Goal: Task Accomplishment & Management: Complete application form

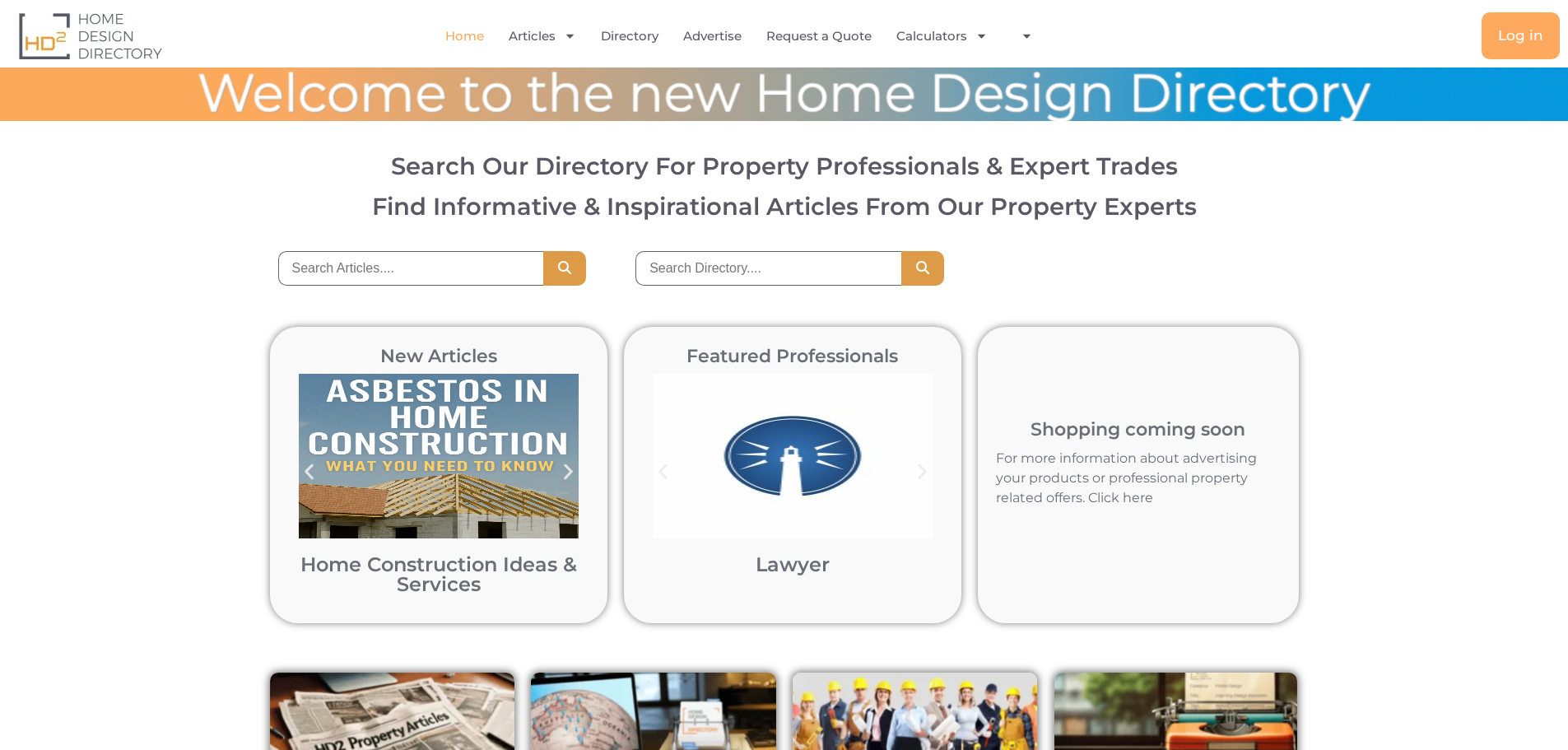
click at [1236, 88] on div at bounding box center [784, 95] width 1568 height 24
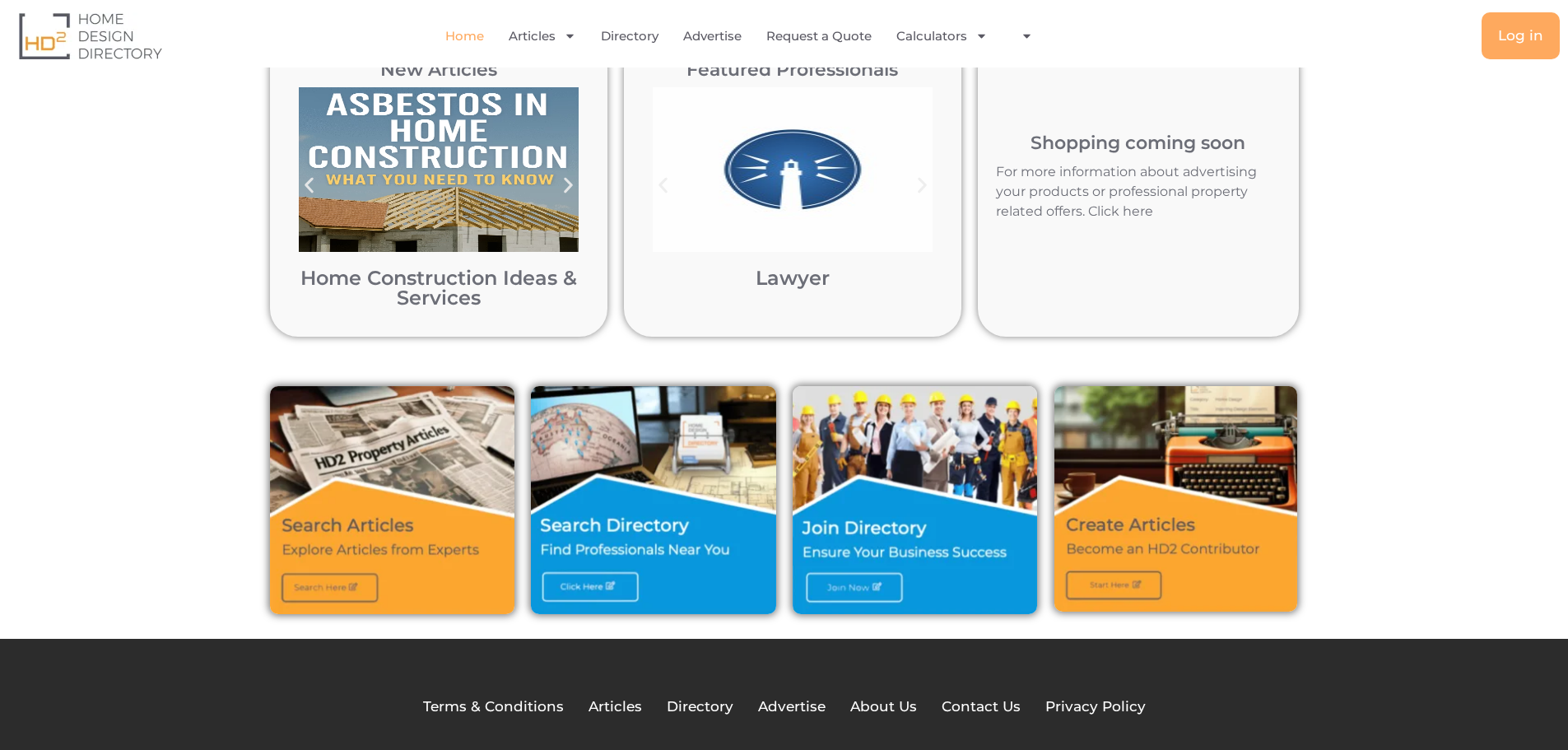
scroll to position [247, 0]
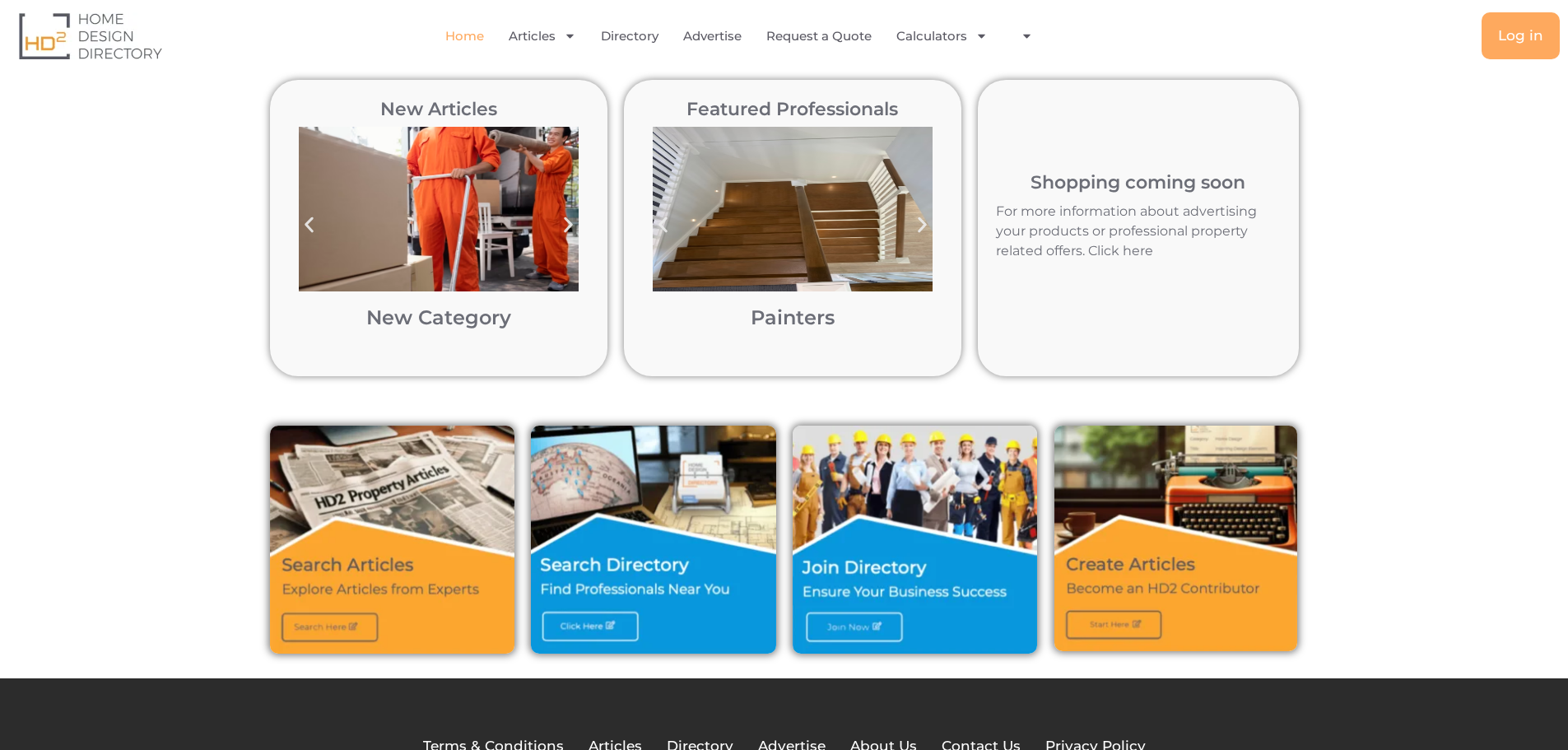
click at [860, 570] on img at bounding box center [915, 540] width 246 height 229
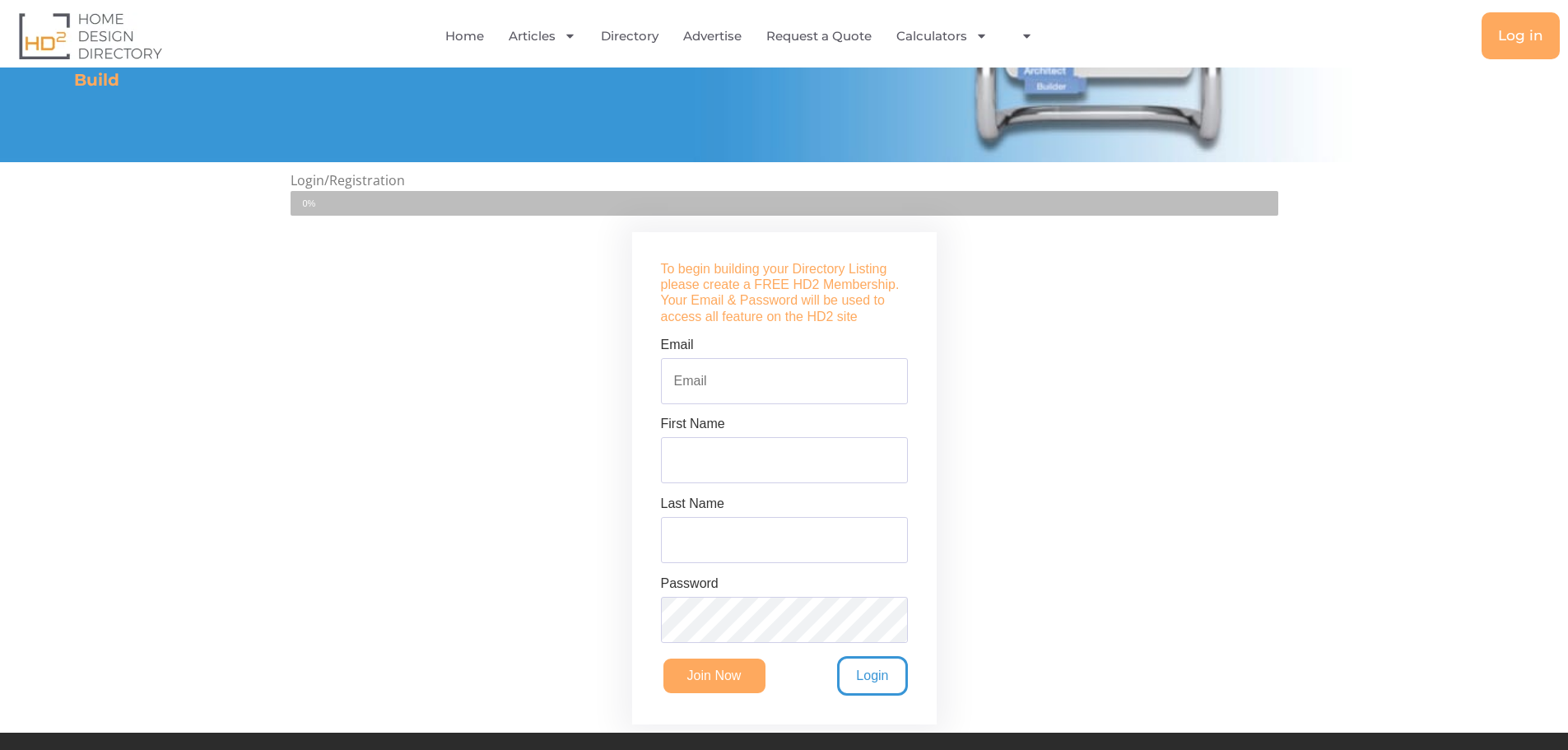
scroll to position [329, 0]
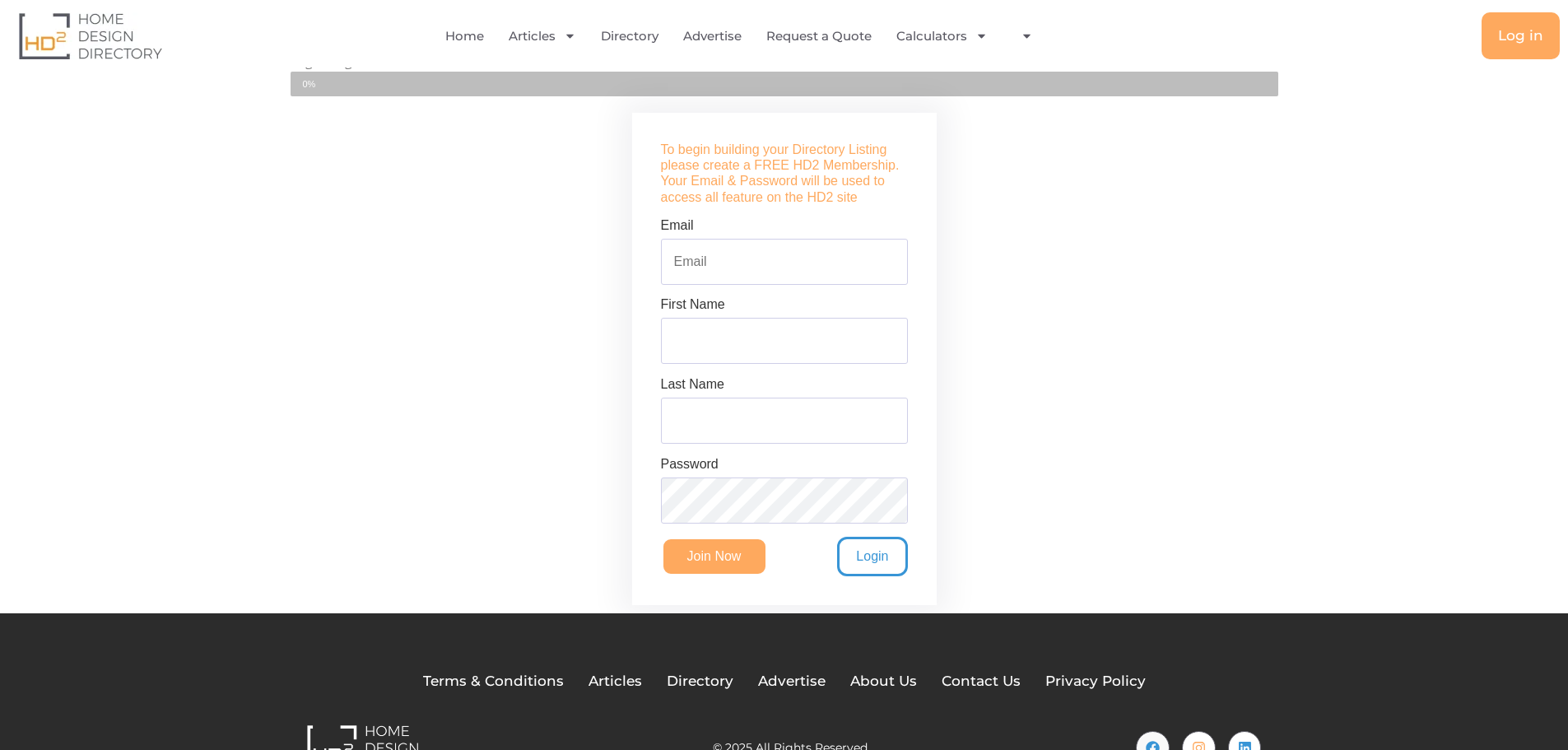
click at [681, 272] on input "Email" at bounding box center [785, 262] width 247 height 46
type input "[PERSON_NAME][EMAIL_ADDRESS][DOMAIN_NAME]"
type input "[PERSON_NAME]"
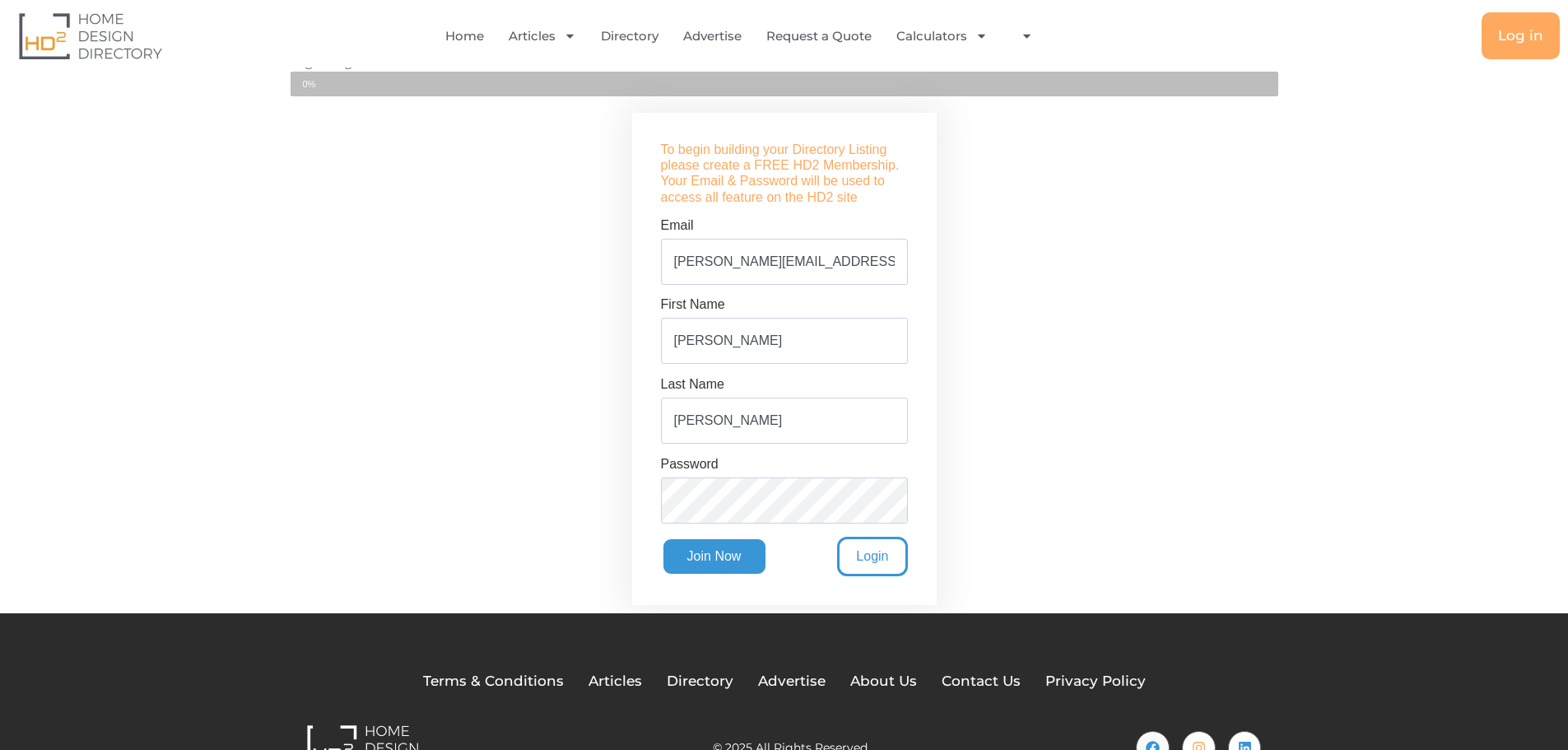
click at [731, 564] on input "Join Now" at bounding box center [714, 557] width 107 height 40
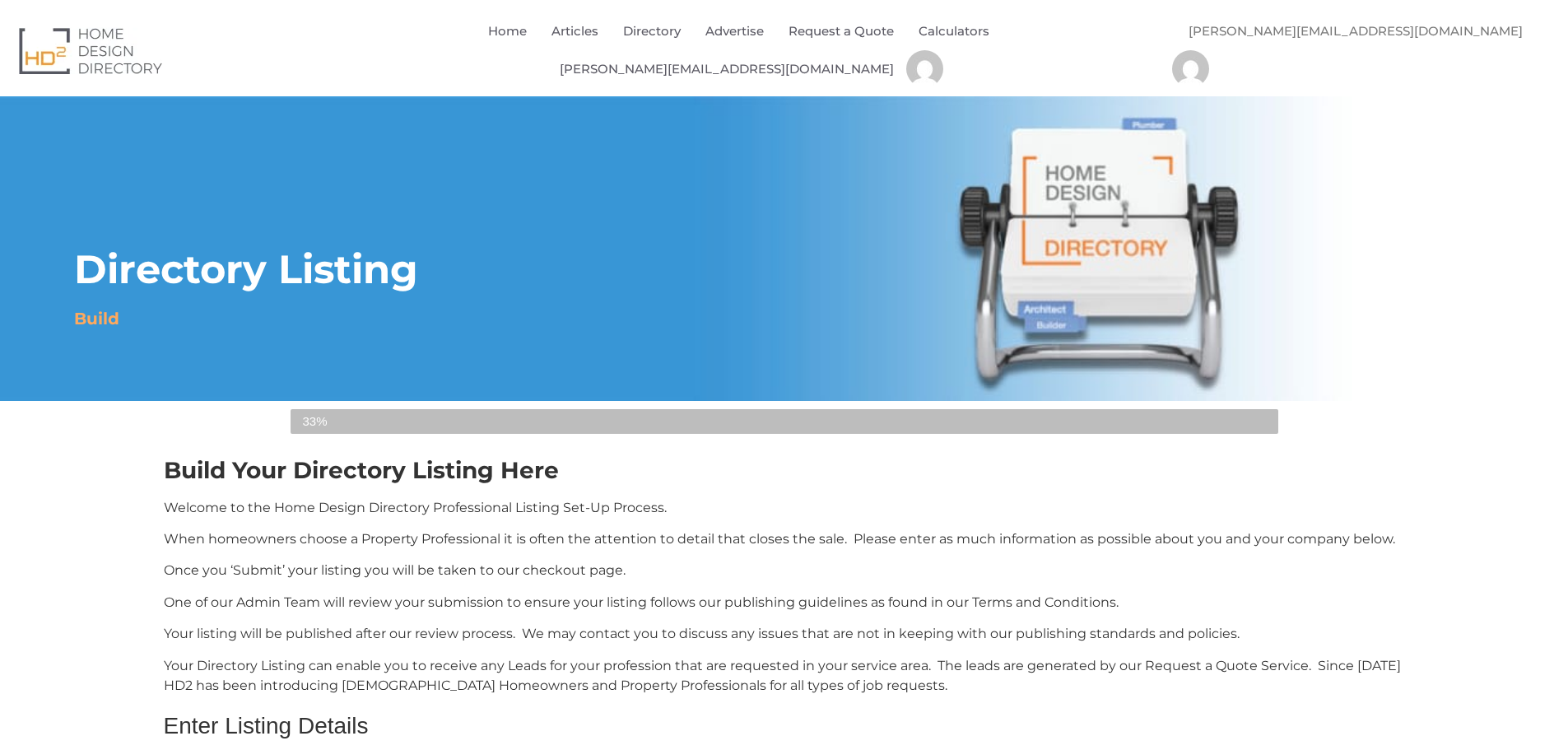
select select "Select Category"
select select
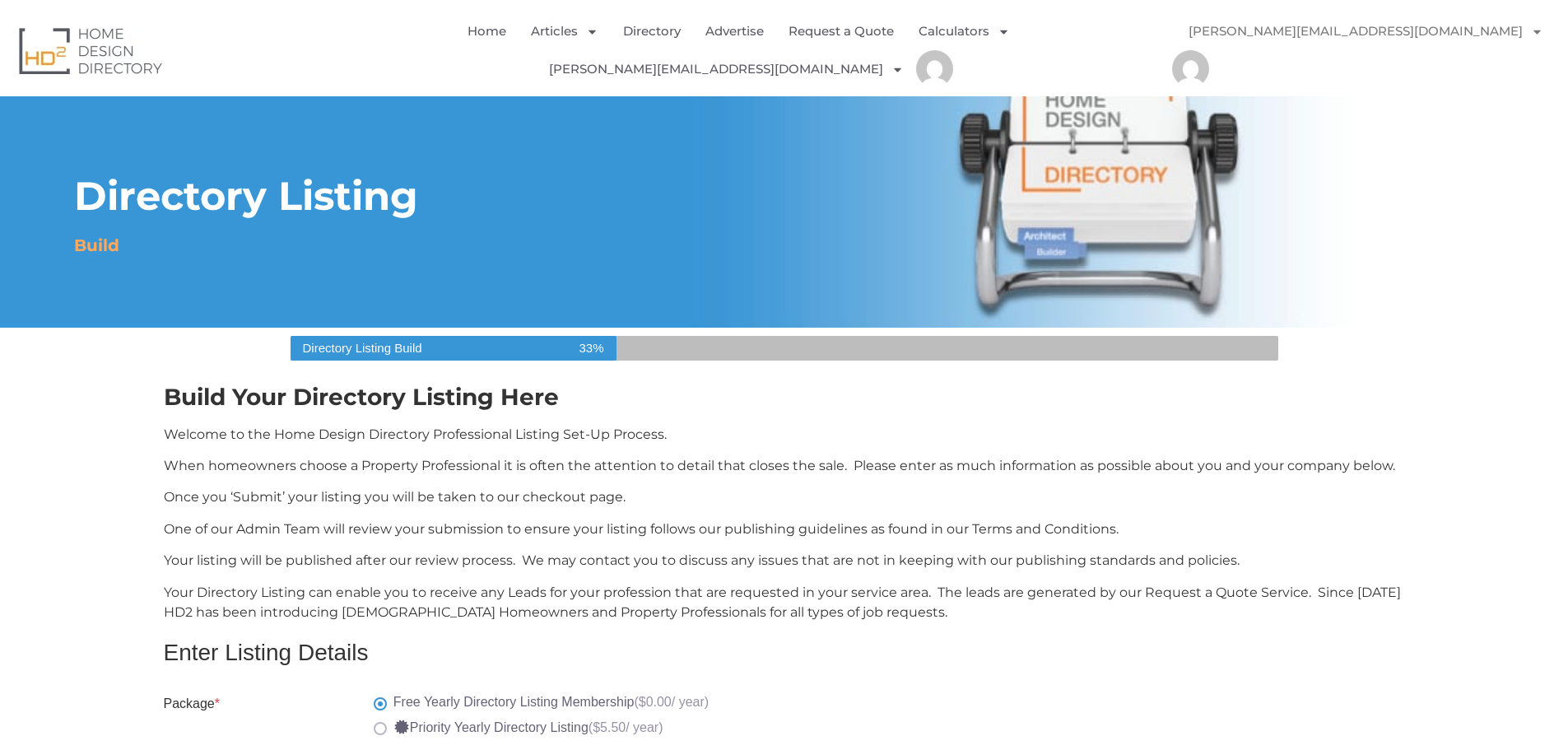
scroll to position [329, 0]
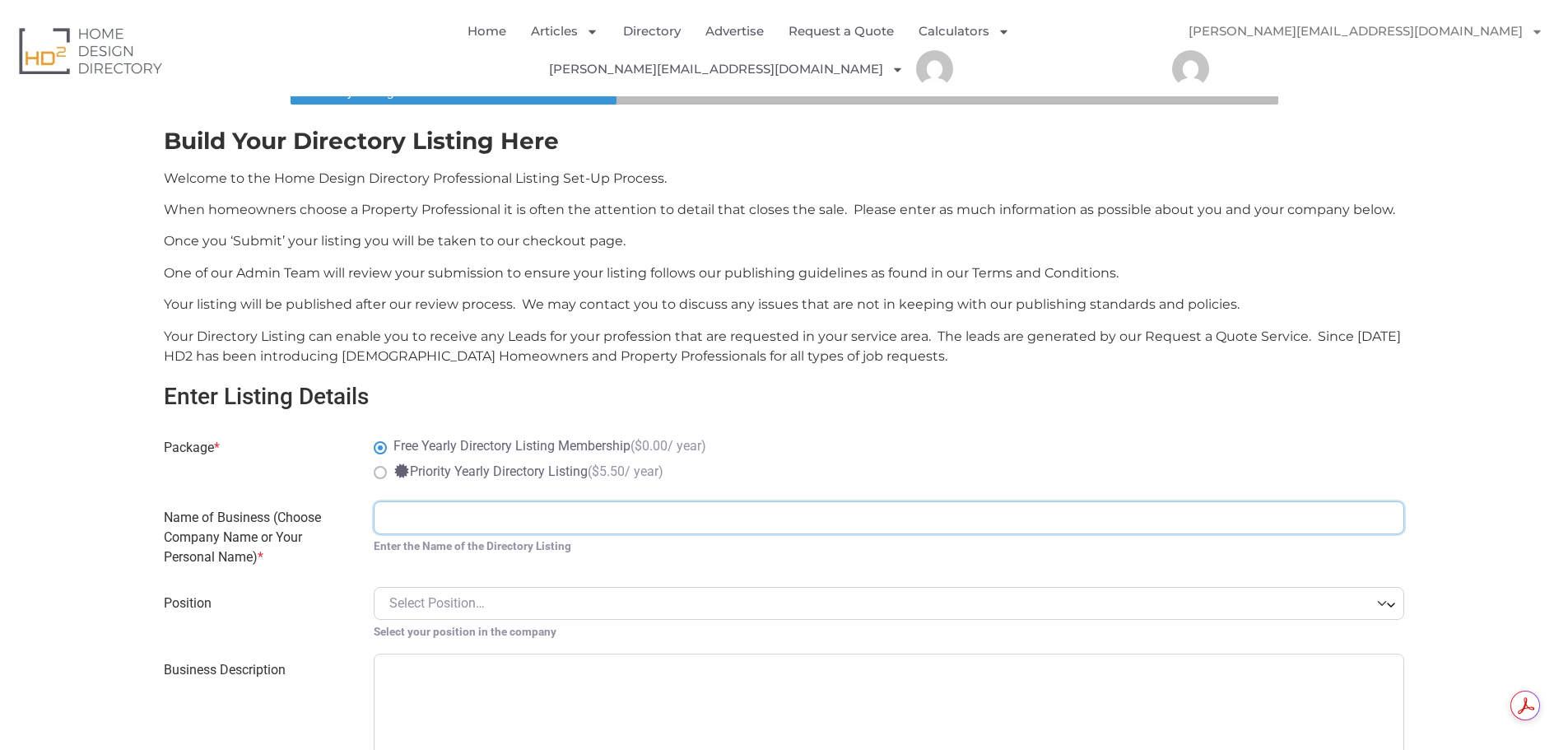
click at [467, 502] on input "Name of Business (Choose Company Name or Your Personal Name) *" at bounding box center [889, 518] width 1031 height 33
type input "Gilba Solutions Pty Ltd"
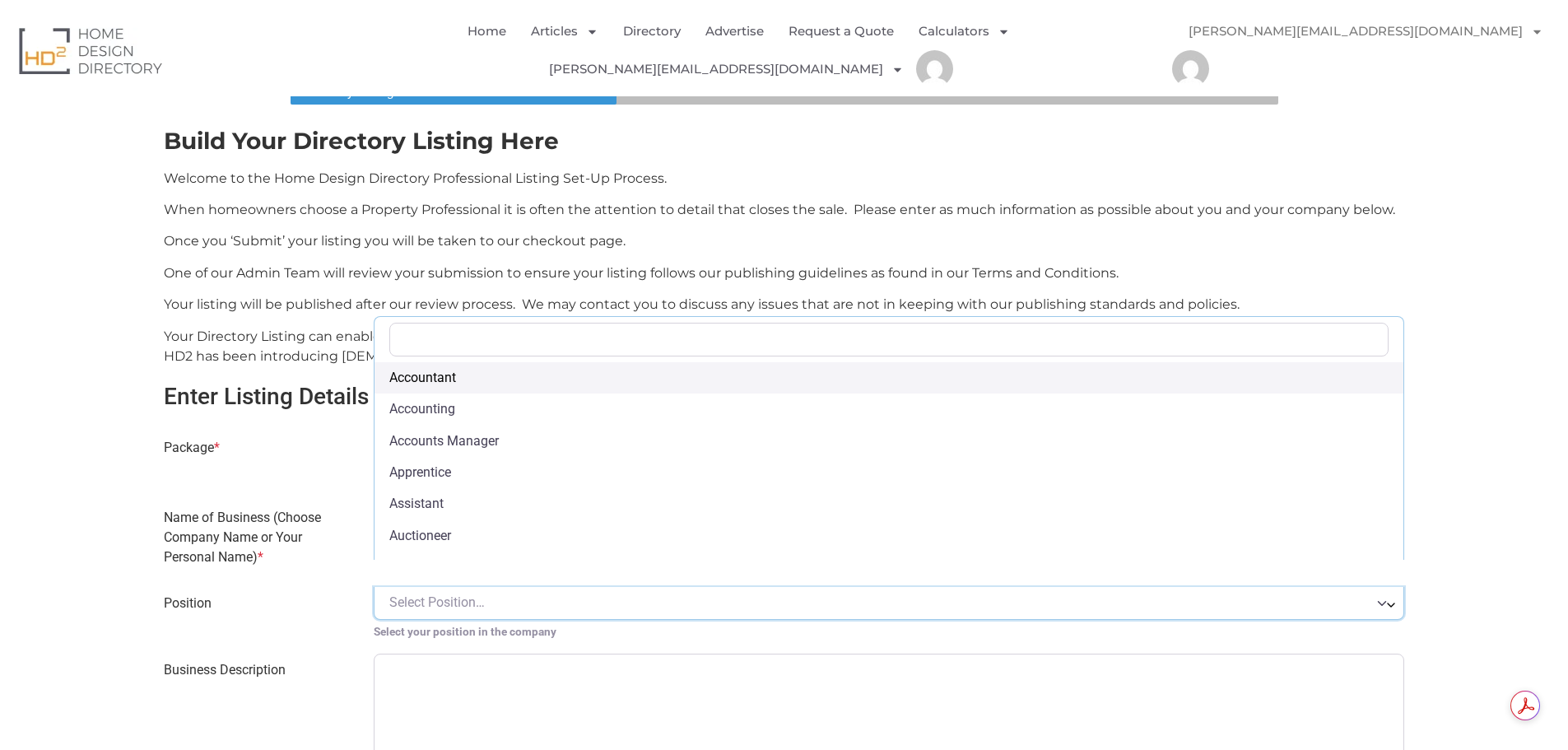
click at [438, 595] on span "Select Position…" at bounding box center [436, 602] width 95 height 15
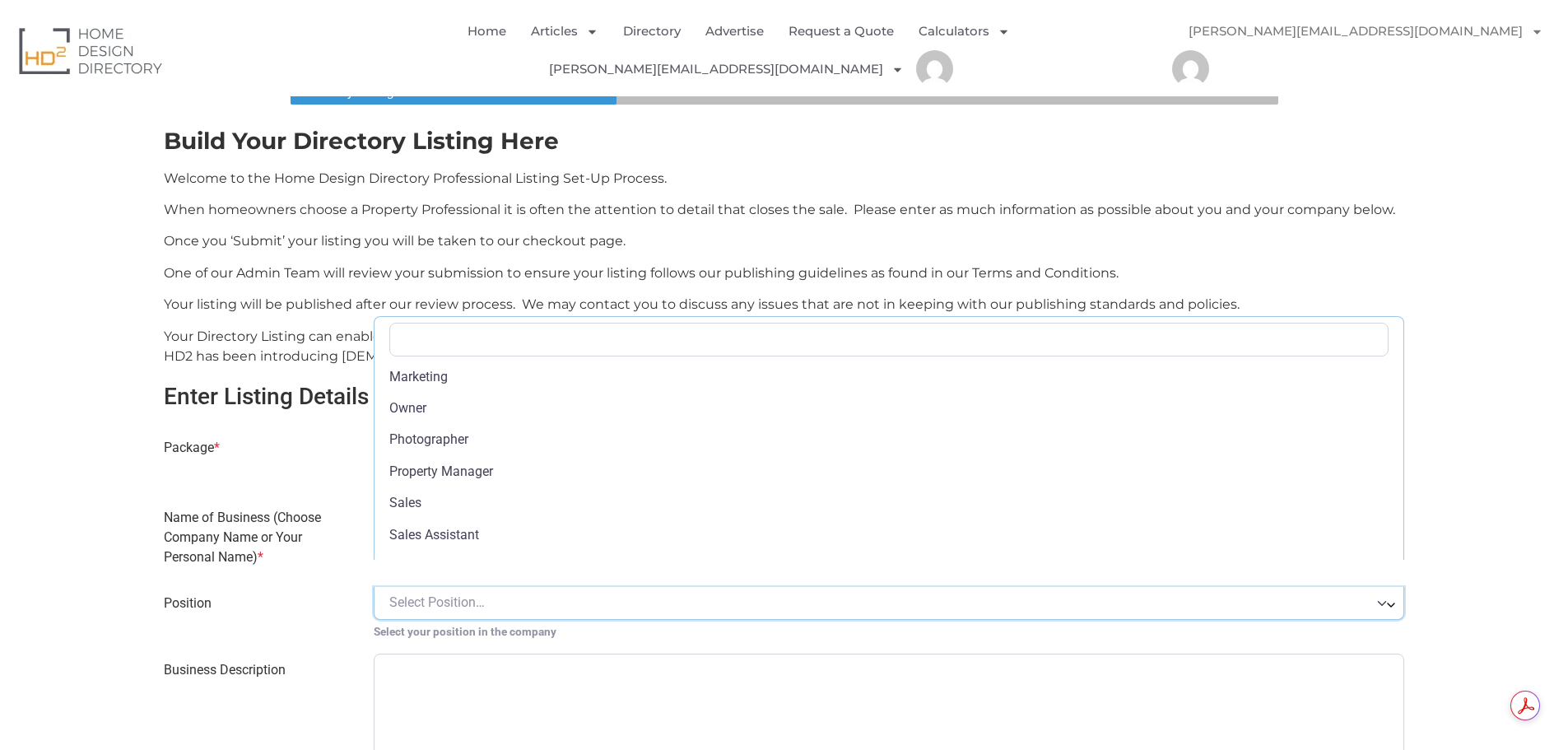
scroll to position [576, 0]
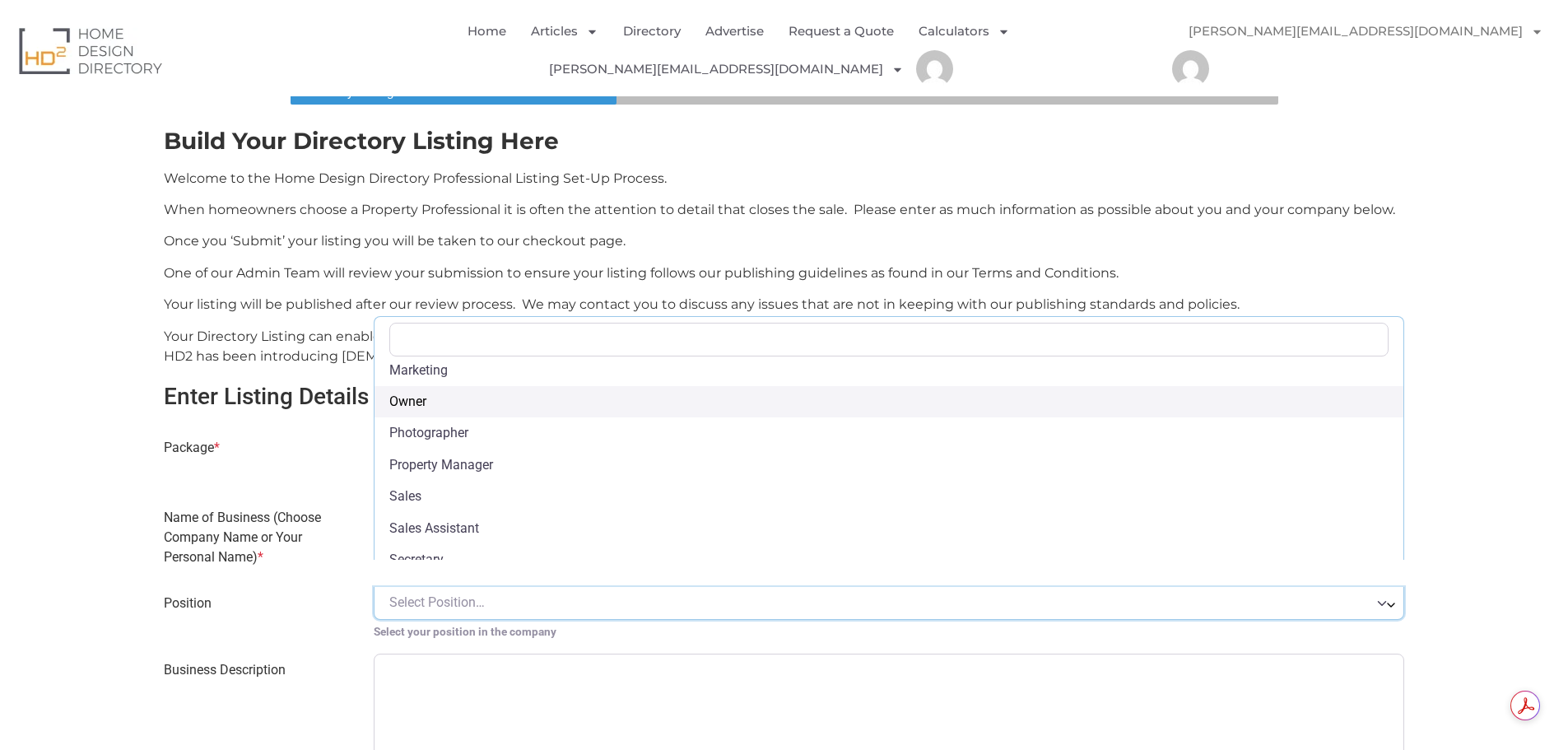
select select "Owner"
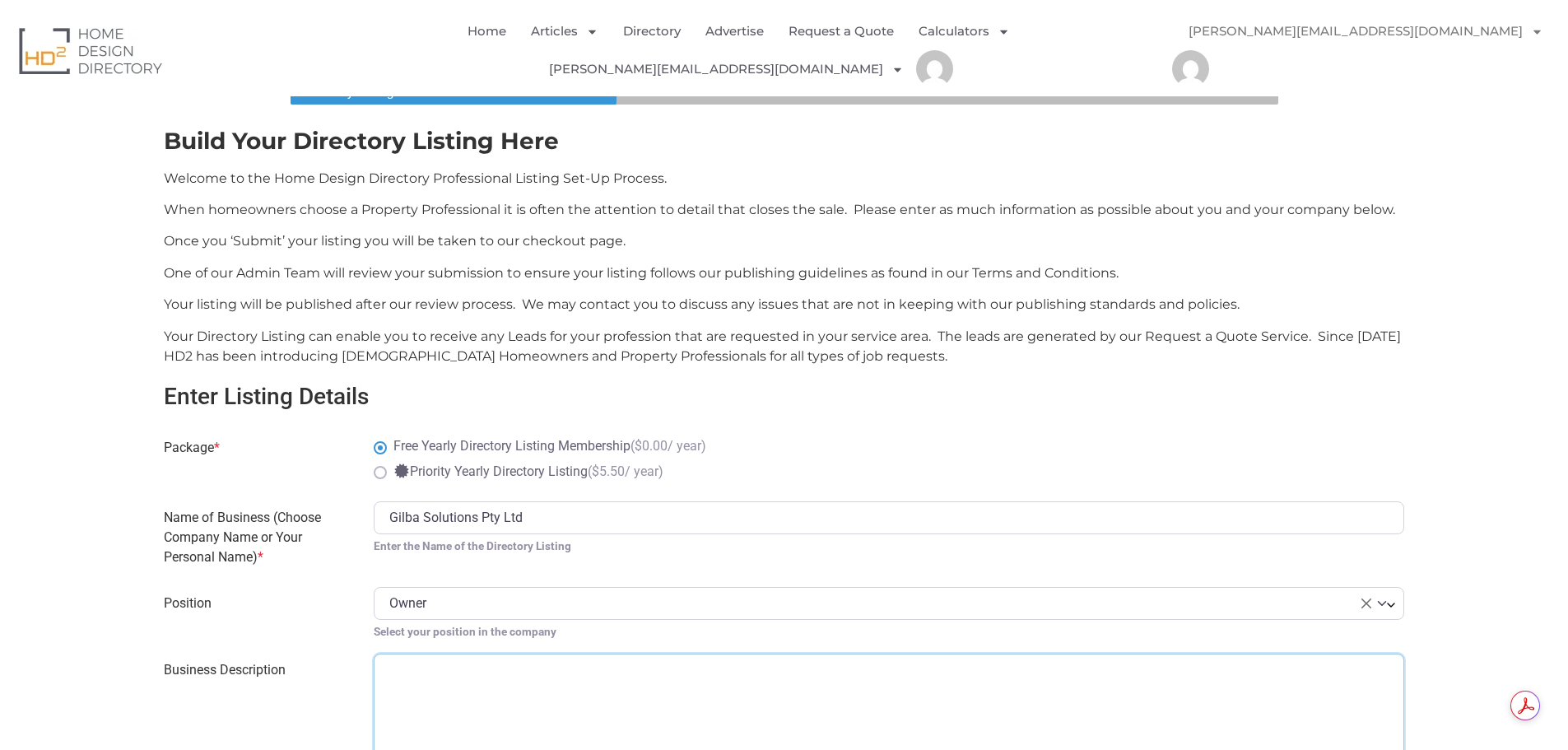
click at [461, 660] on textarea "Business Description" at bounding box center [889, 739] width 1031 height 171
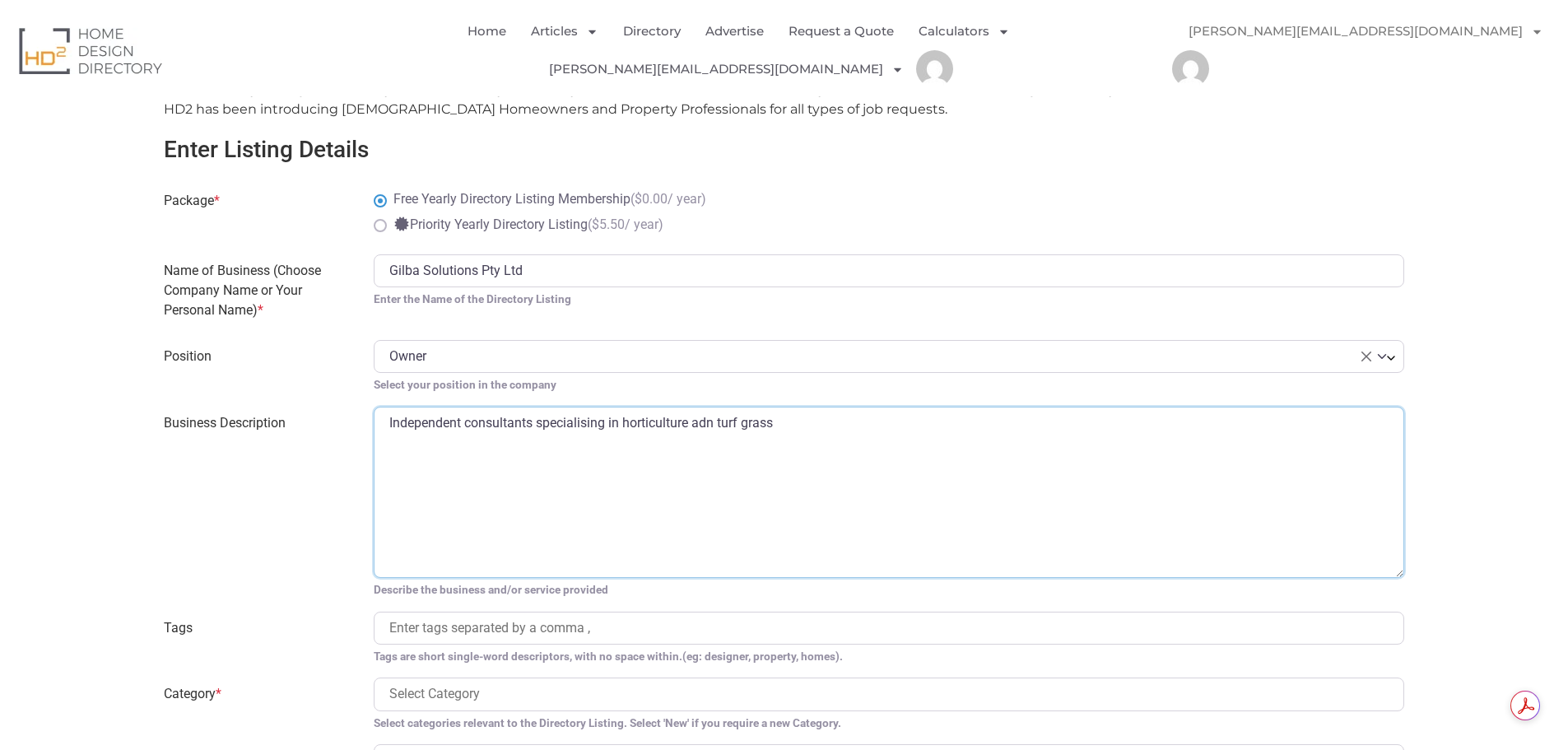
drag, startPoint x: 701, startPoint y: 388, endPoint x: 714, endPoint y: 394, distance: 14.3
click at [714, 407] on textarea "Independent consultants specialising in horticulture adn turf grass" at bounding box center [889, 492] width 1031 height 171
click at [485, 473] on textarea "Independent consultants specialising in horticulture and turf grass" at bounding box center [889, 492] width 1031 height 171
type textarea "Independent consultants specialising in horticulture and turf grass"
click at [489, 619] on input "search" at bounding box center [889, 628] width 1000 height 20
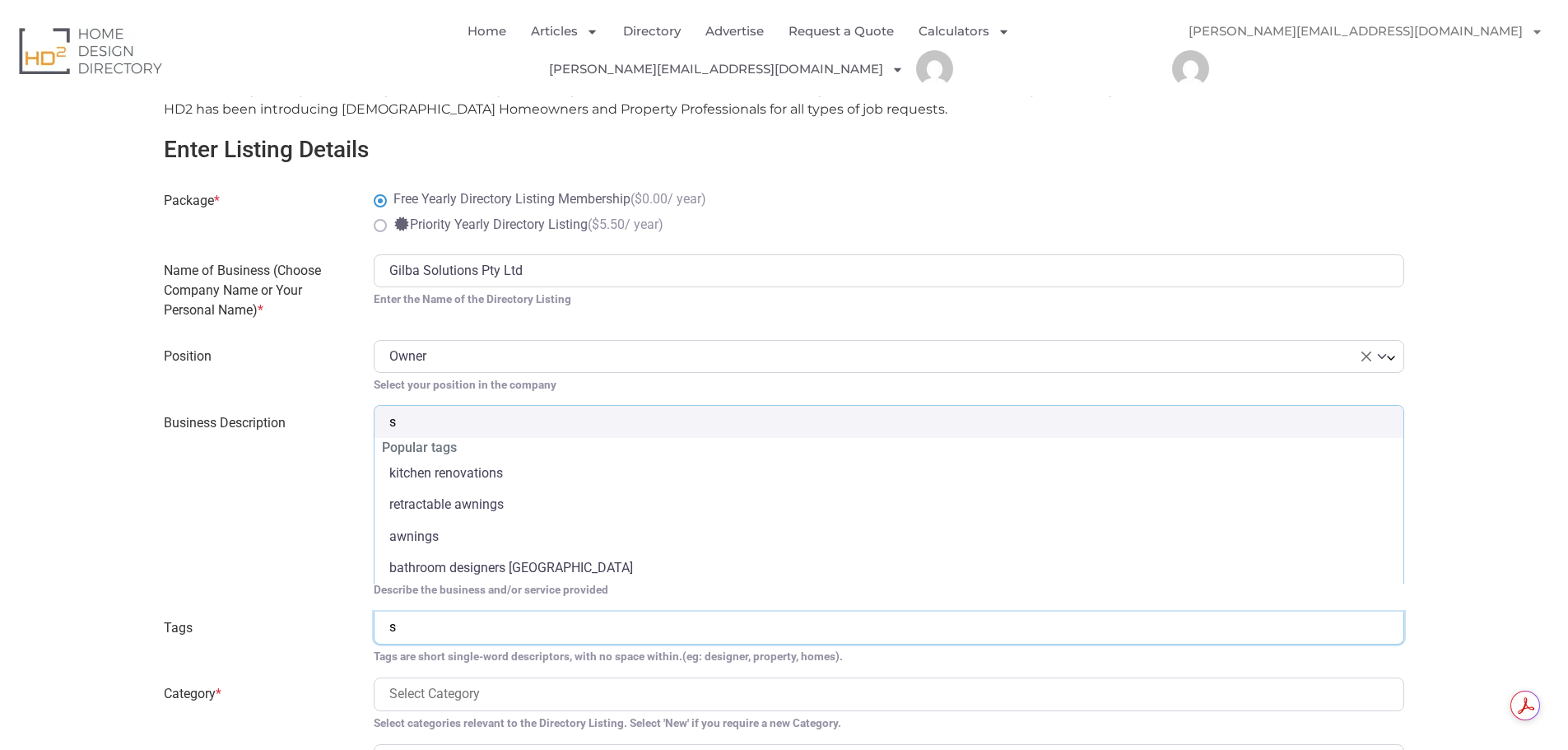
type input "so"
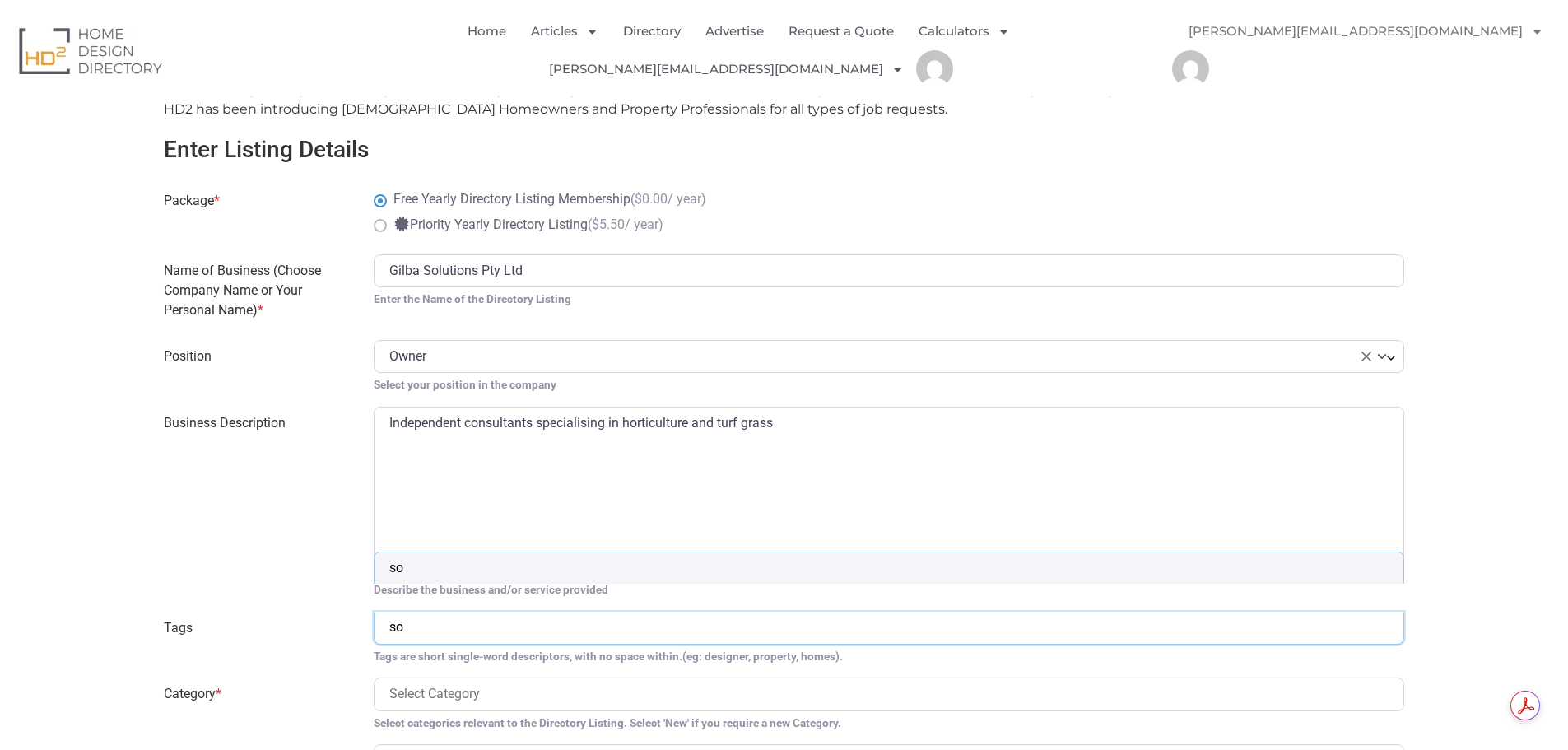
type input "soi"
type input "soil"
select select "soil"
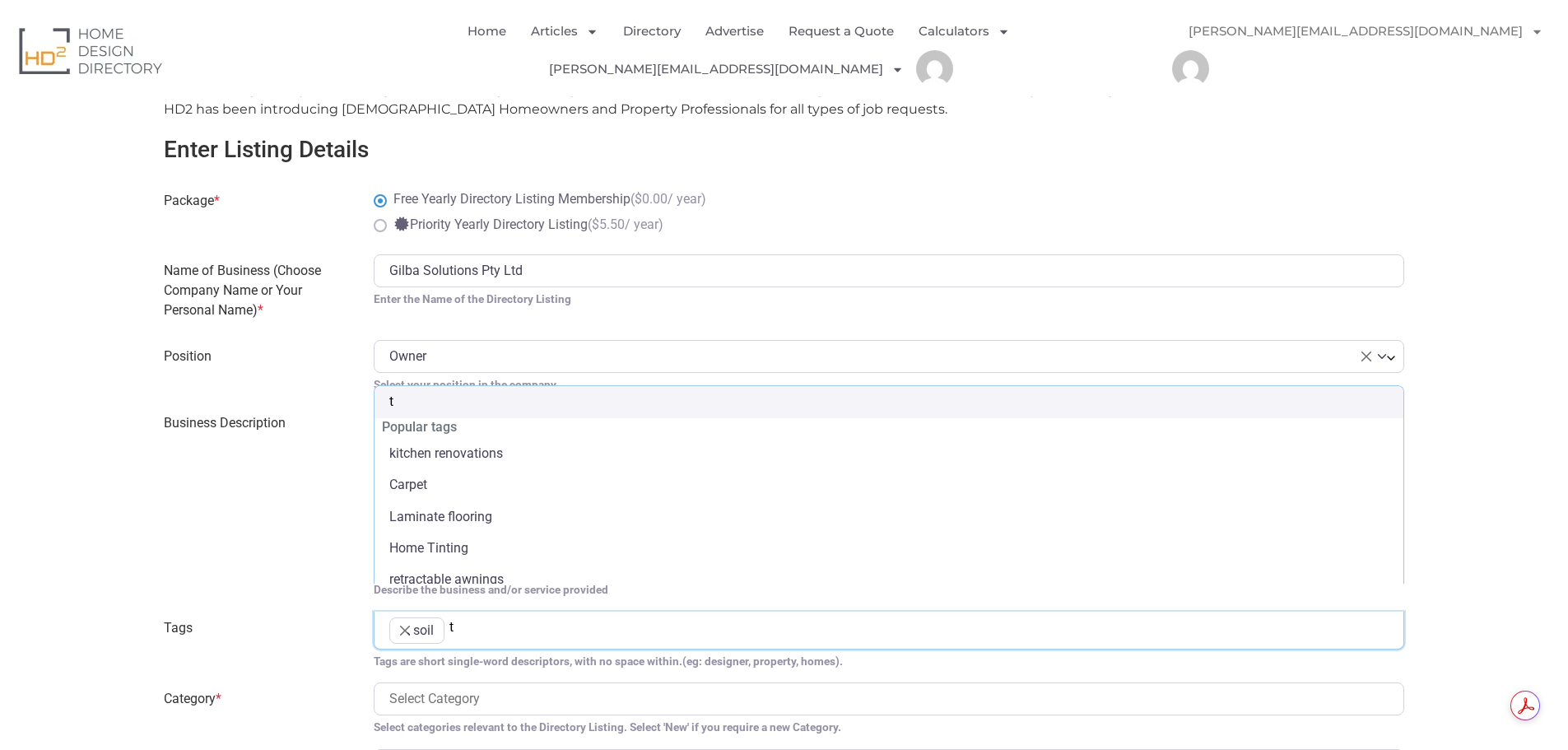
type input "tu"
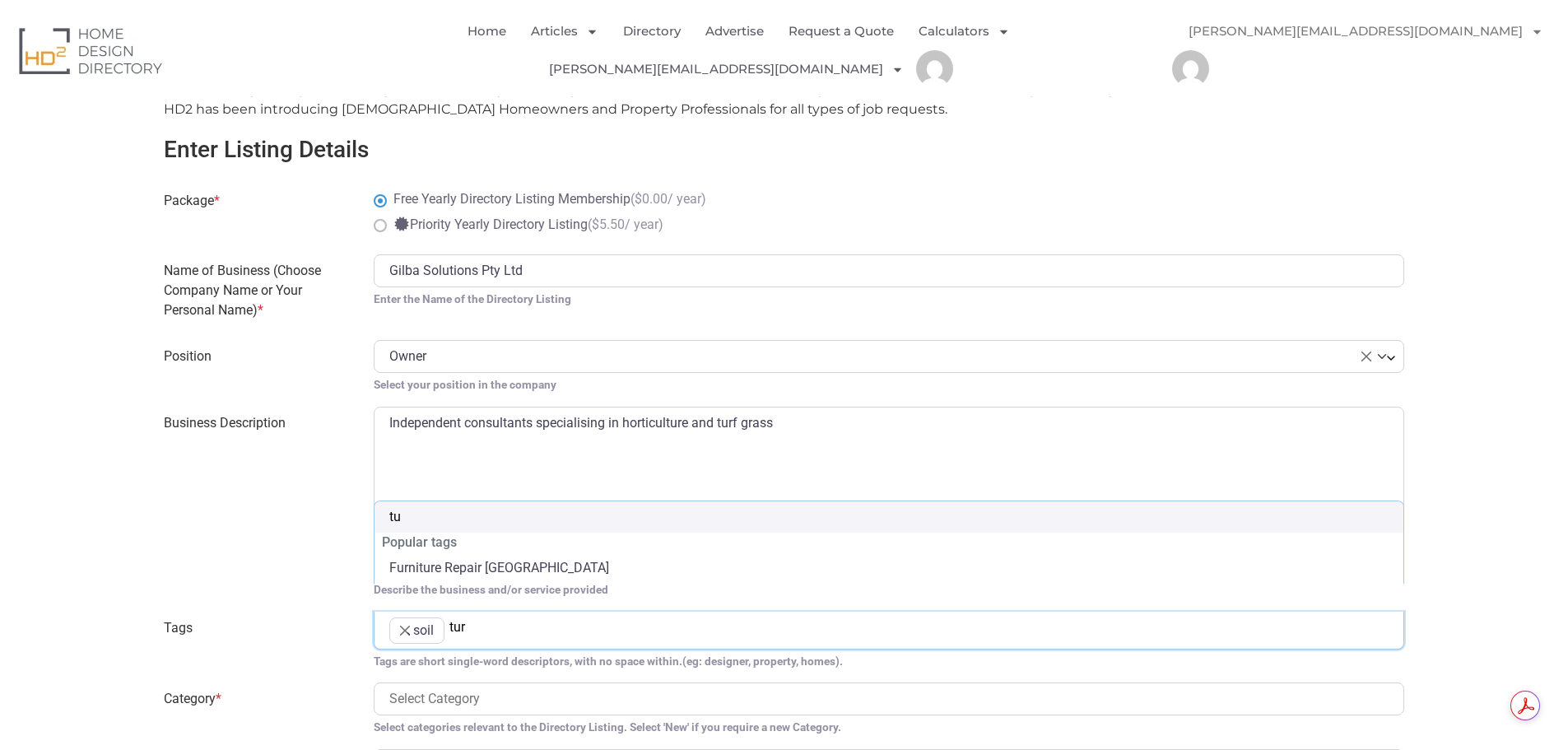
type input "turf"
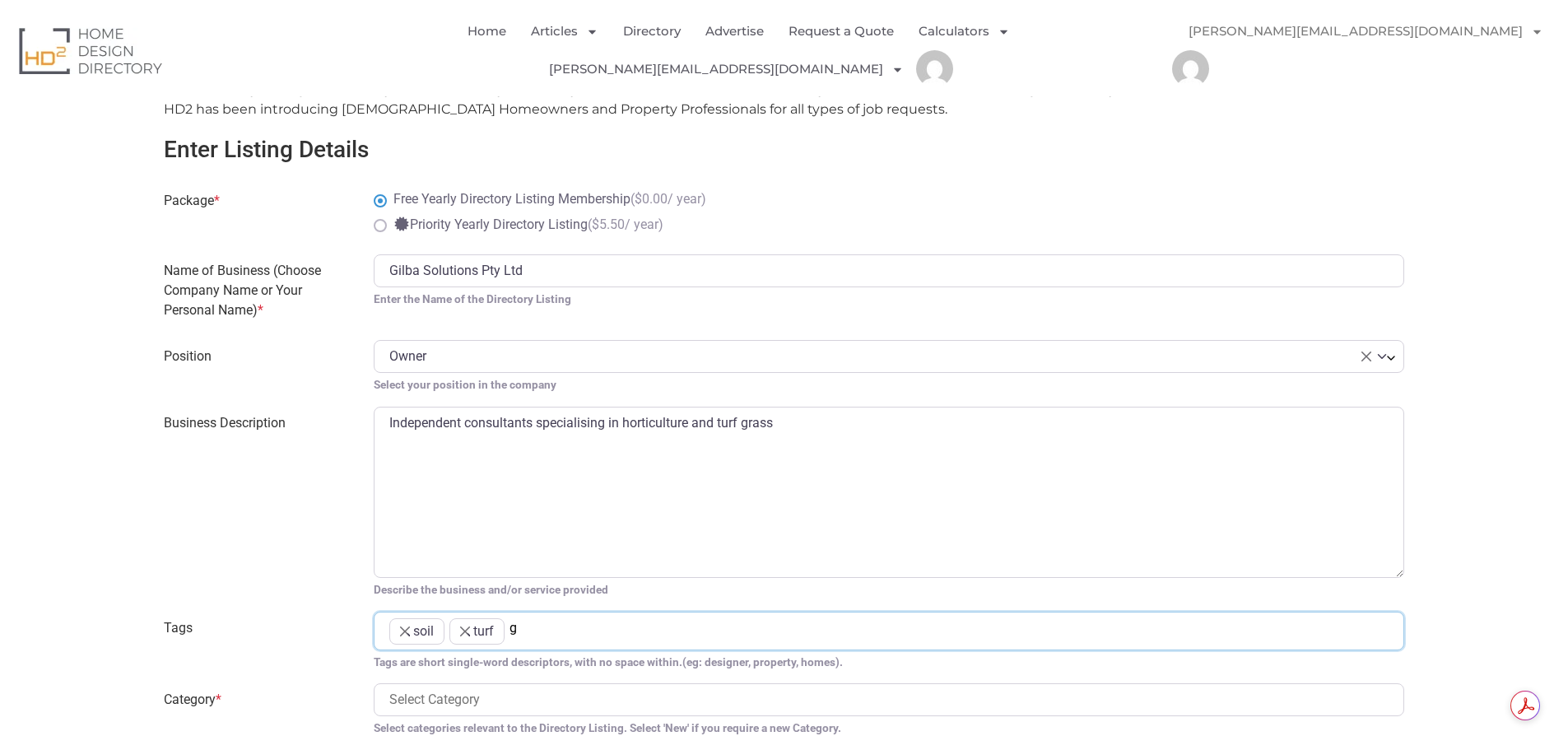
type input "gr"
type input "gra"
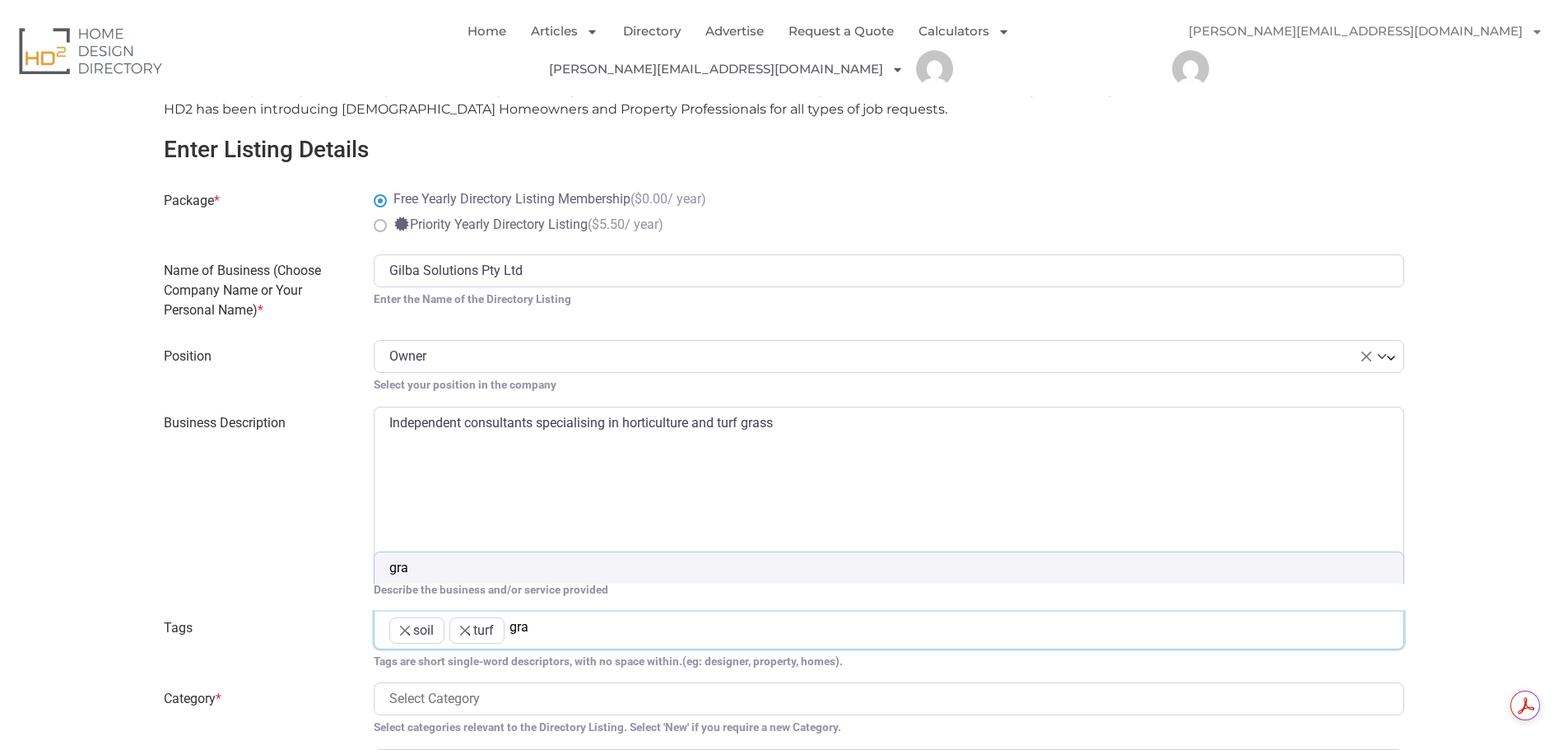
type input "gras"
type input "grass"
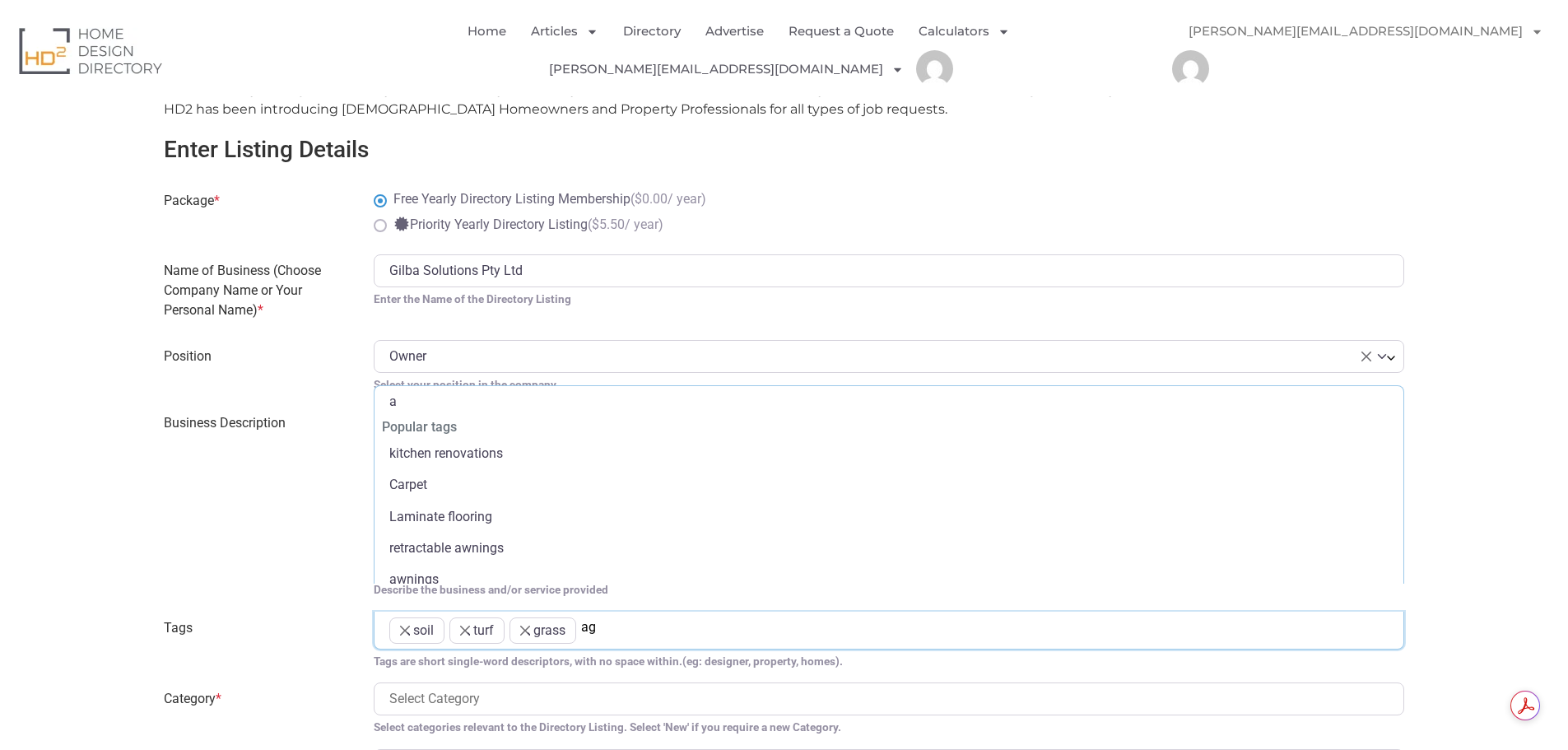
type input "agr"
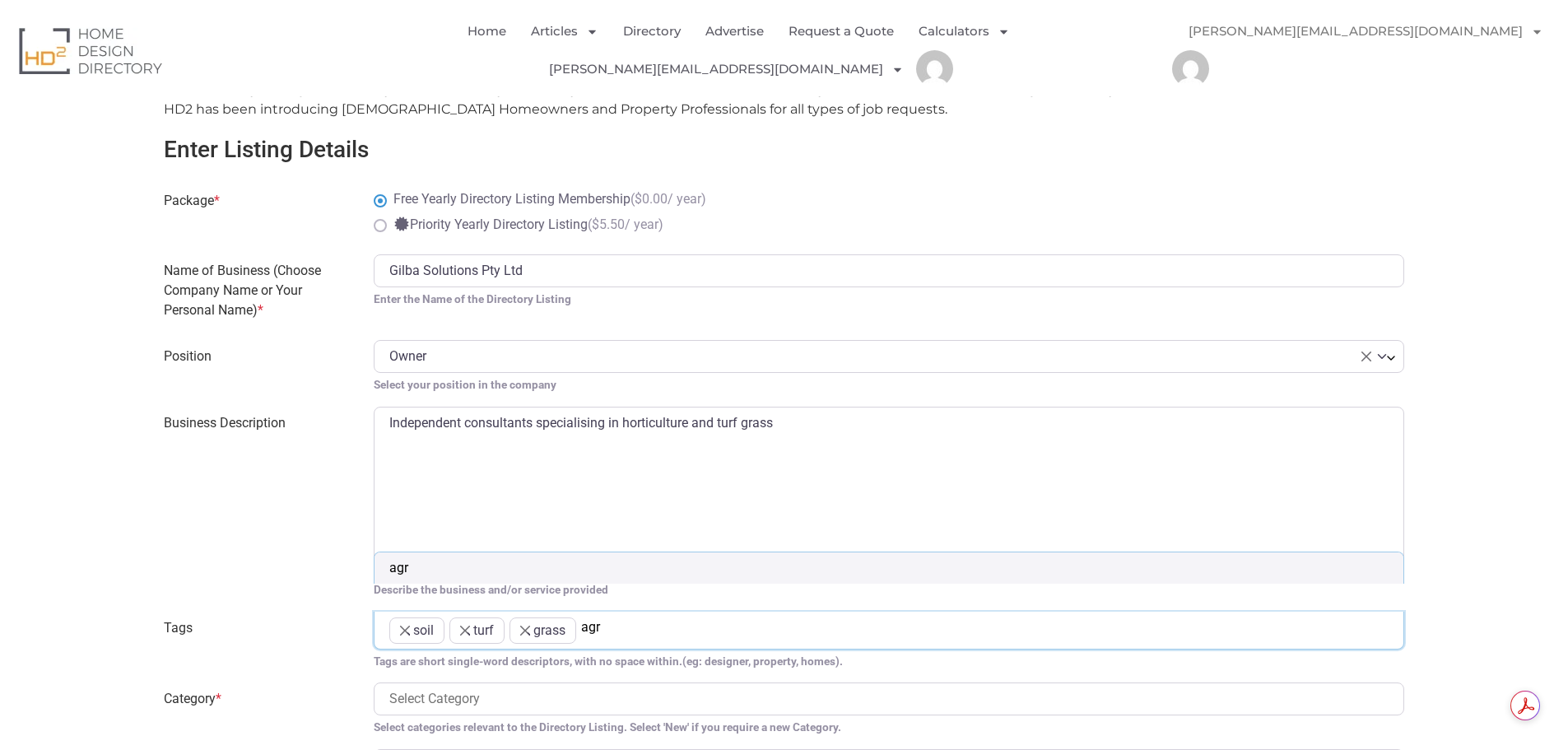
type input "agro"
type input "agron"
type input "agrono"
type input "agronom"
type input "agronomy"
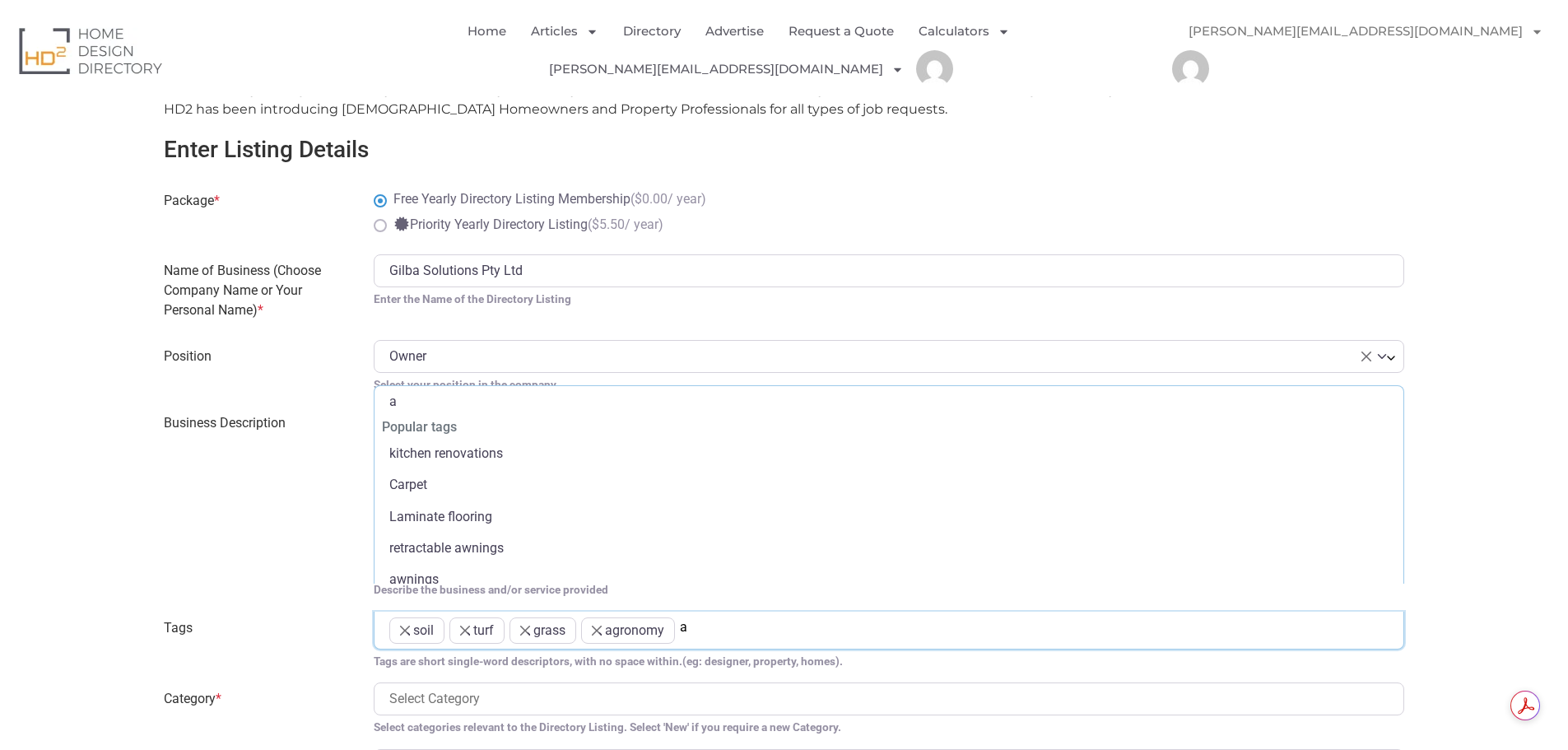
scroll to position [138, 0]
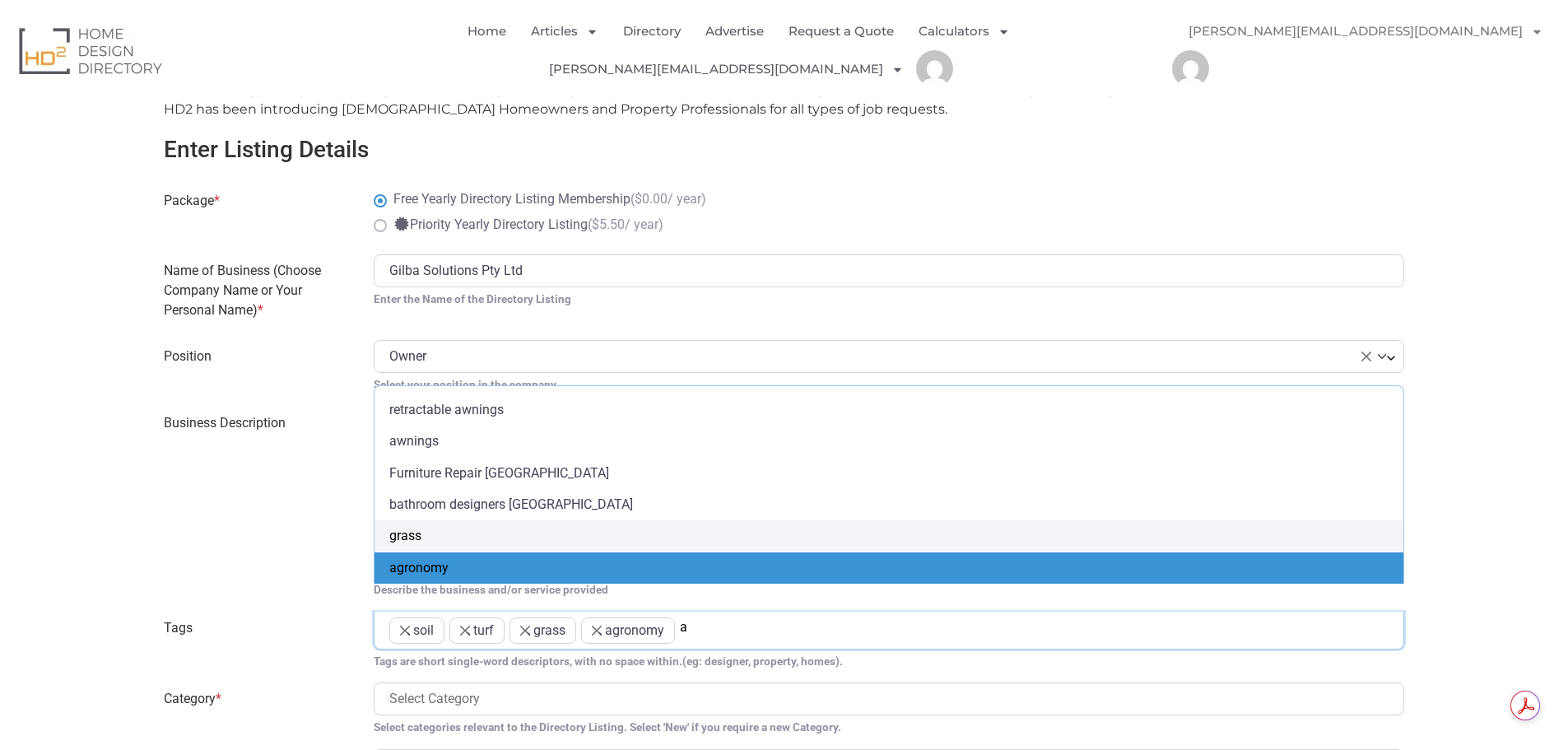
type input "ag"
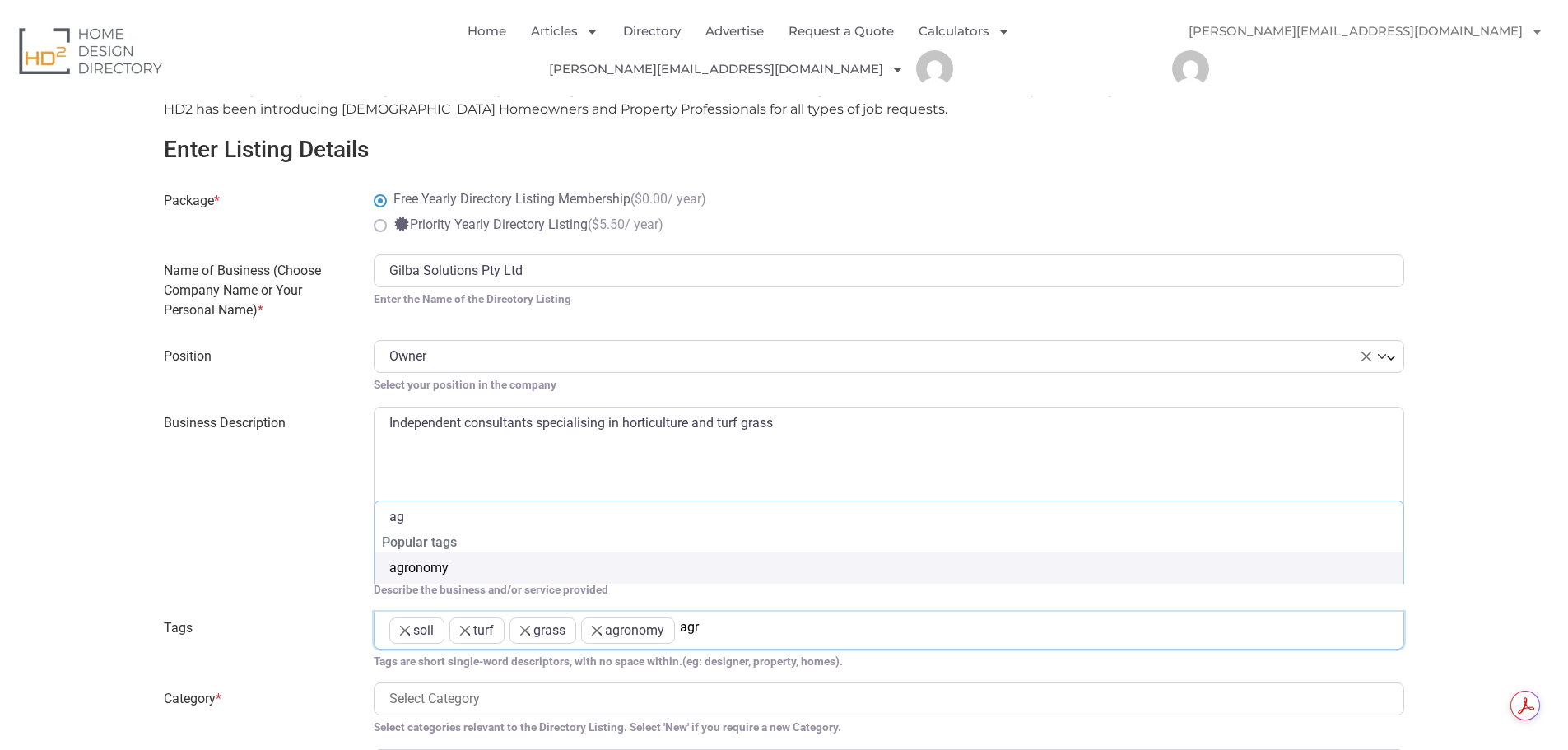
scroll to position [0, 0]
type input "agro"
type input "agron"
type input "agrono"
type input "agronom"
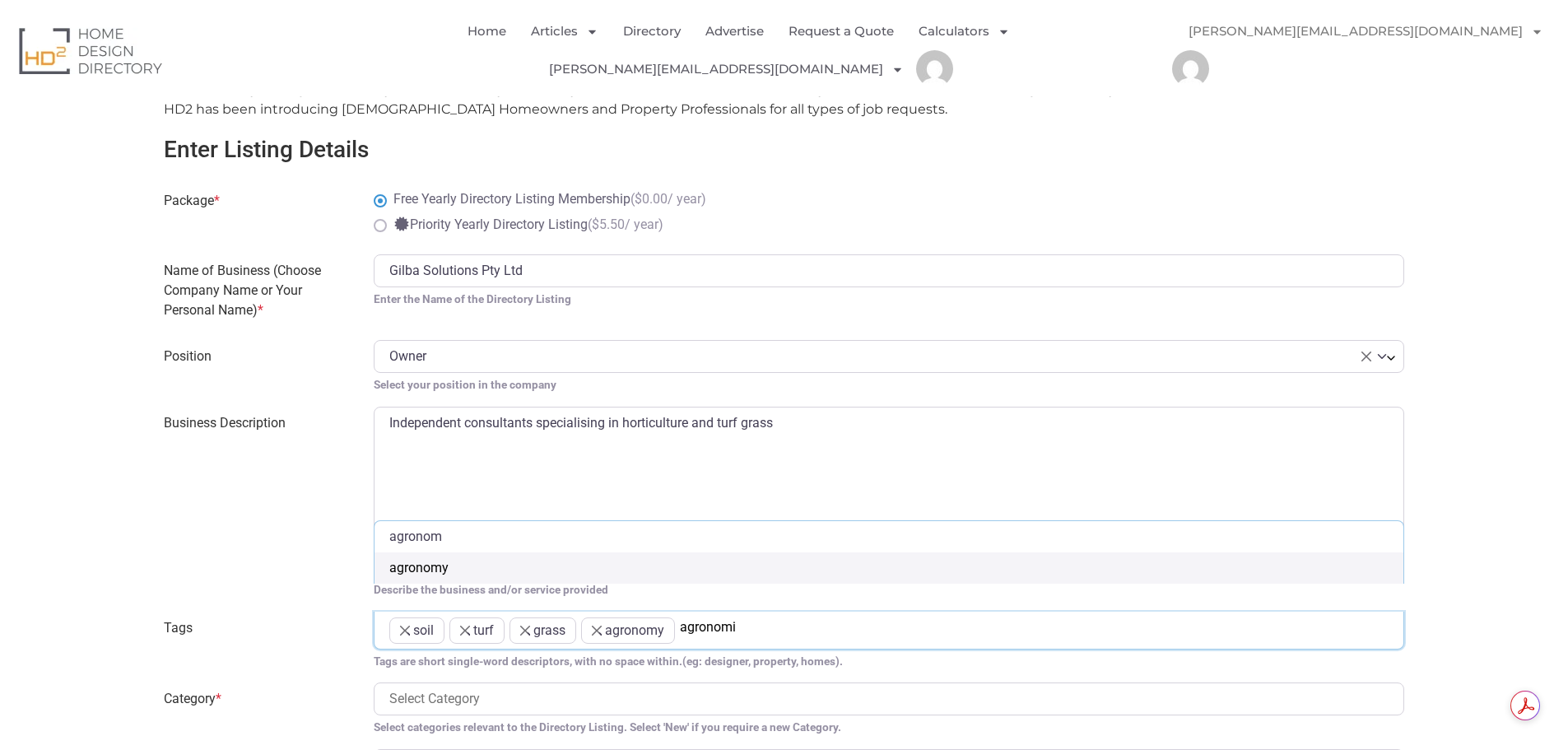
type input "agronomis"
type input "agronomist"
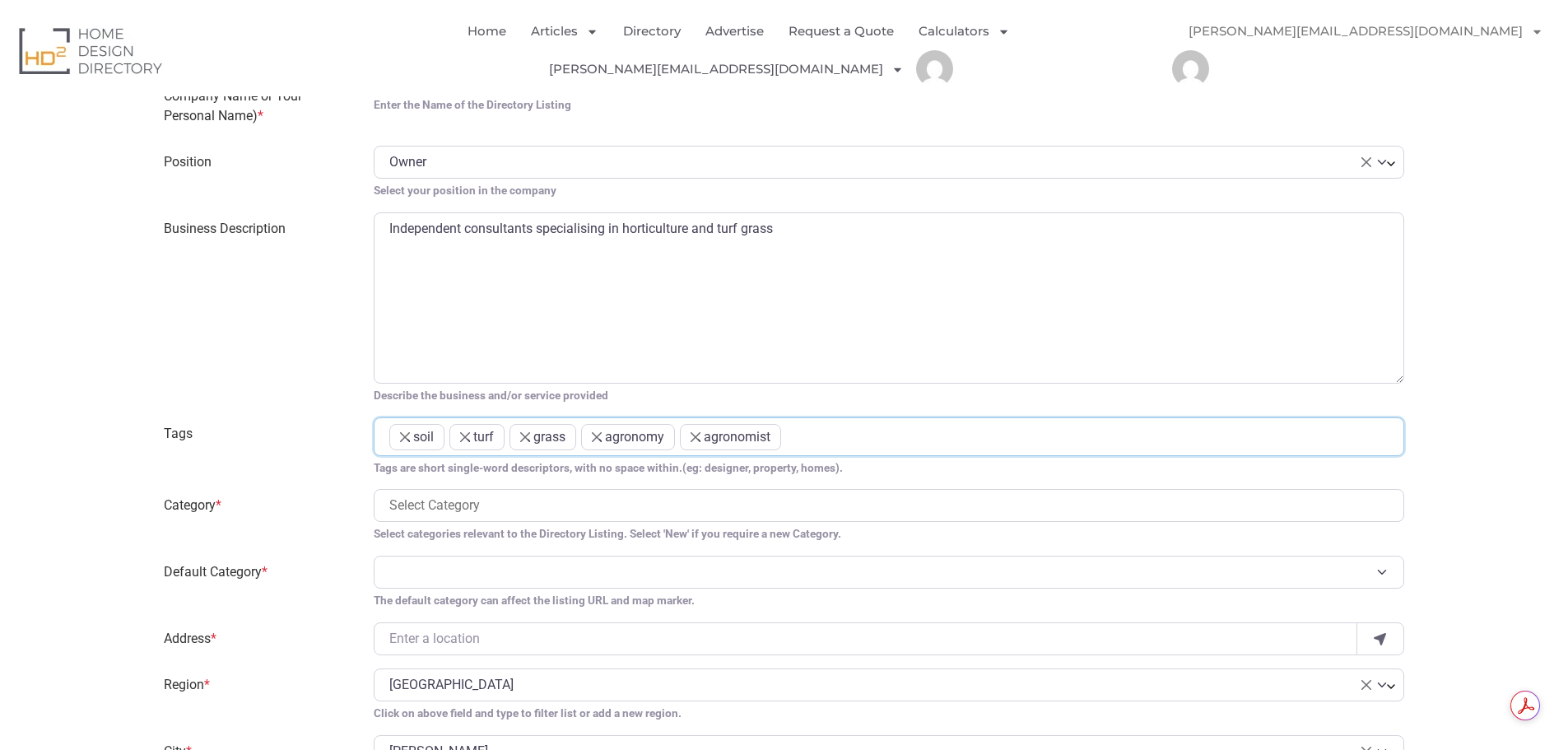
scroll to position [824, 0]
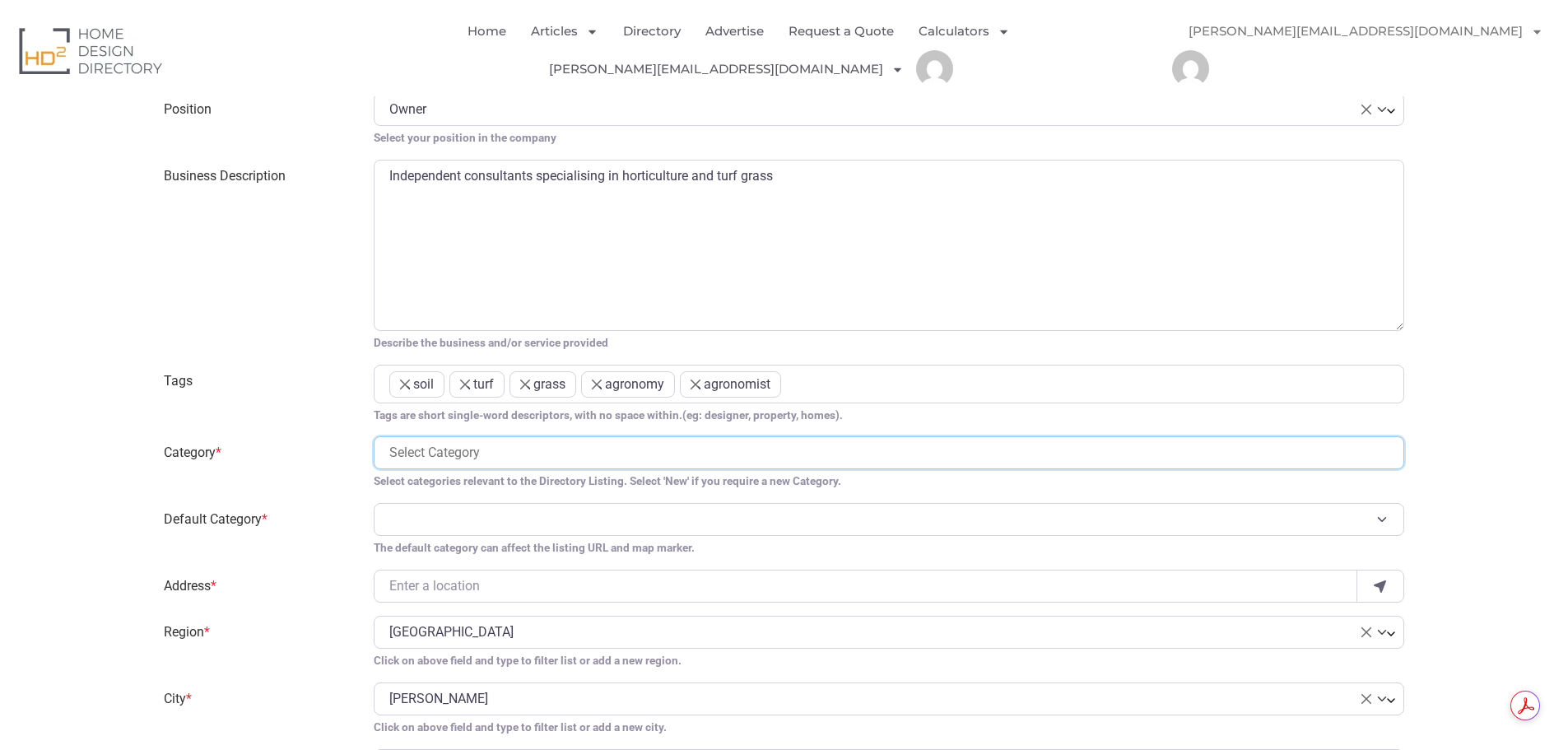
click at [467, 443] on input "search" at bounding box center [889, 453] width 1000 height 20
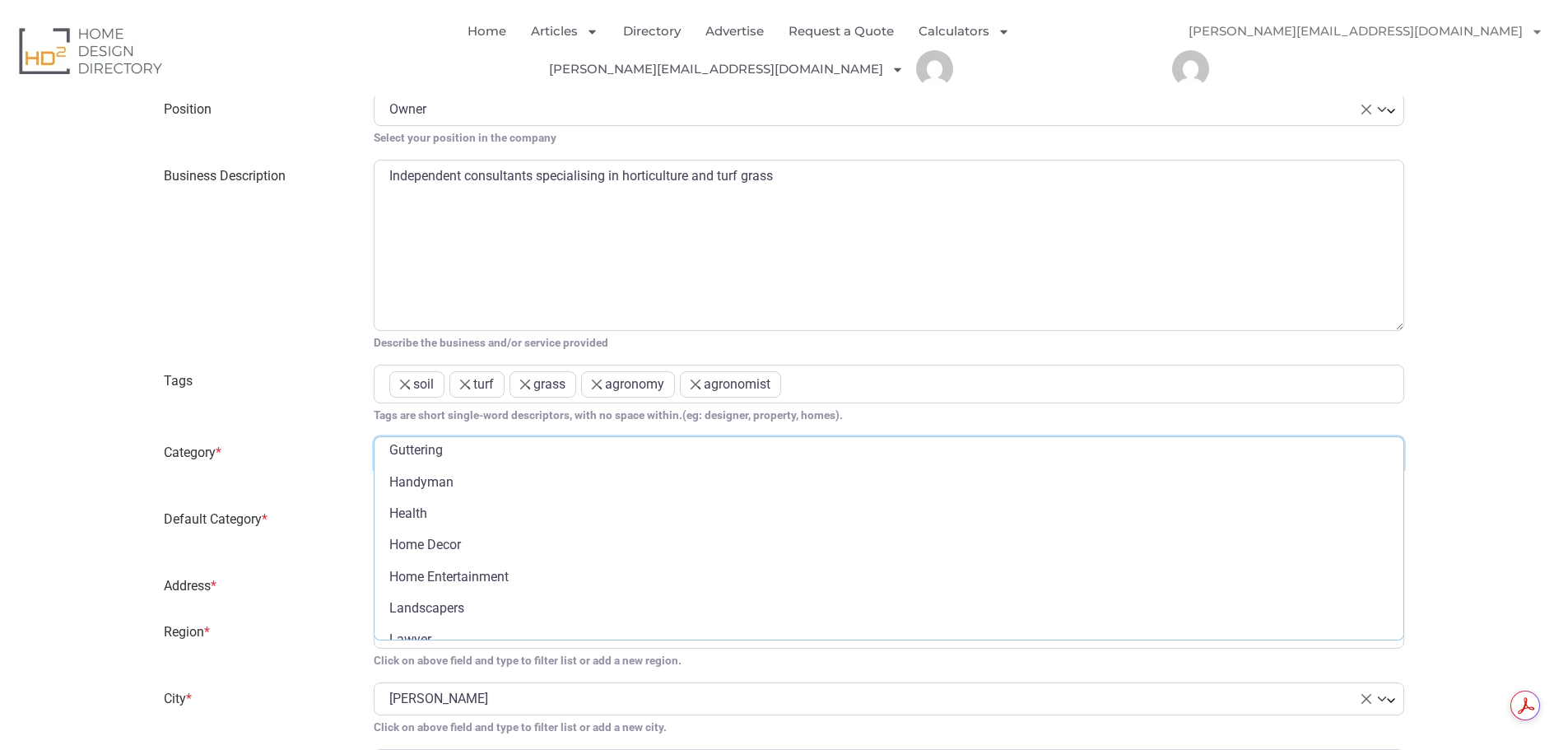
scroll to position [494, 0]
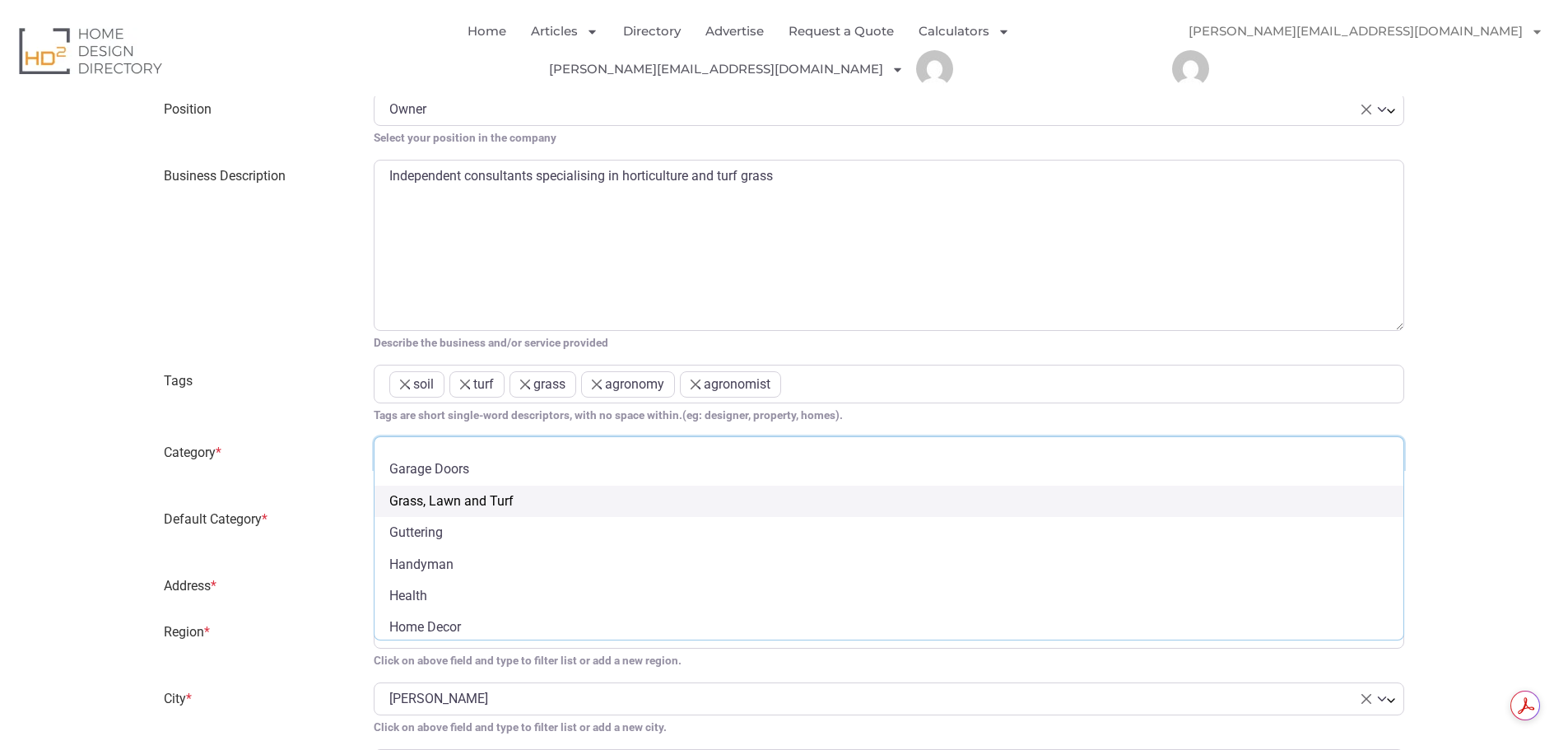
select select "698"
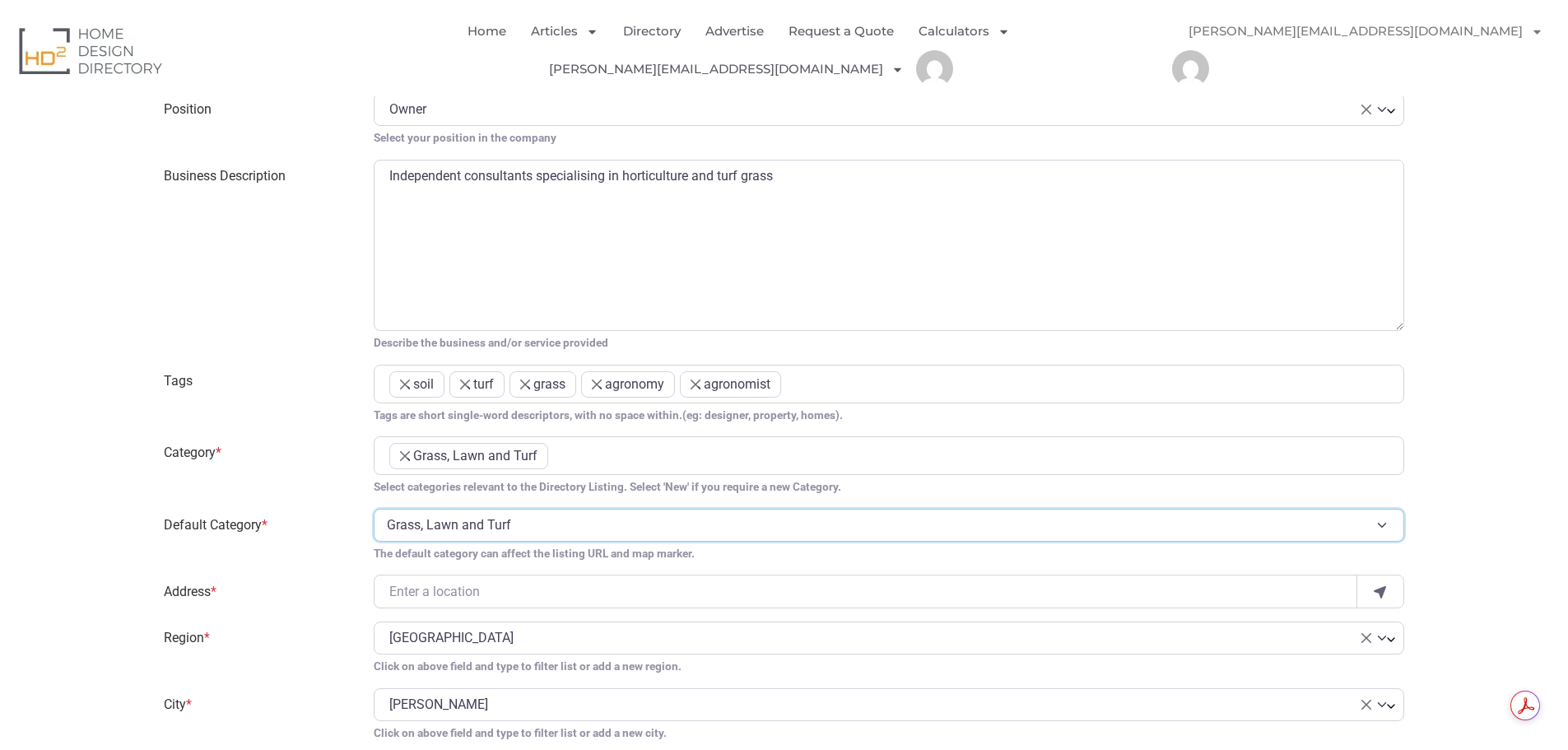
click at [462, 509] on select "Grass, Lawn and Turf" at bounding box center [889, 525] width 1031 height 33
click at [424, 575] on input "Address *" at bounding box center [866, 591] width 985 height 33
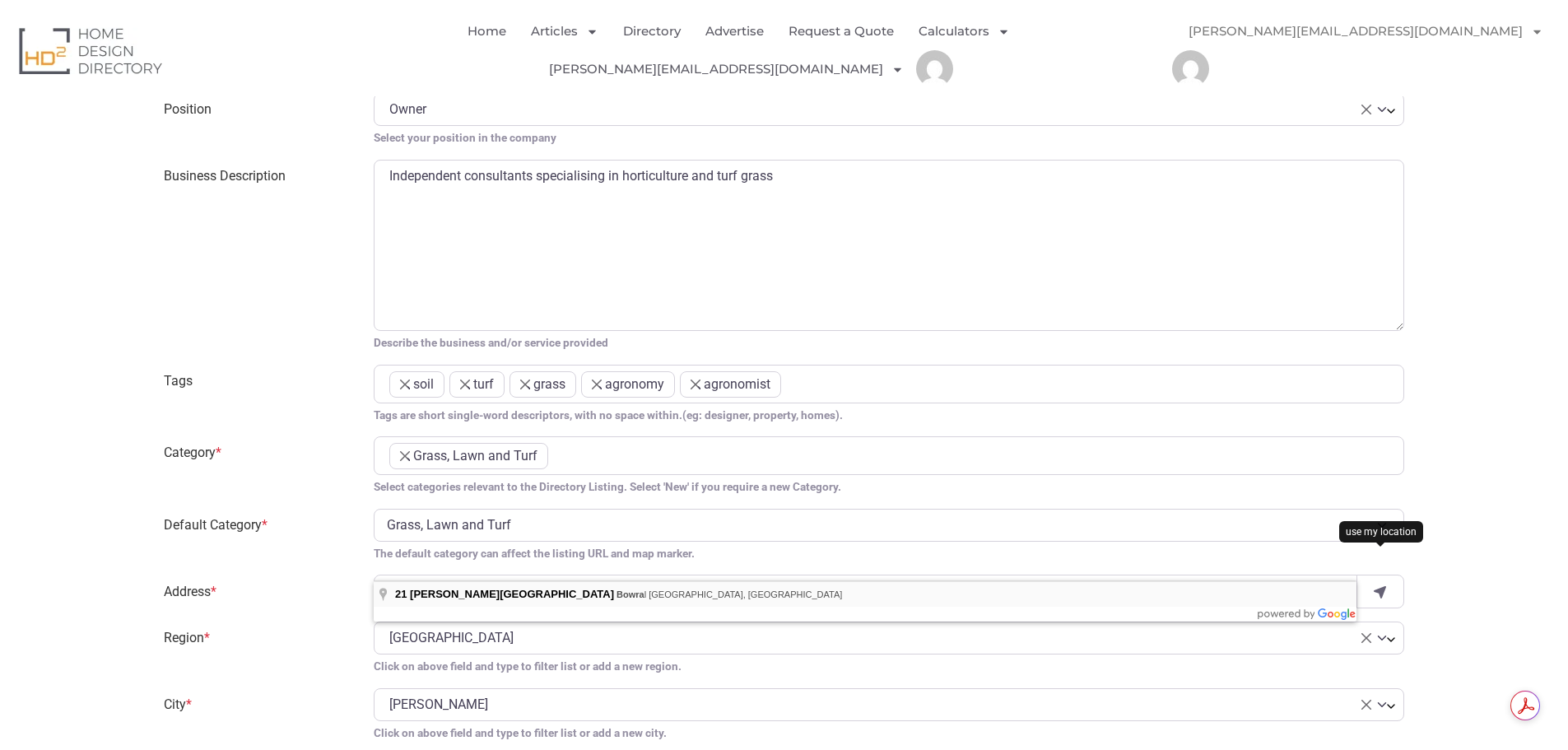
type input "21 Thompson St"
type input "2576"
select select "New South Wales"
select select "Bowral"
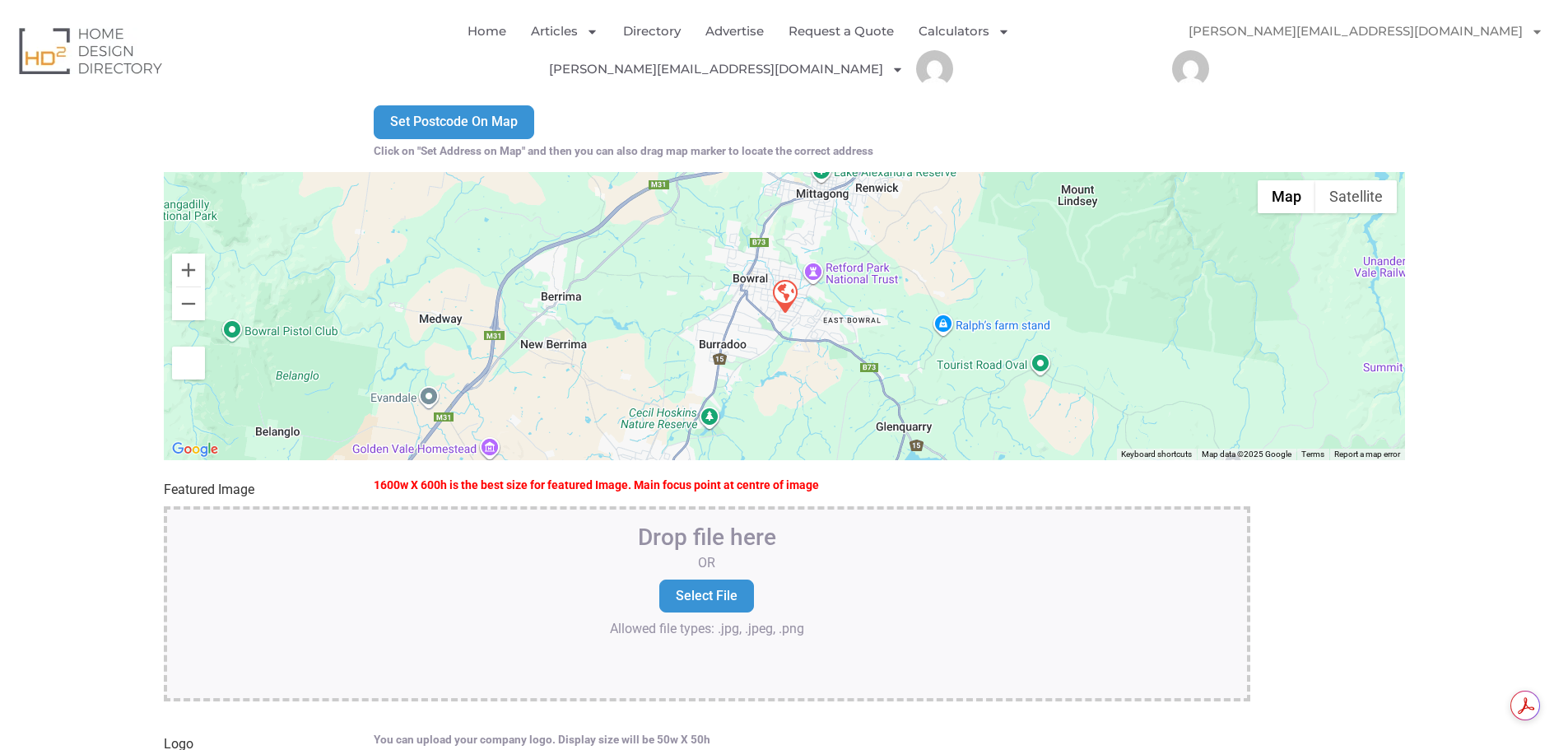
scroll to position [1647, 0]
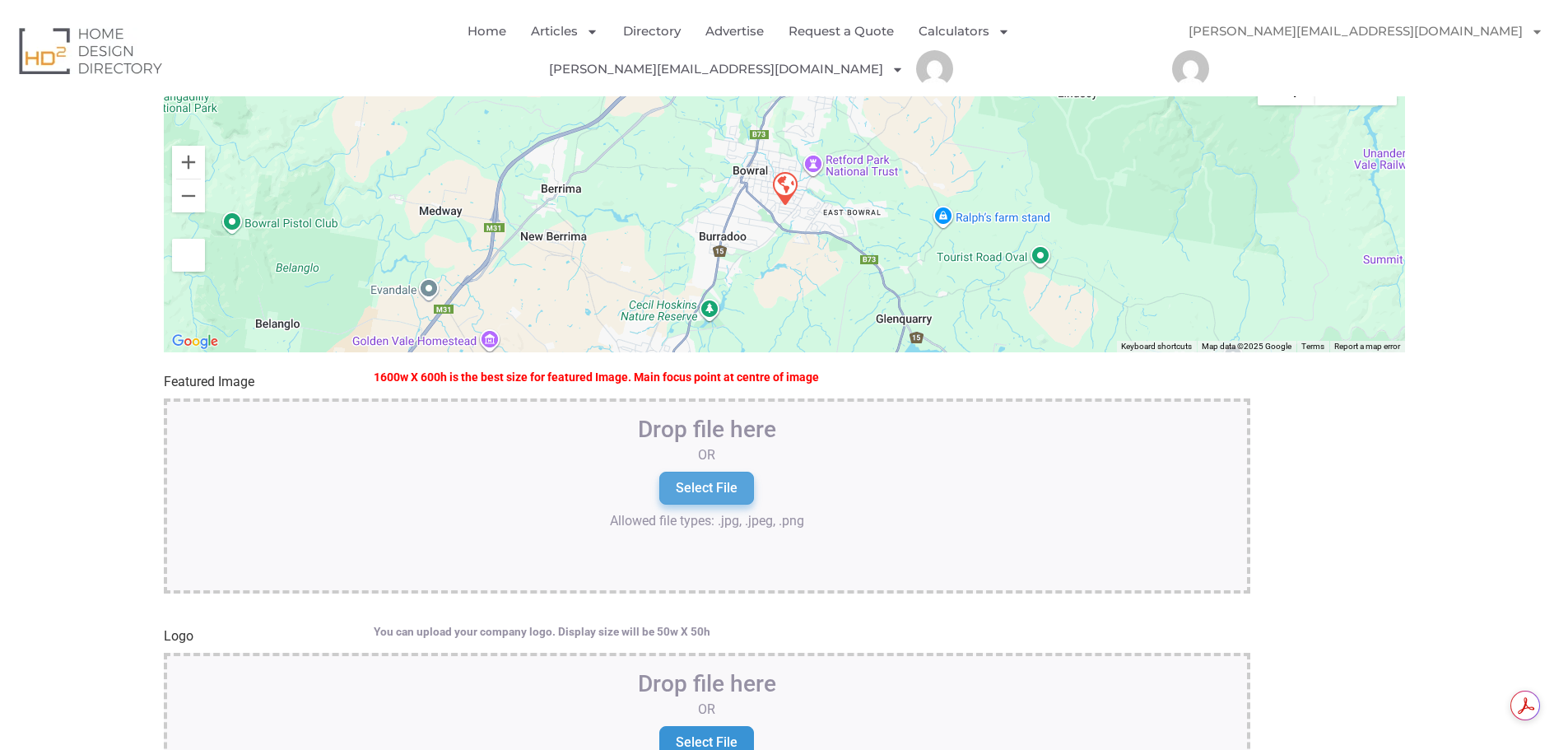
click at [714, 472] on input "Select File" at bounding box center [707, 488] width 94 height 33
type input "C:\fakepath\bonnie doon.jpg"
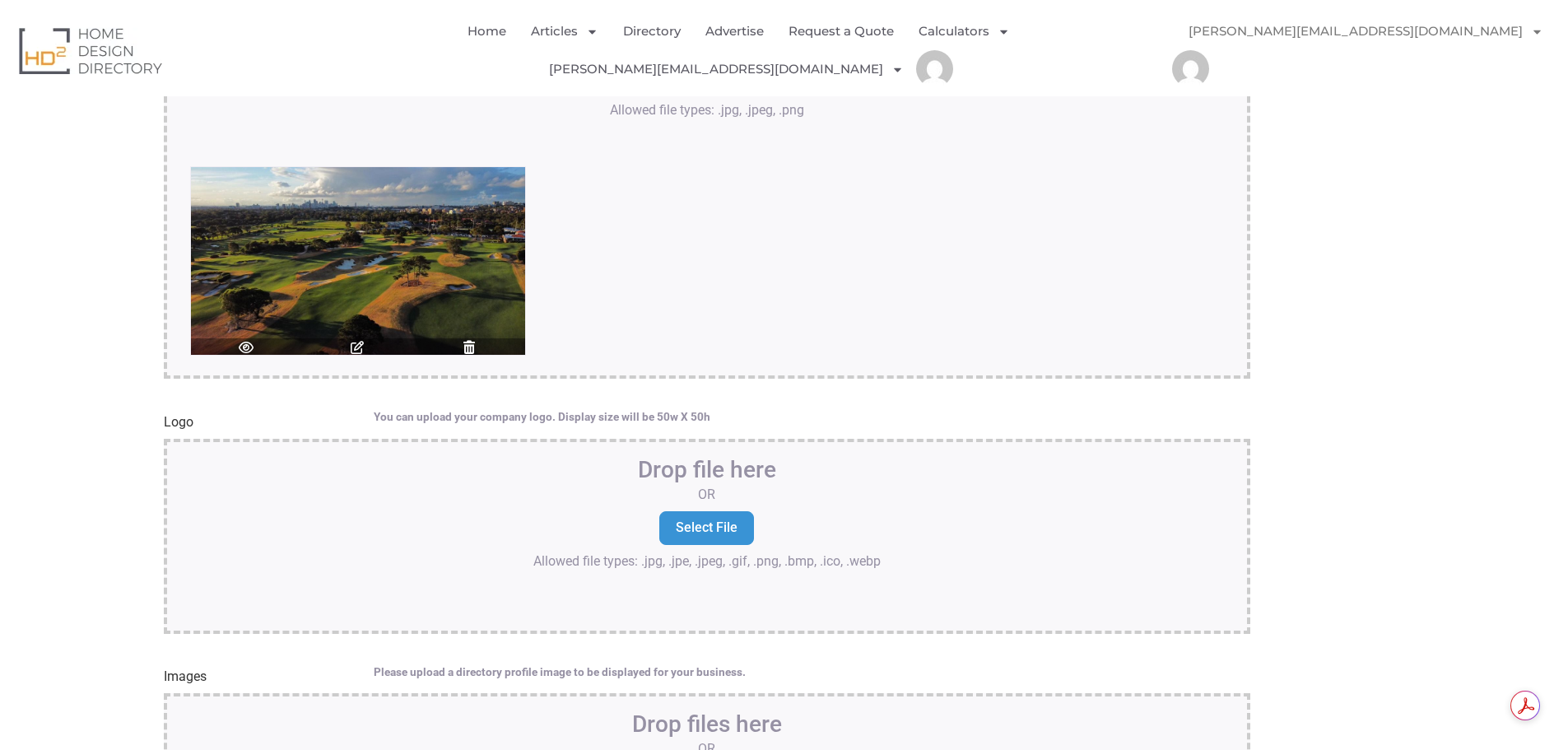
scroll to position [2059, 0]
click at [704, 510] on input "Select File" at bounding box center [707, 527] width 94 height 33
type input "C:\fakepath\Gilba.jpg"
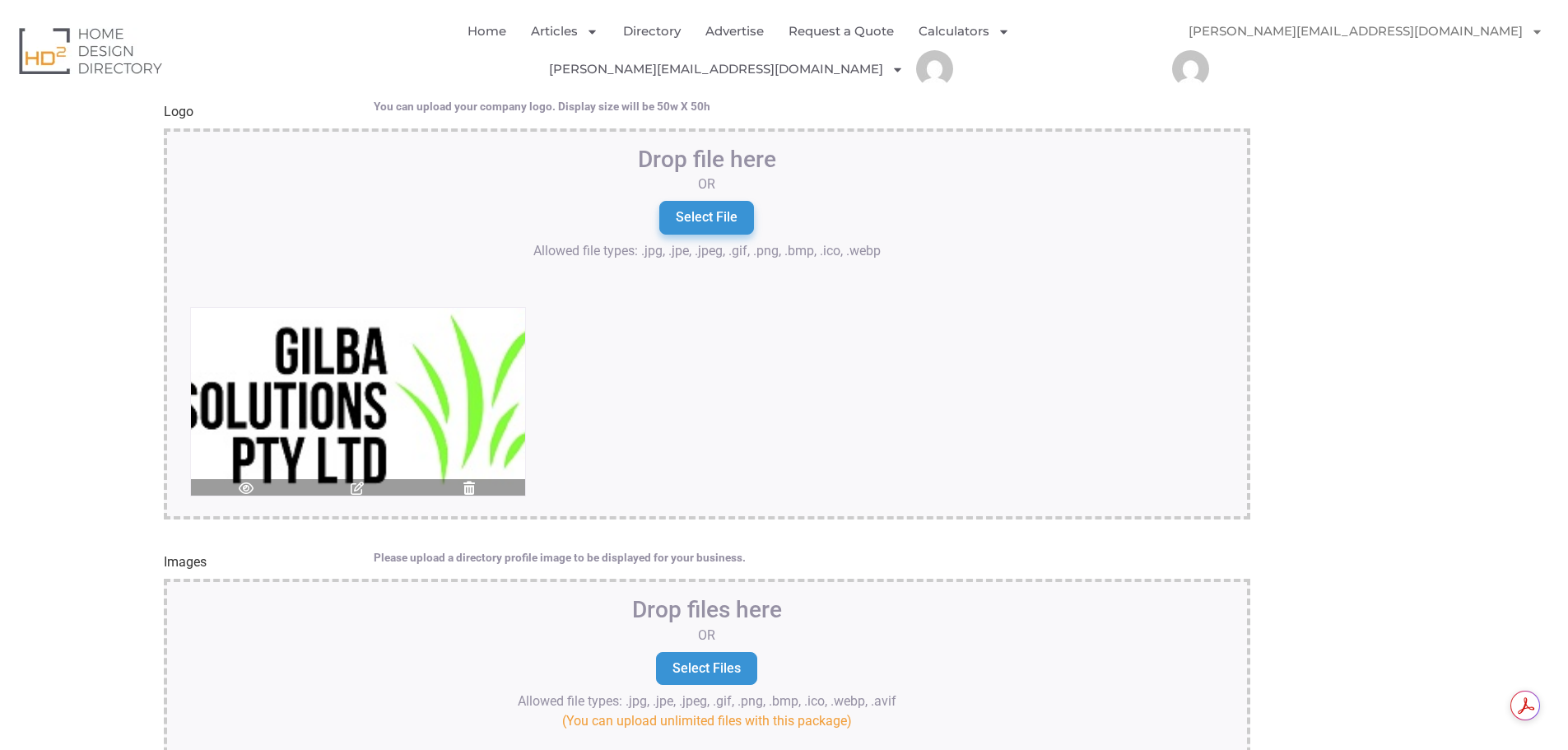
scroll to position [2388, 0]
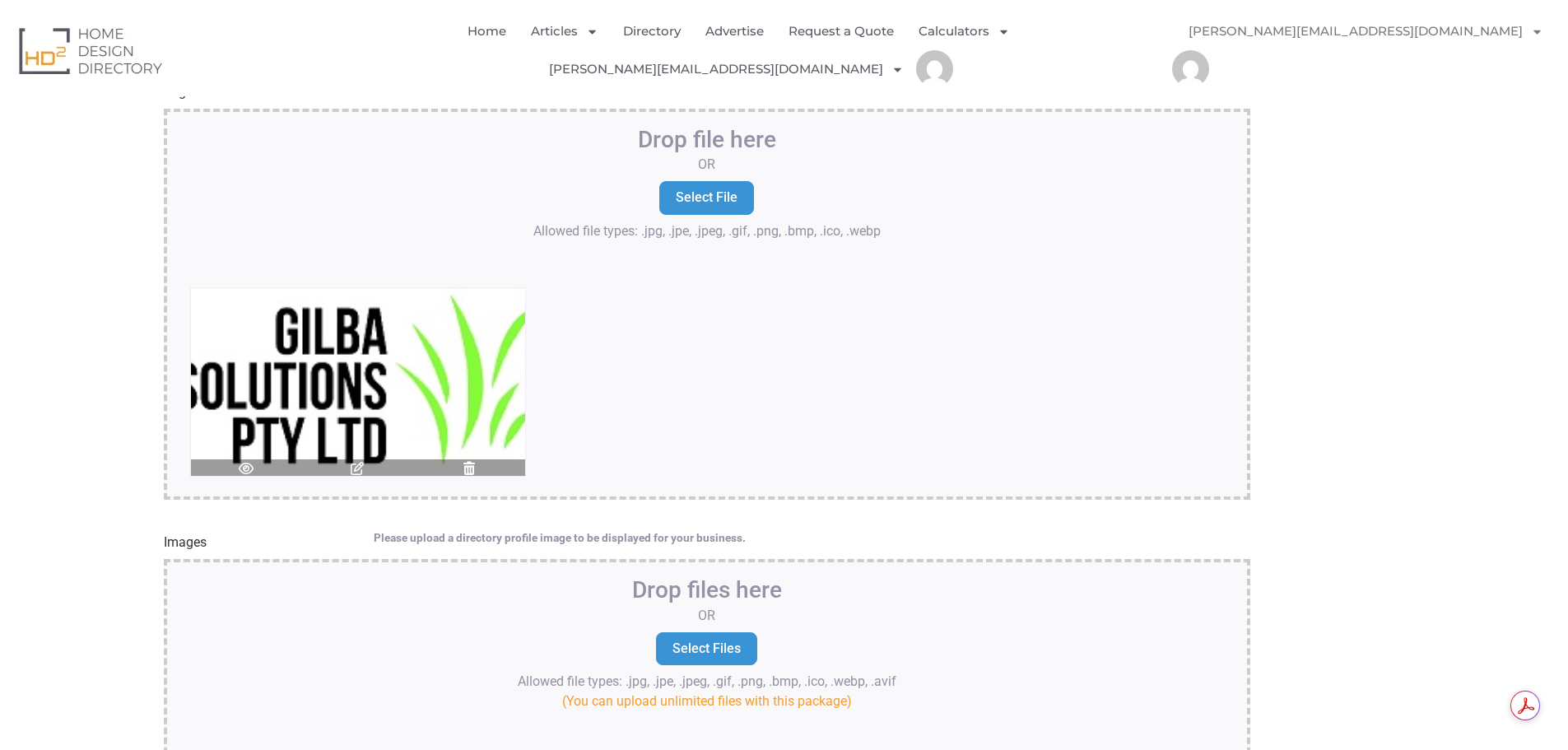
click at [355, 462] on icon at bounding box center [356, 468] width 16 height 13
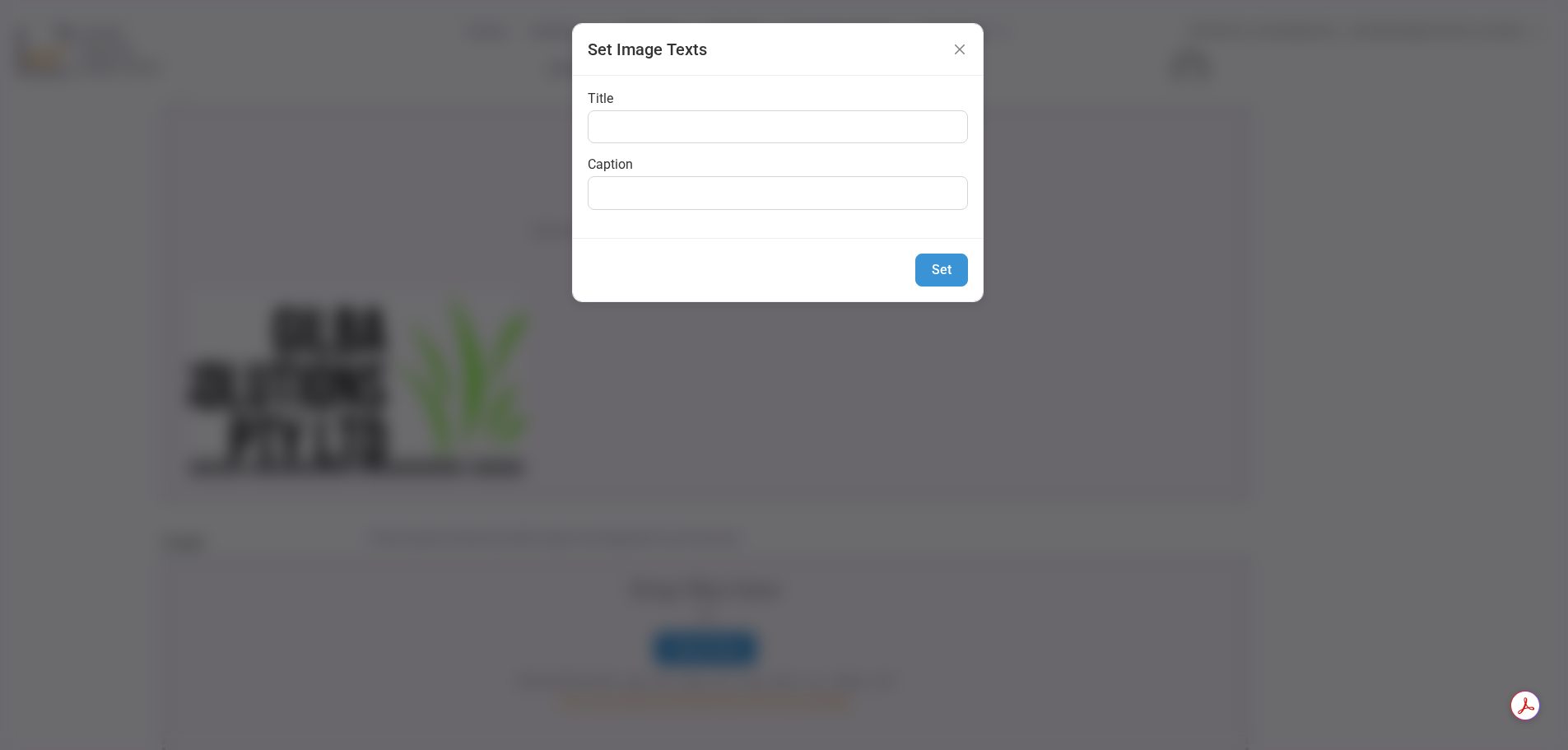
click at [647, 145] on div "Title Caption" at bounding box center [777, 156] width 410 height 162
click at [647, 130] on input "Title" at bounding box center [777, 126] width 380 height 33
type input "Gilba Solutions Logo"
click at [929, 259] on span "Set" at bounding box center [941, 270] width 52 height 33
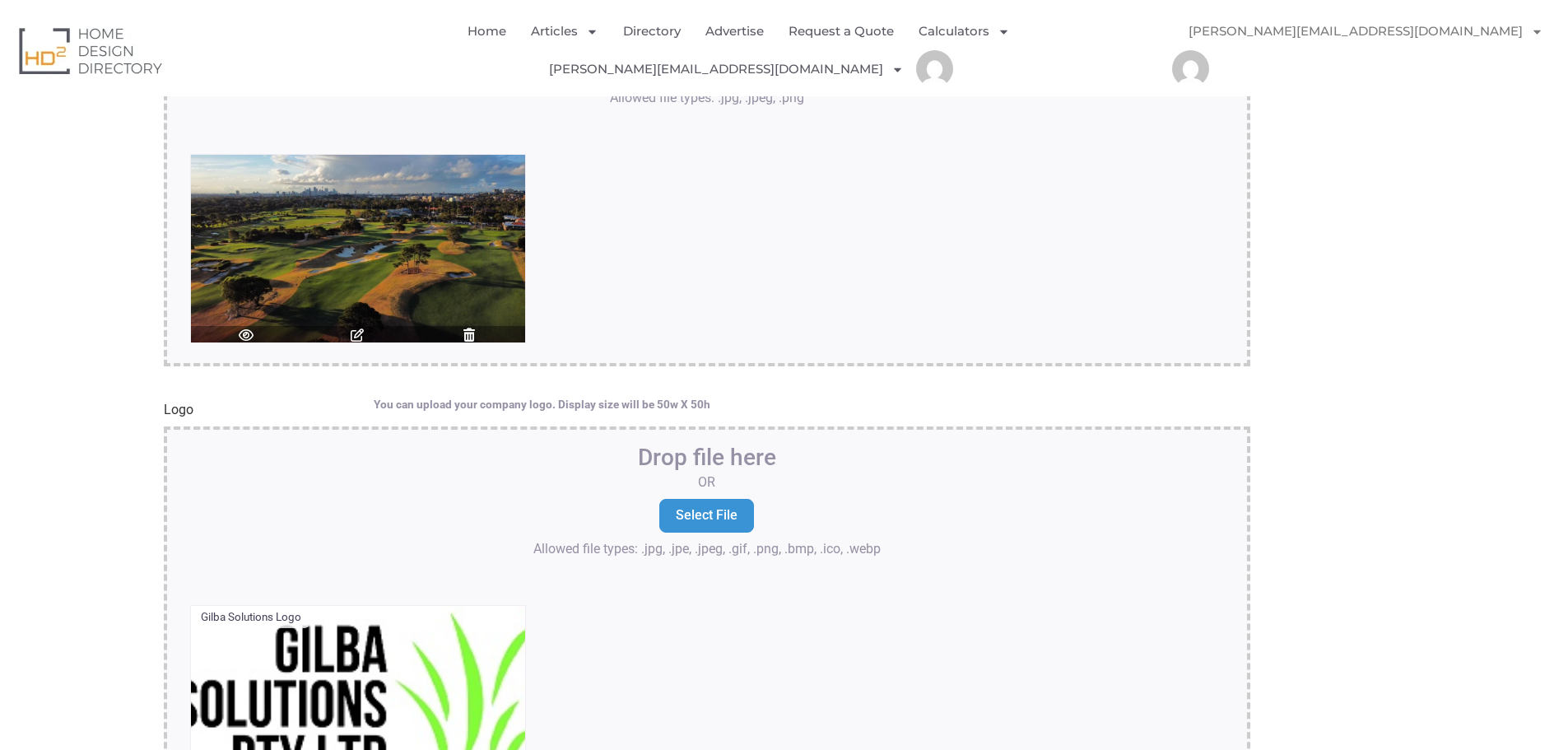
scroll to position [1977, 0]
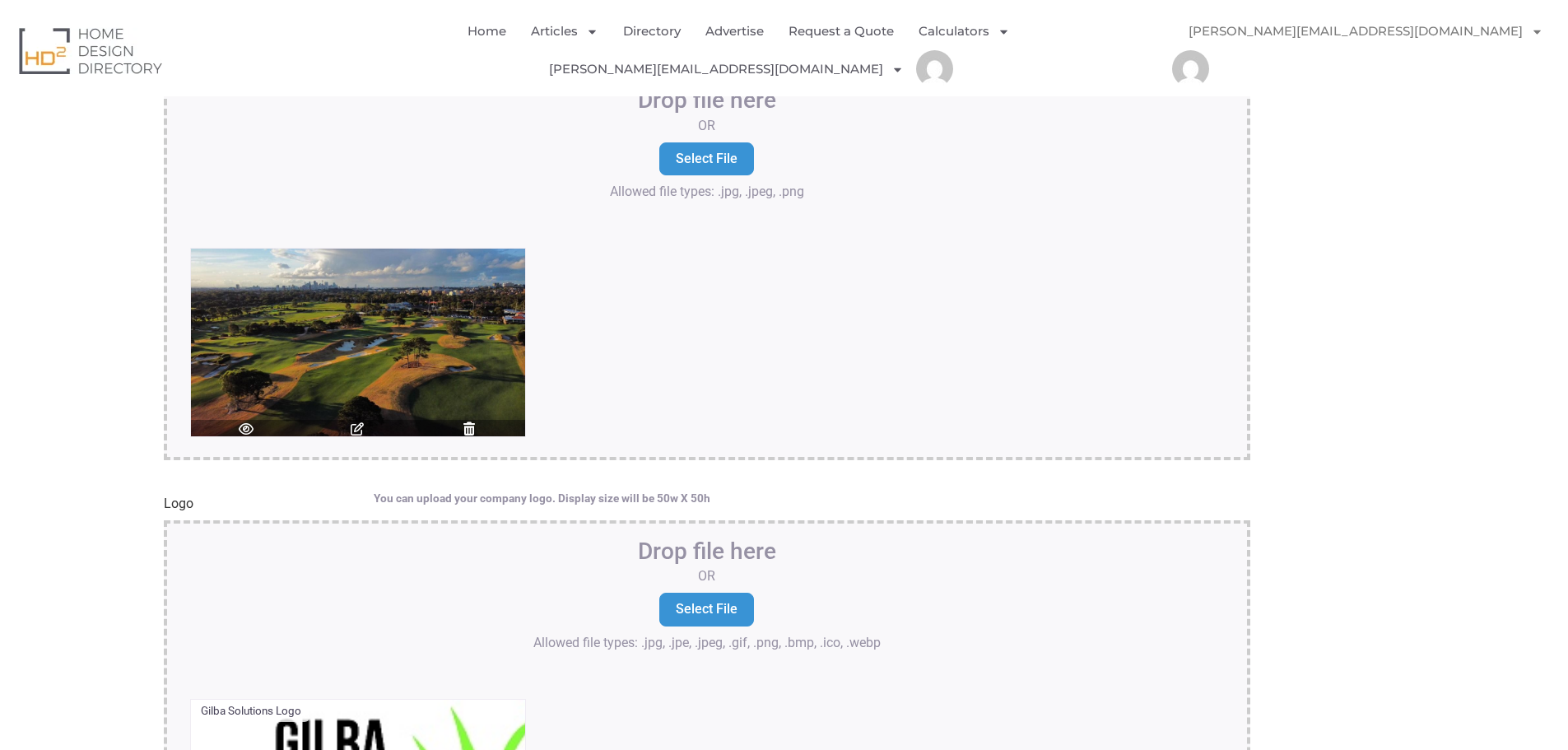
click at [361, 423] on icon at bounding box center [356, 429] width 16 height 13
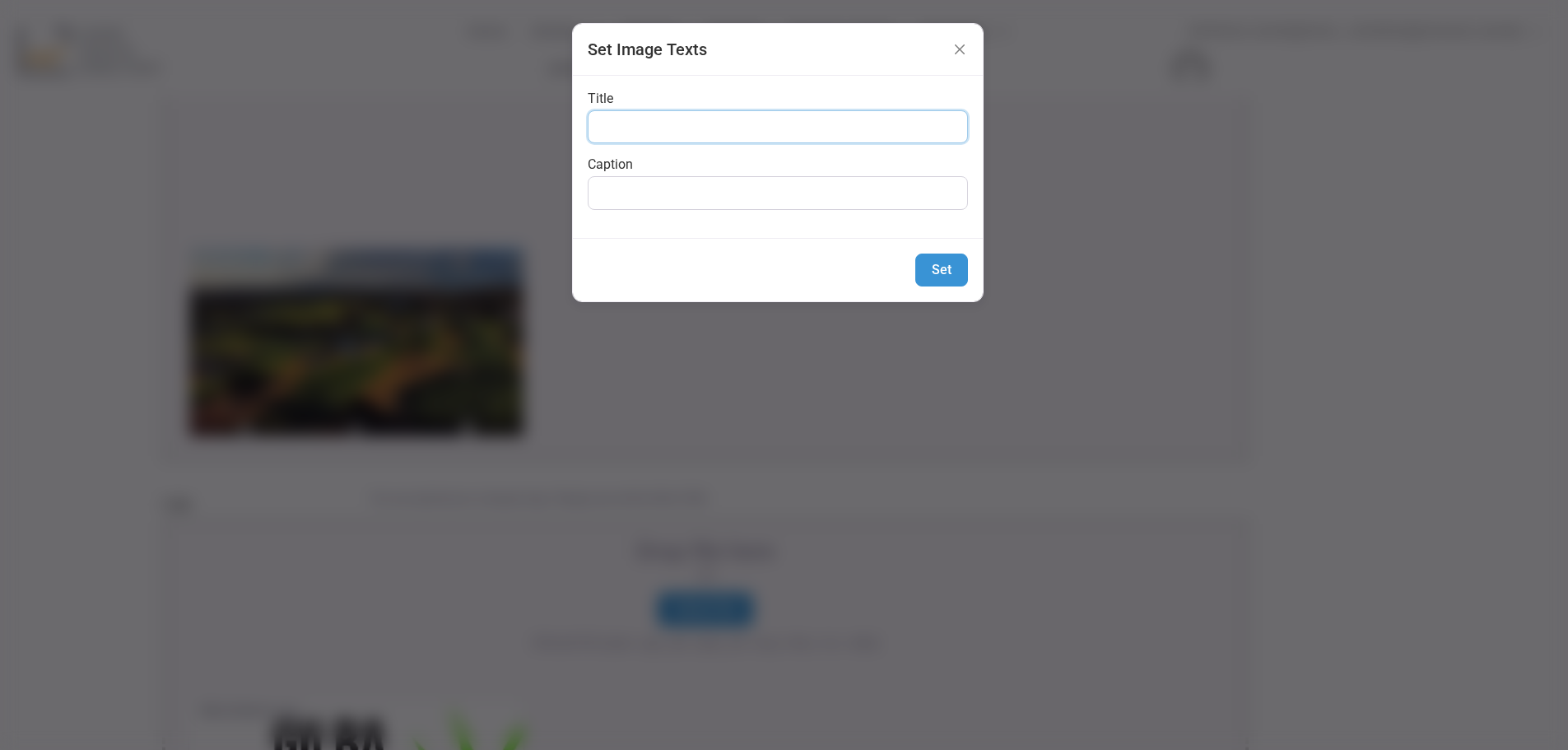
click at [681, 131] on input "Title" at bounding box center [777, 126] width 380 height 33
type input "Bonnie Doon Golf Club in Sydney post turf pigment"
click at [925, 264] on span "Set" at bounding box center [941, 270] width 52 height 33
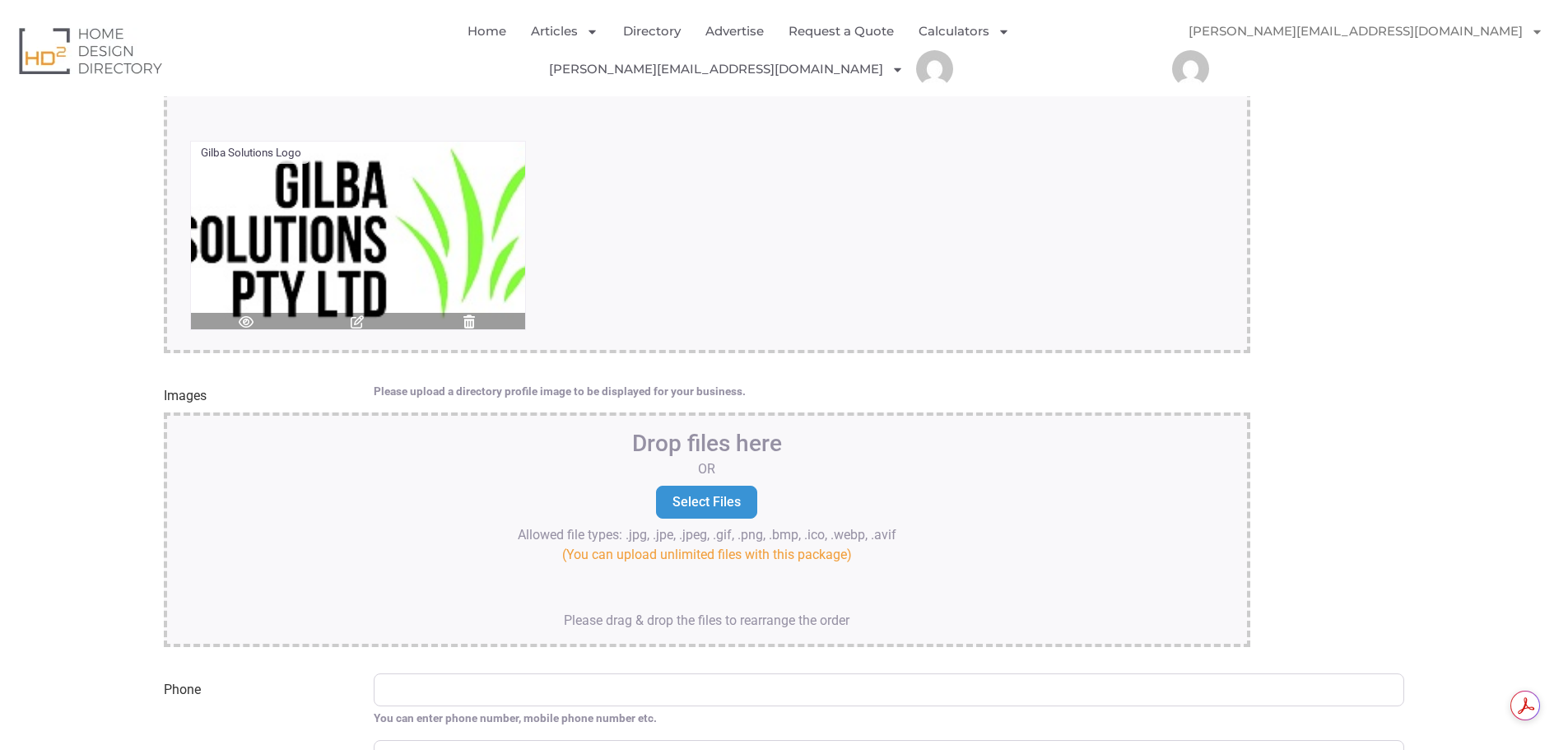
scroll to position [2553, 0]
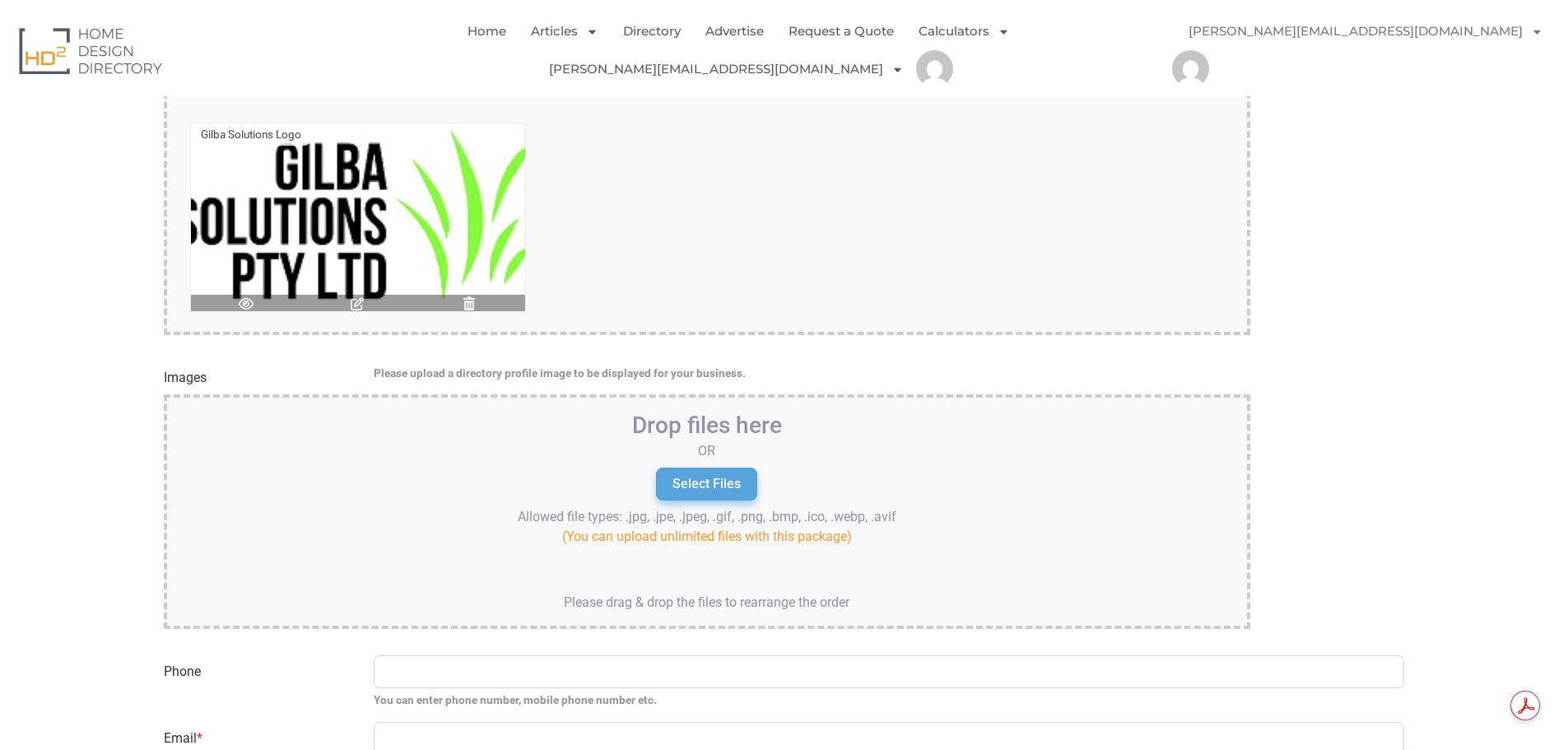
click at [699, 468] on input "Select Files" at bounding box center [707, 485] width 101 height 33
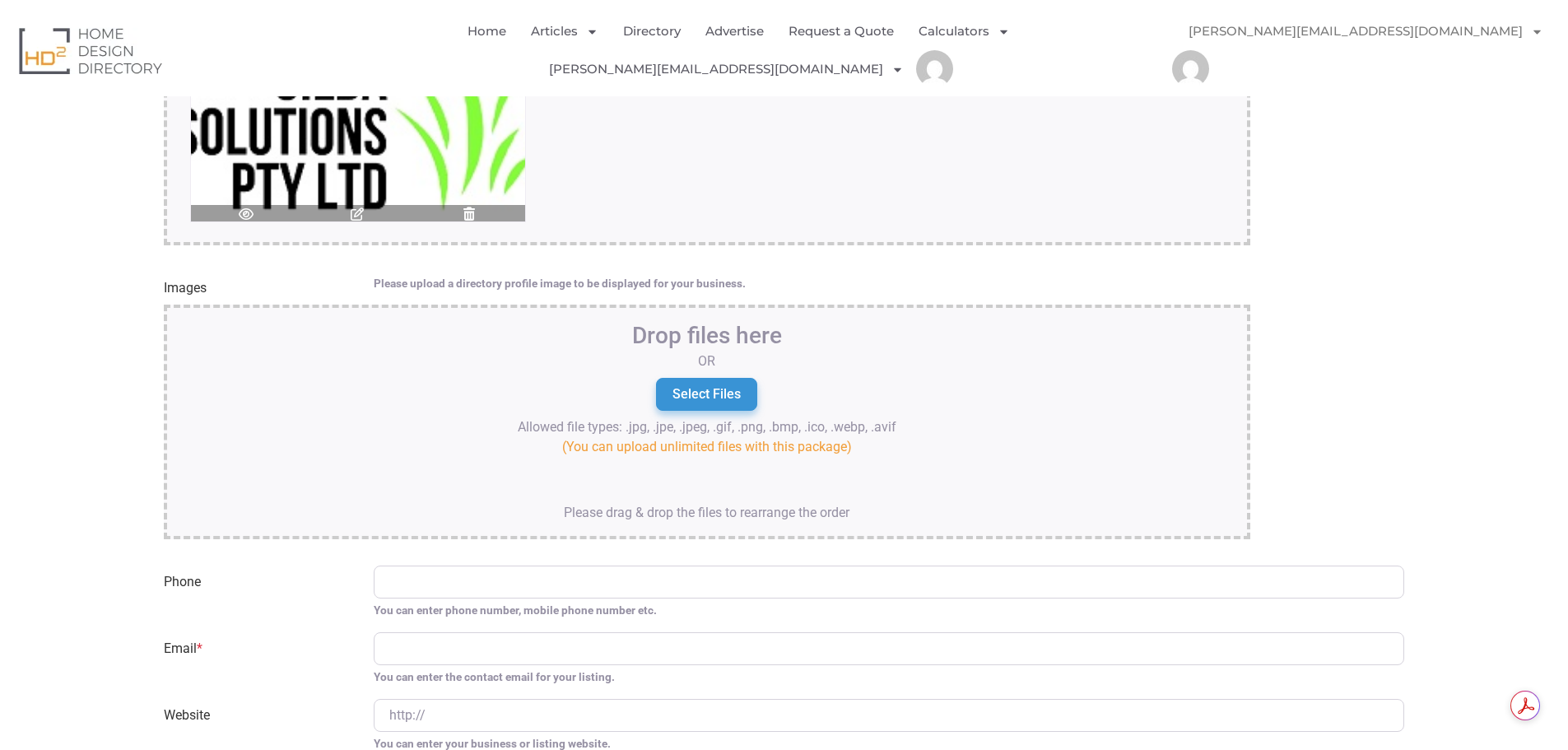
scroll to position [2718, 0]
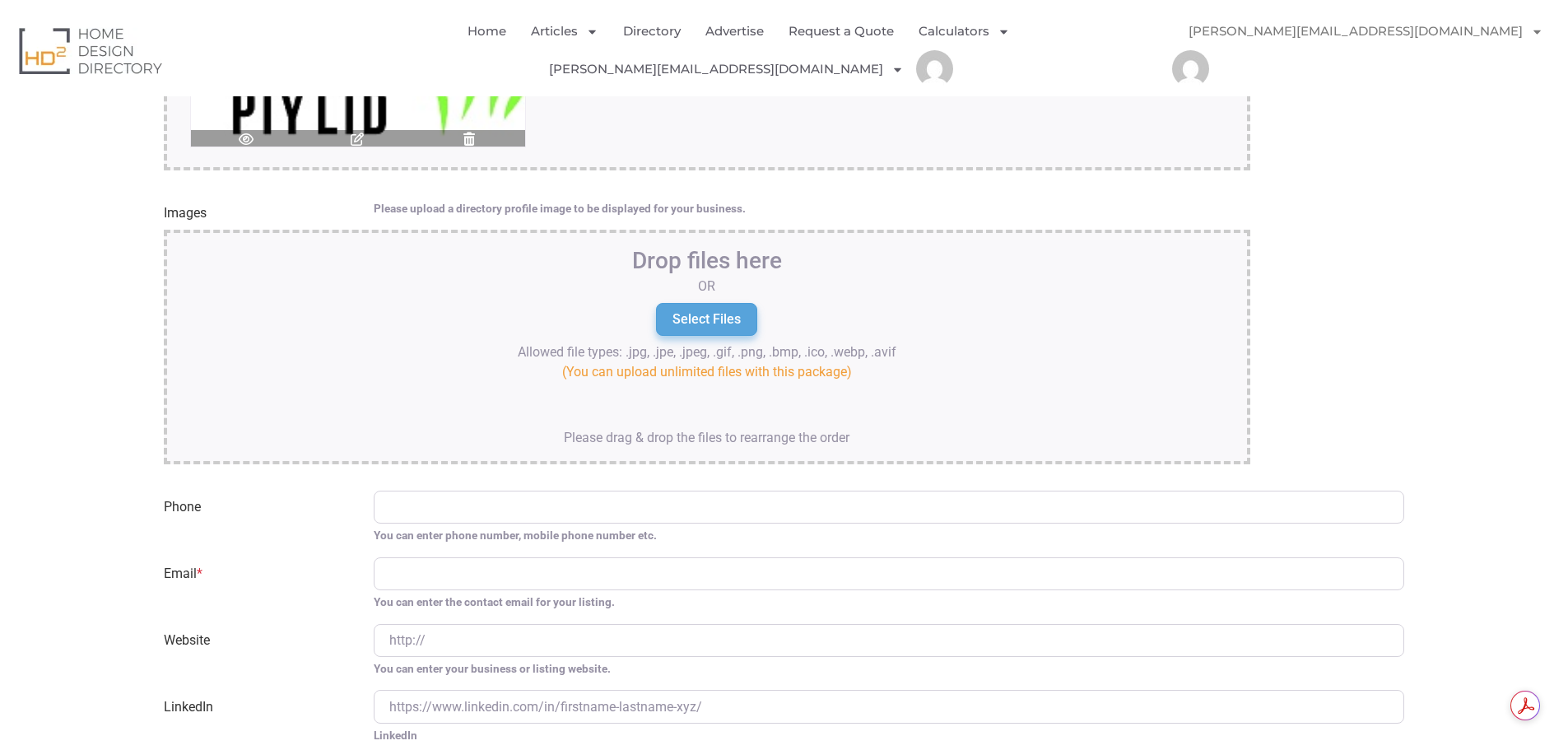
click at [687, 303] on input "Select Files" at bounding box center [707, 320] width 101 height 33
type input "C:\fakepath\concert set up.JPEG"
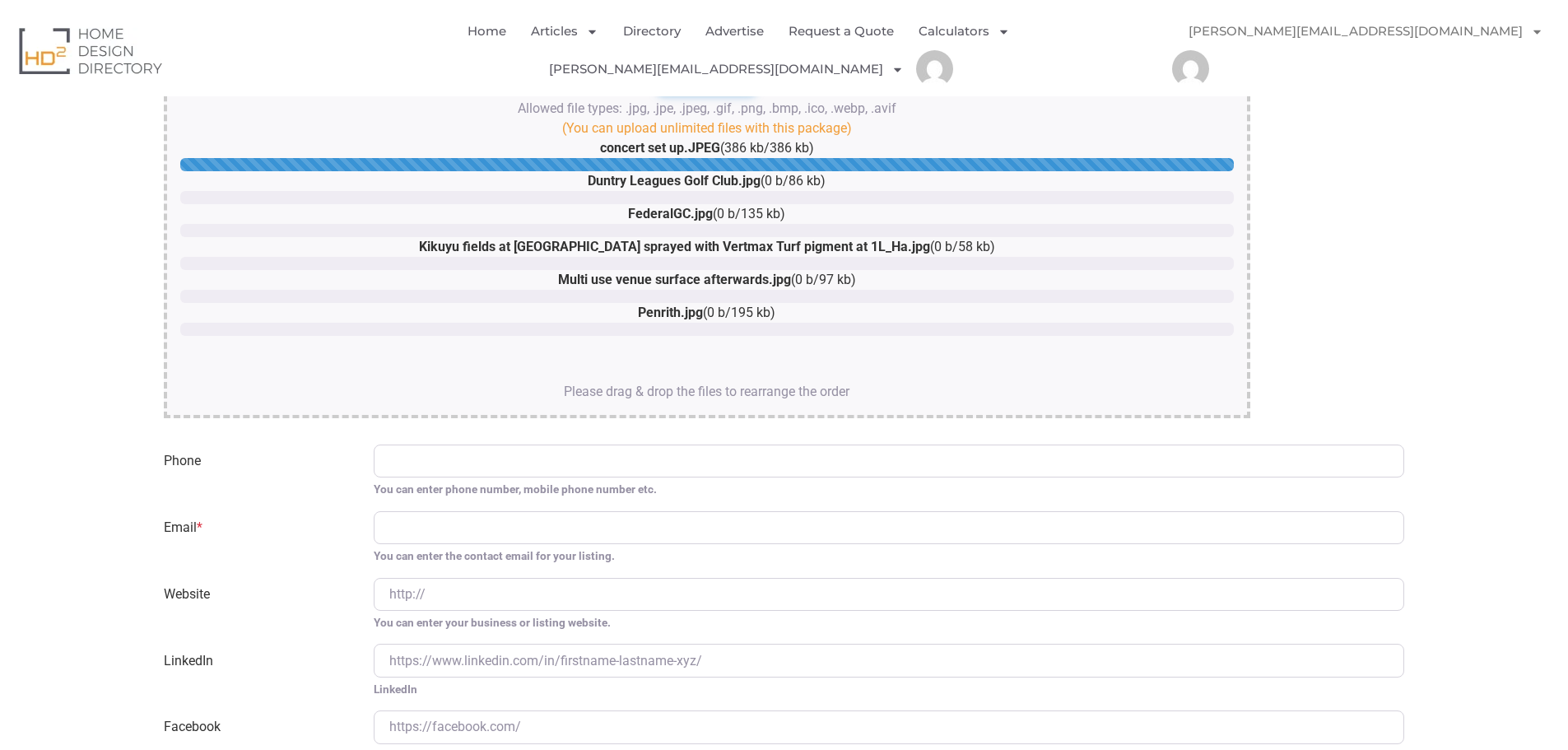
scroll to position [2965, 0]
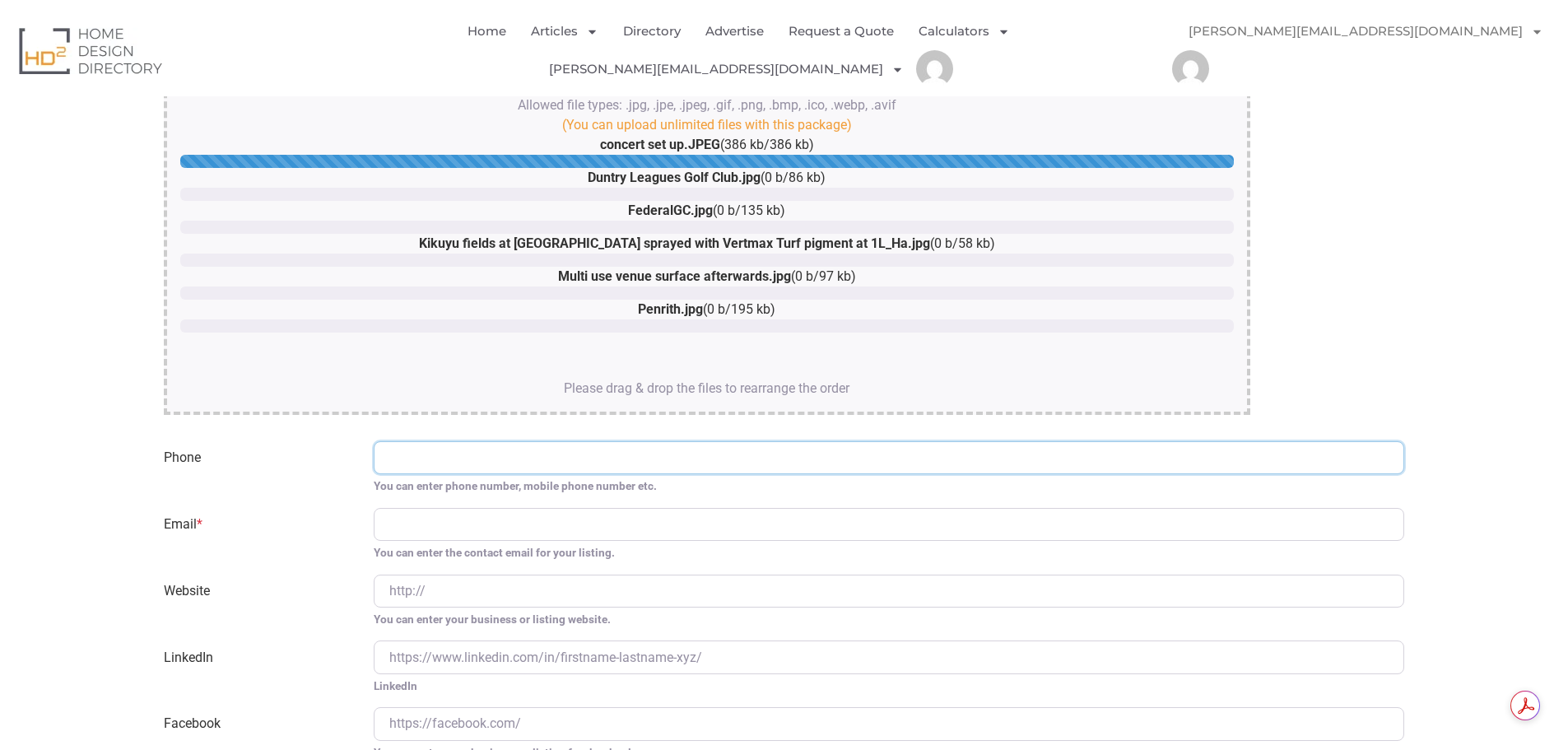
click at [448, 442] on input "Phone" at bounding box center [889, 458] width 1031 height 33
type input "0499975819"
type input "LS29 9EJ"
type input "herbycides@gmail.com"
click at [412, 575] on input "Website" at bounding box center [889, 591] width 1031 height 33
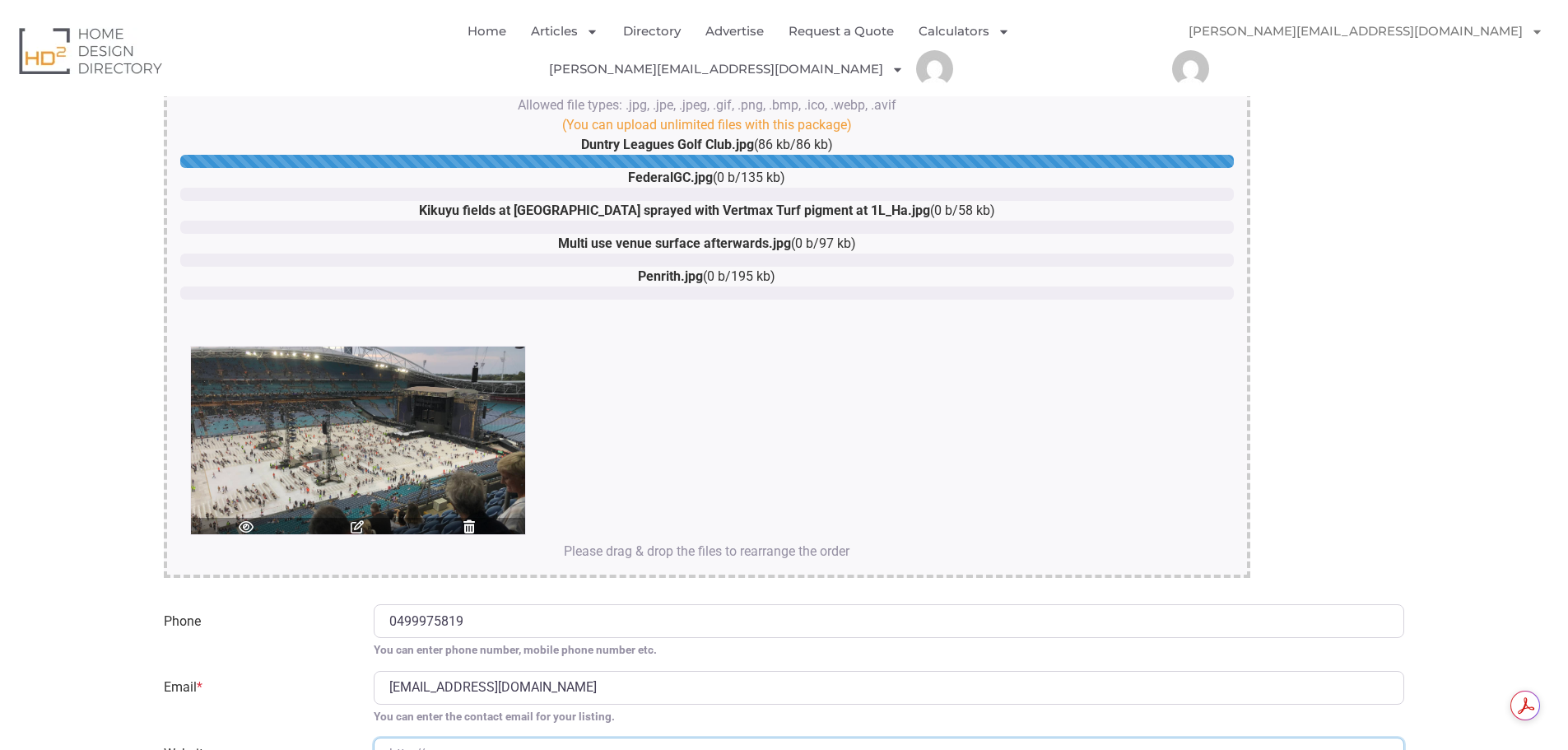
type input "https://gilbasolutions.com"
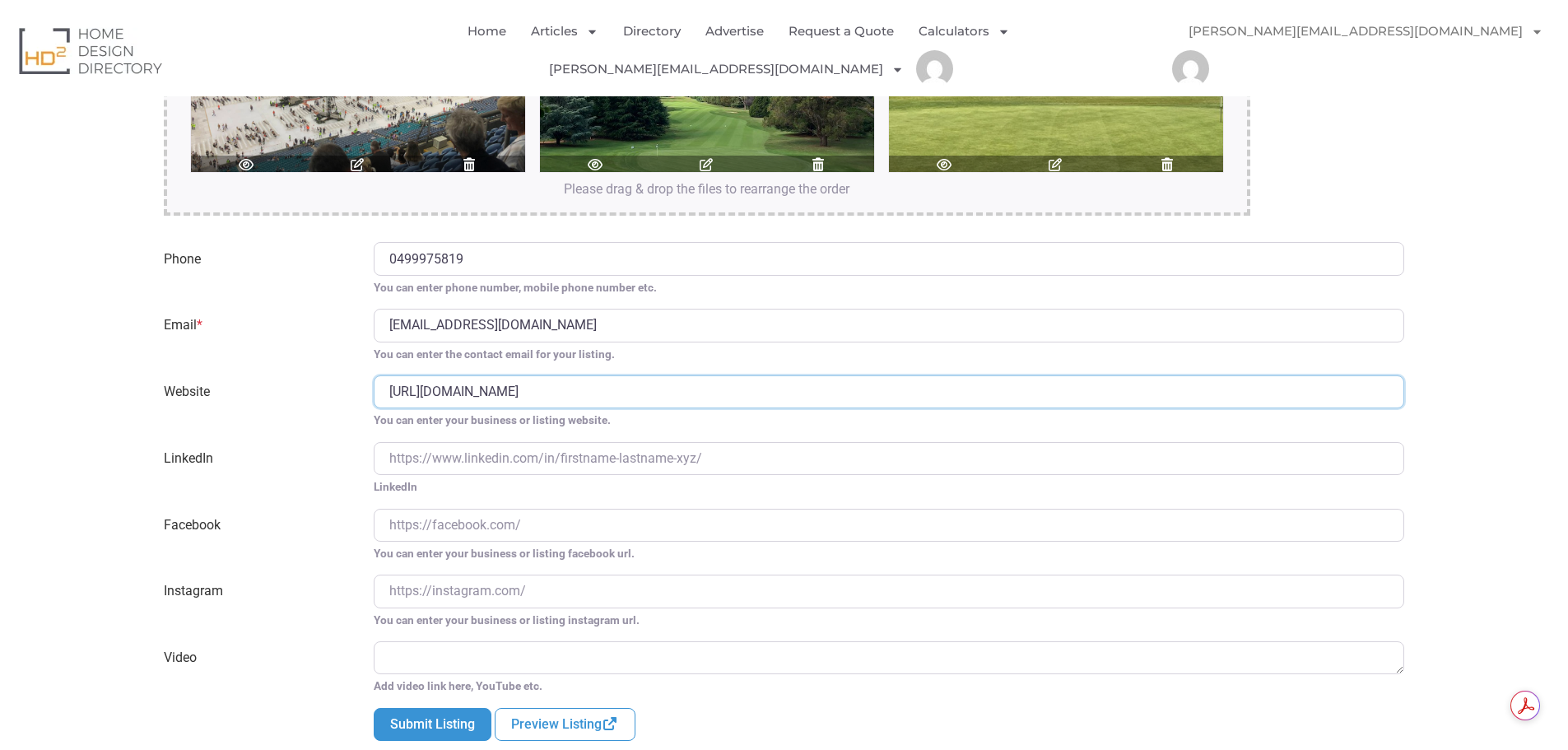
scroll to position [3261, 0]
click at [413, 442] on input "LinkedIn" at bounding box center [889, 459] width 1031 height 33
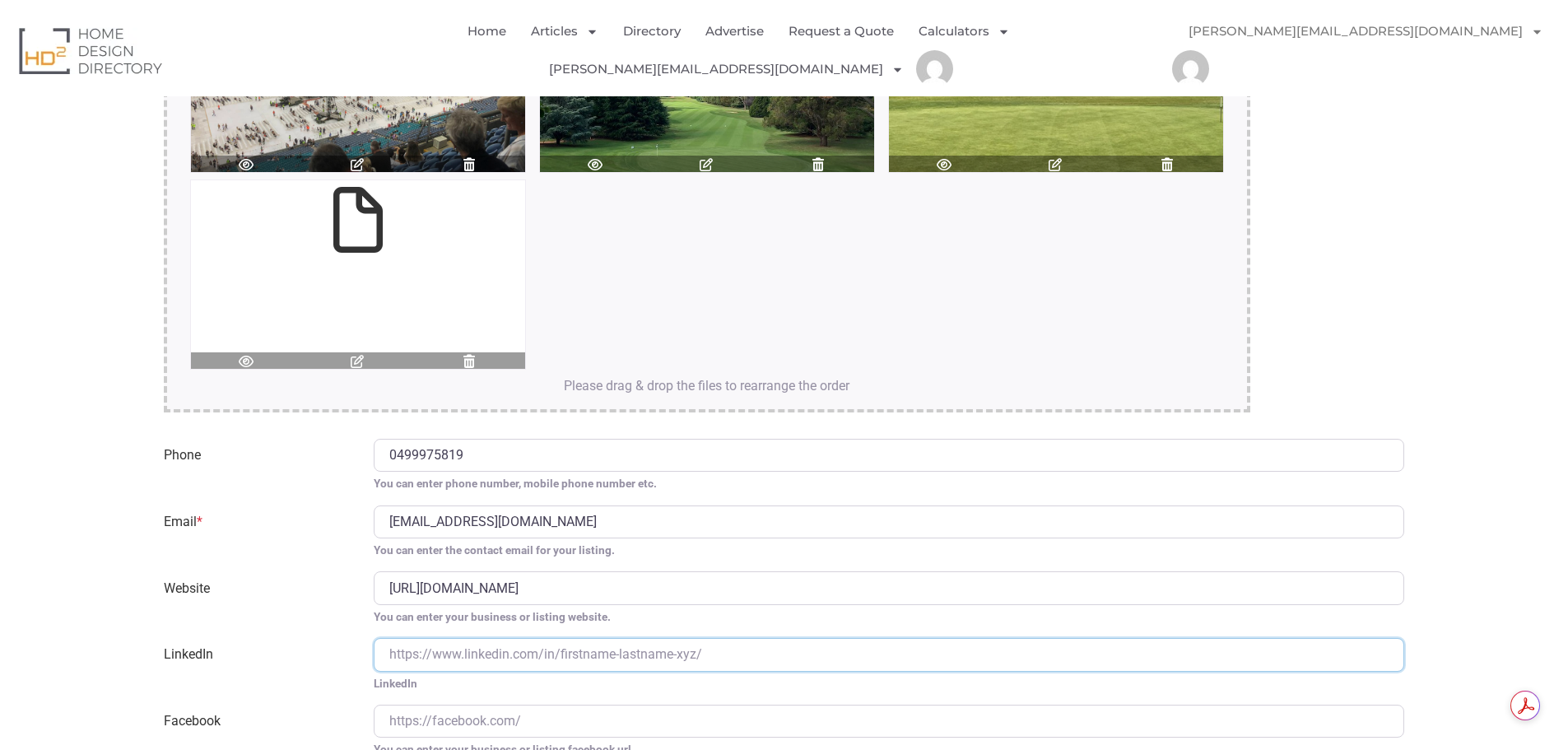
scroll to position [3229, 0]
click at [435, 638] on input "LinkedIn" at bounding box center [889, 655] width 1031 height 33
type input "https://www.linkedin.com/company/gilba-solutions-pty-ltd/"
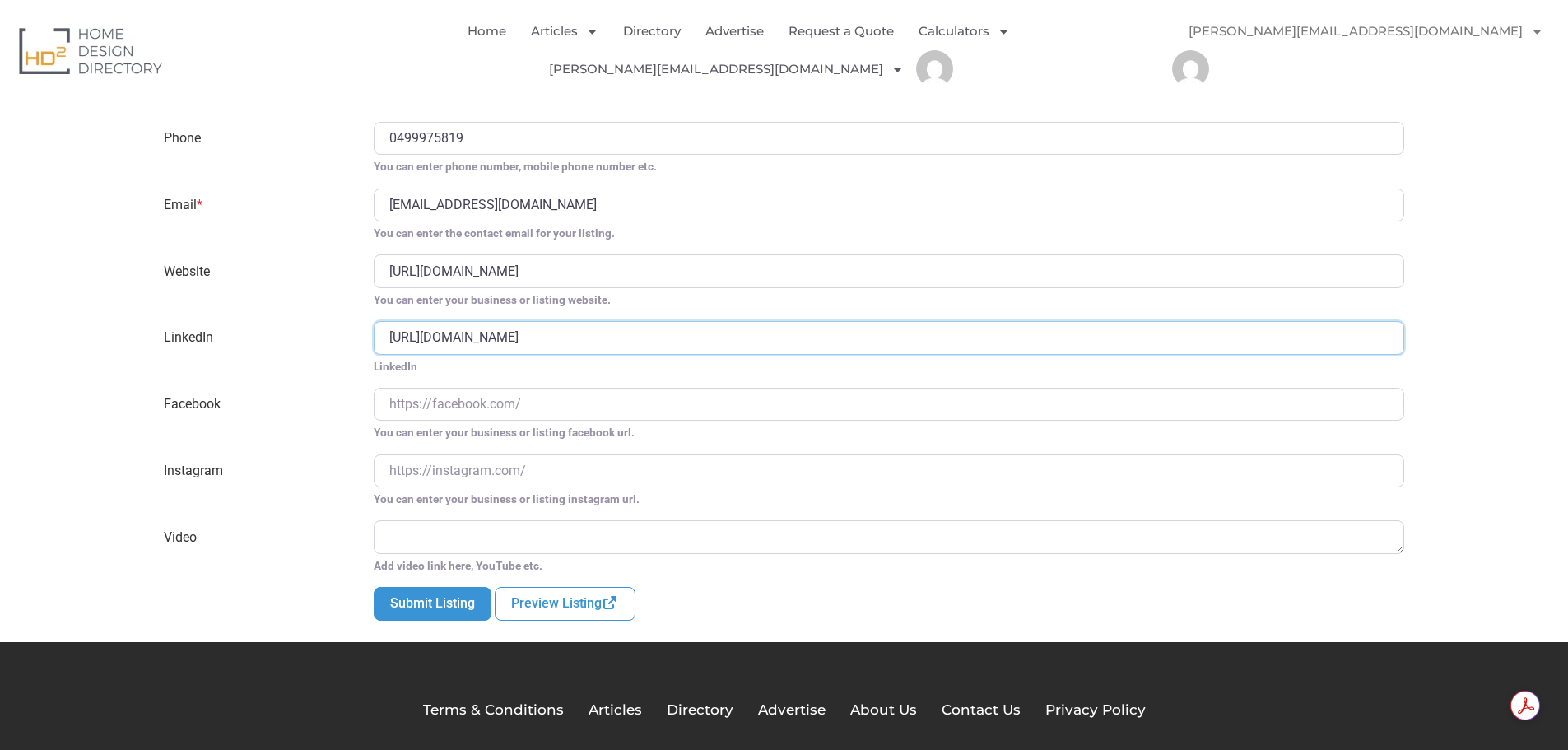
scroll to position [3525, 0]
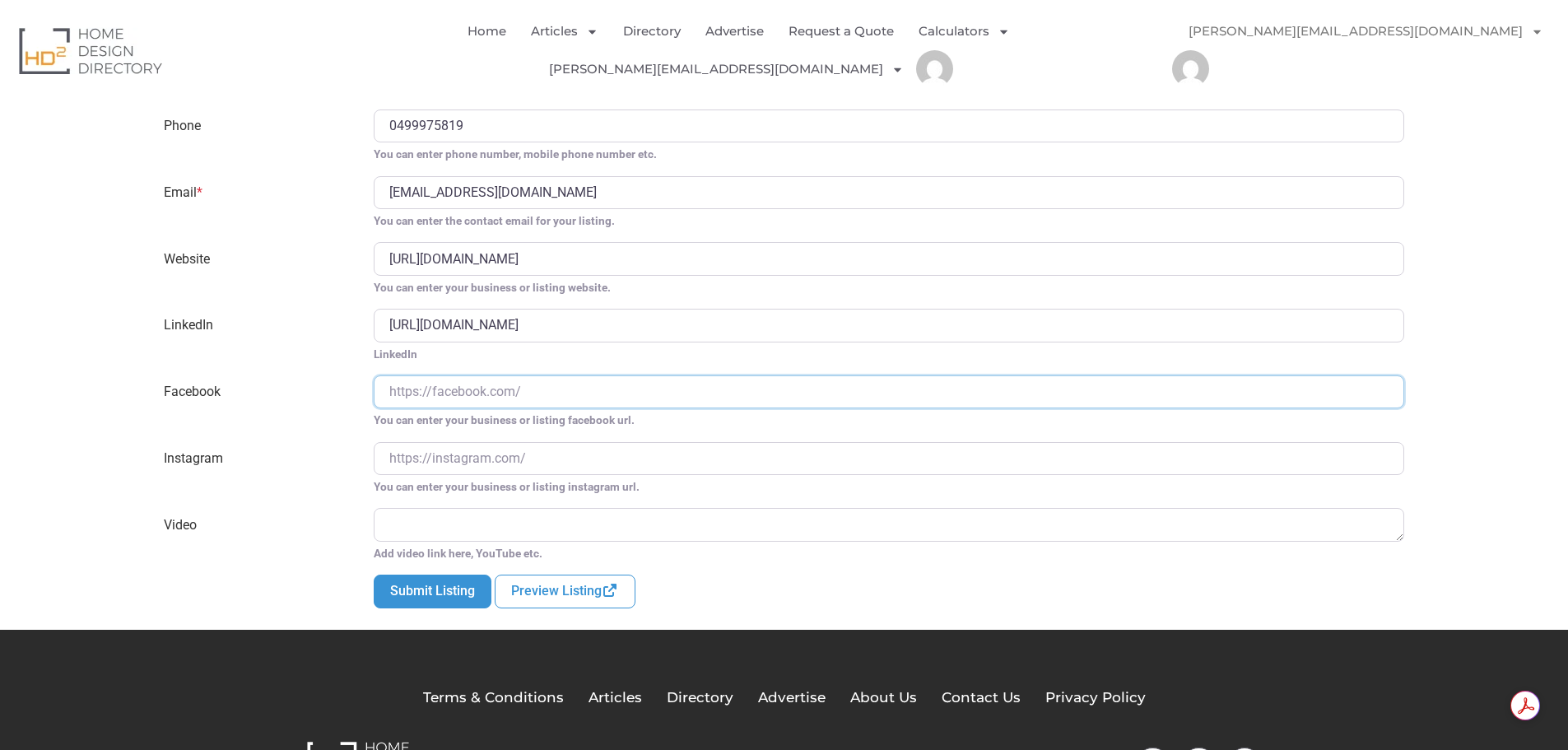
click at [416, 375] on input "Facebook" at bounding box center [889, 392] width 1031 height 33
type input "https://www.facebook.com/Gilbasolutions/"
click at [430, 442] on input "Instagram" at bounding box center [889, 459] width 1031 height 33
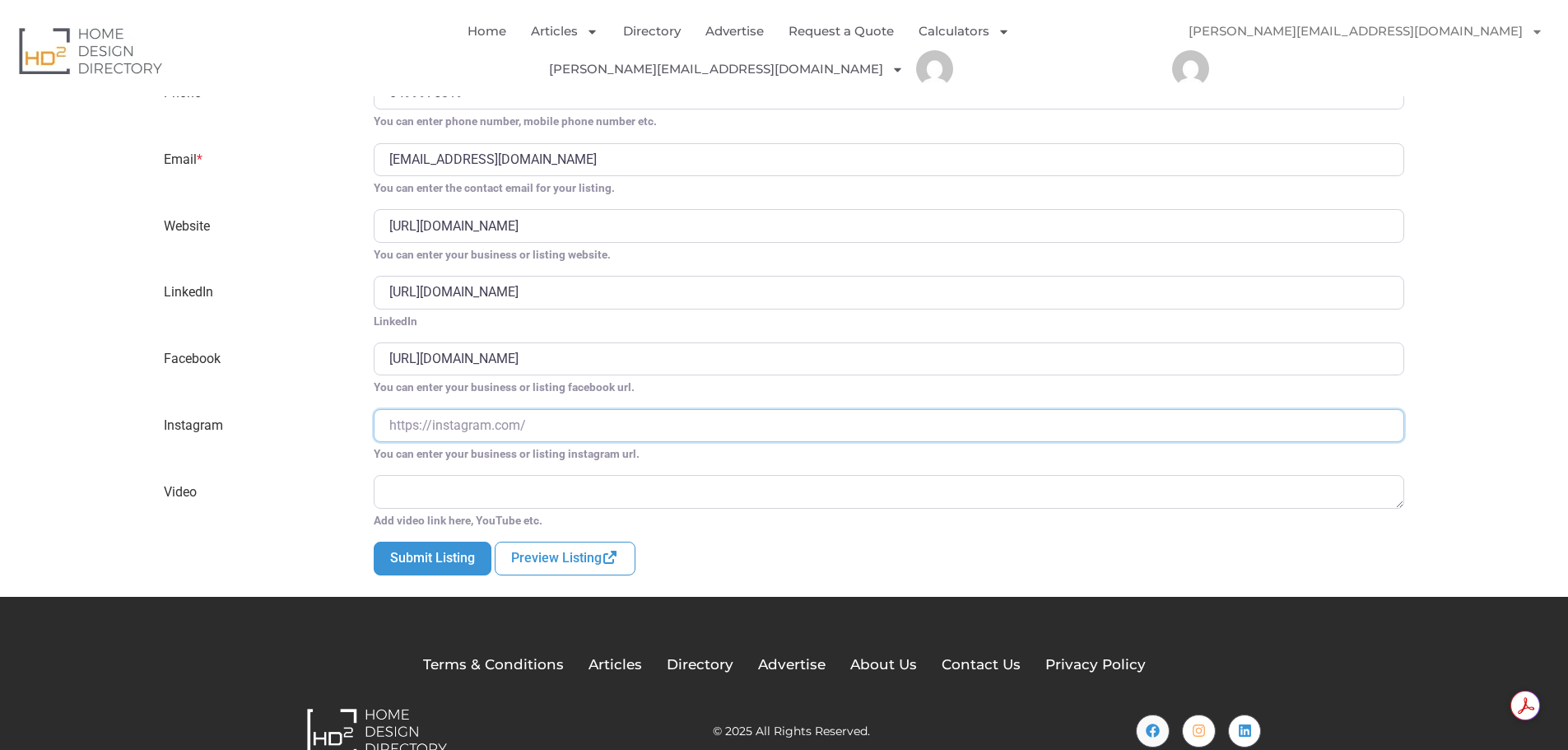
scroll to position [3492, 0]
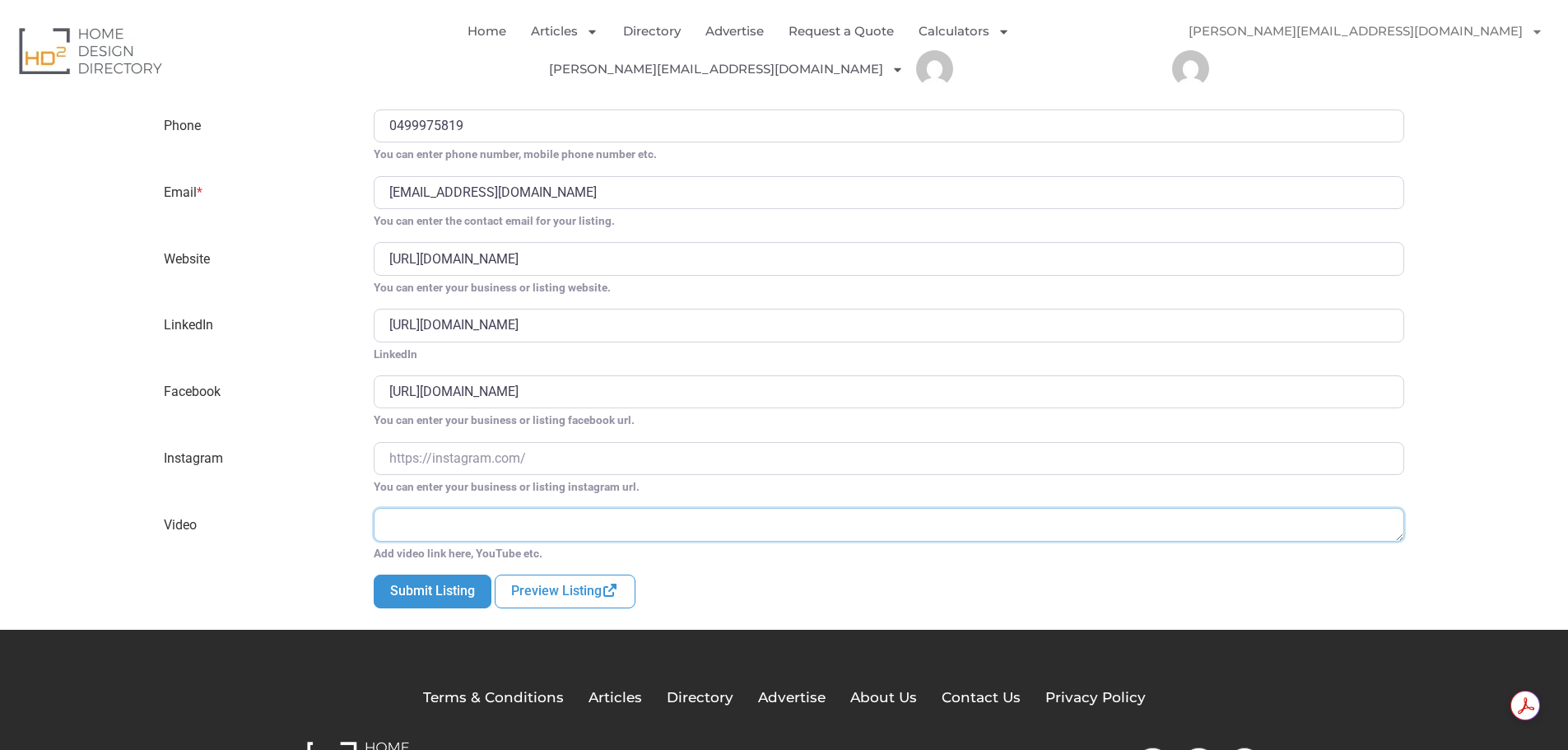
click at [453, 508] on textarea "Video" at bounding box center [889, 524] width 1031 height 33
paste textarea "https://youtu.be/SQjf6Cn6aoc?si=C3oNGwvxVFBdfqW-"
type textarea "https://youtu.be/SQjf6Cn6aoc?si=C3oNGwvxVFBdfqW-"
click at [448, 575] on button "Submit Listing" at bounding box center [432, 591] width 118 height 33
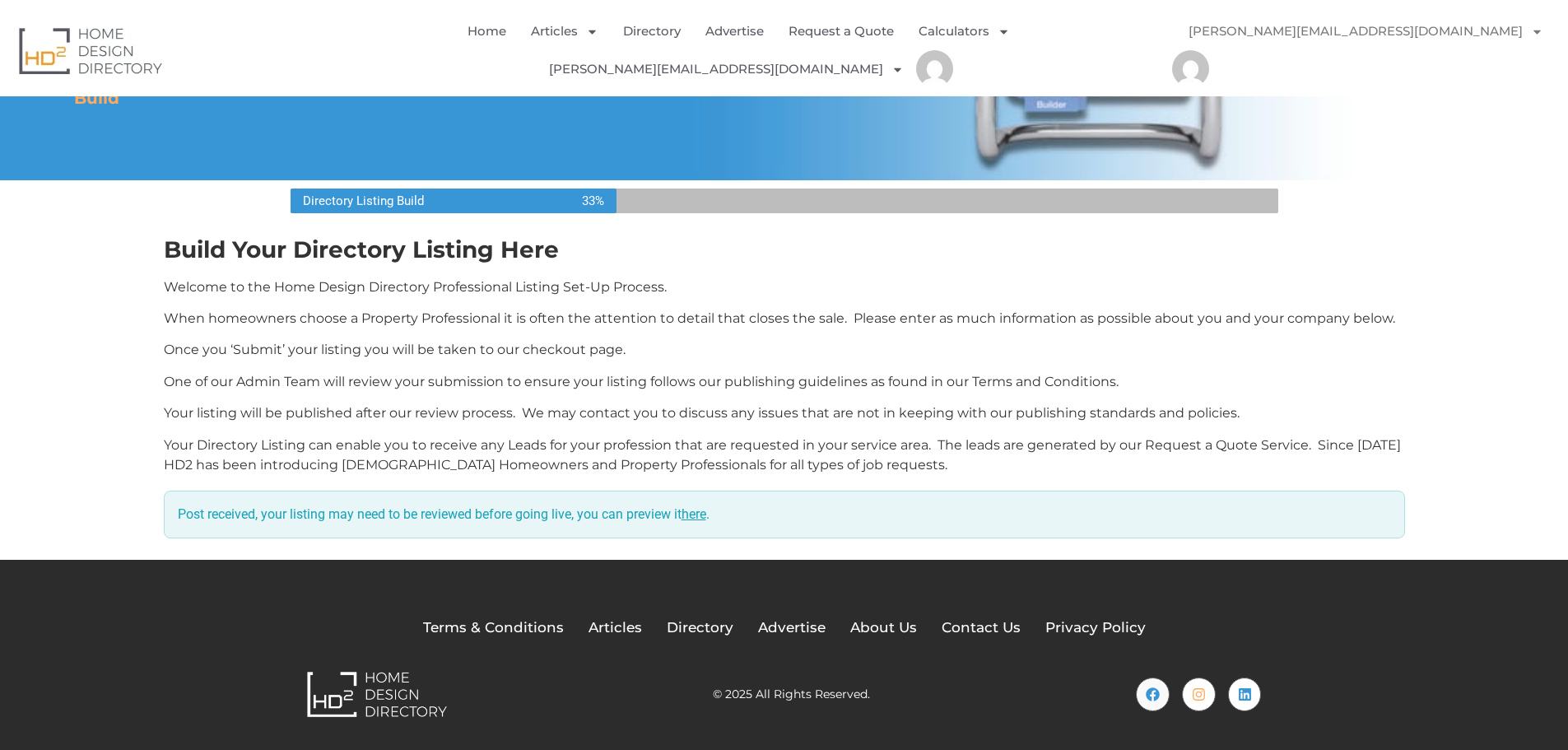
scroll to position [192, 0]
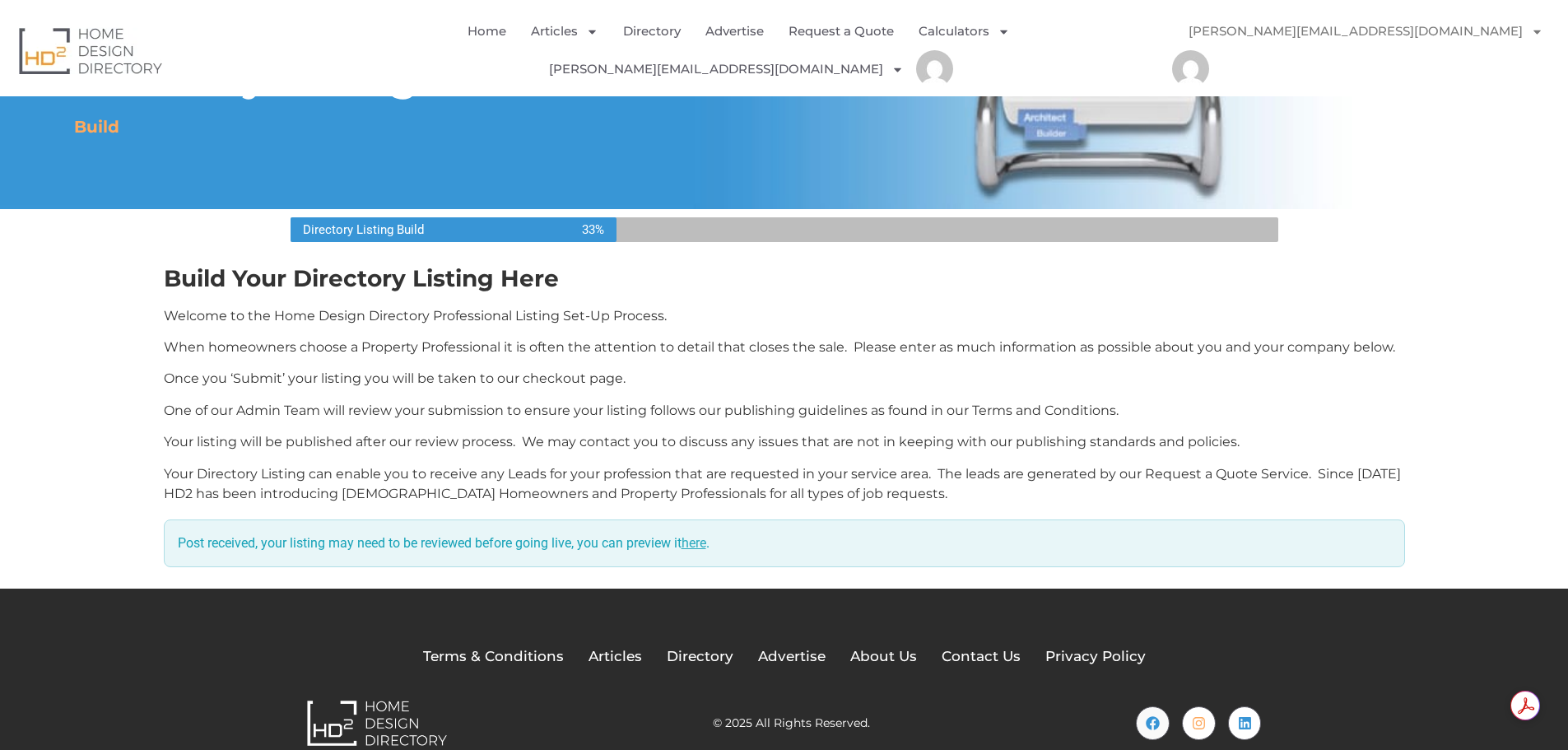
click at [706, 535] on link "here" at bounding box center [694, 543] width 25 height 15
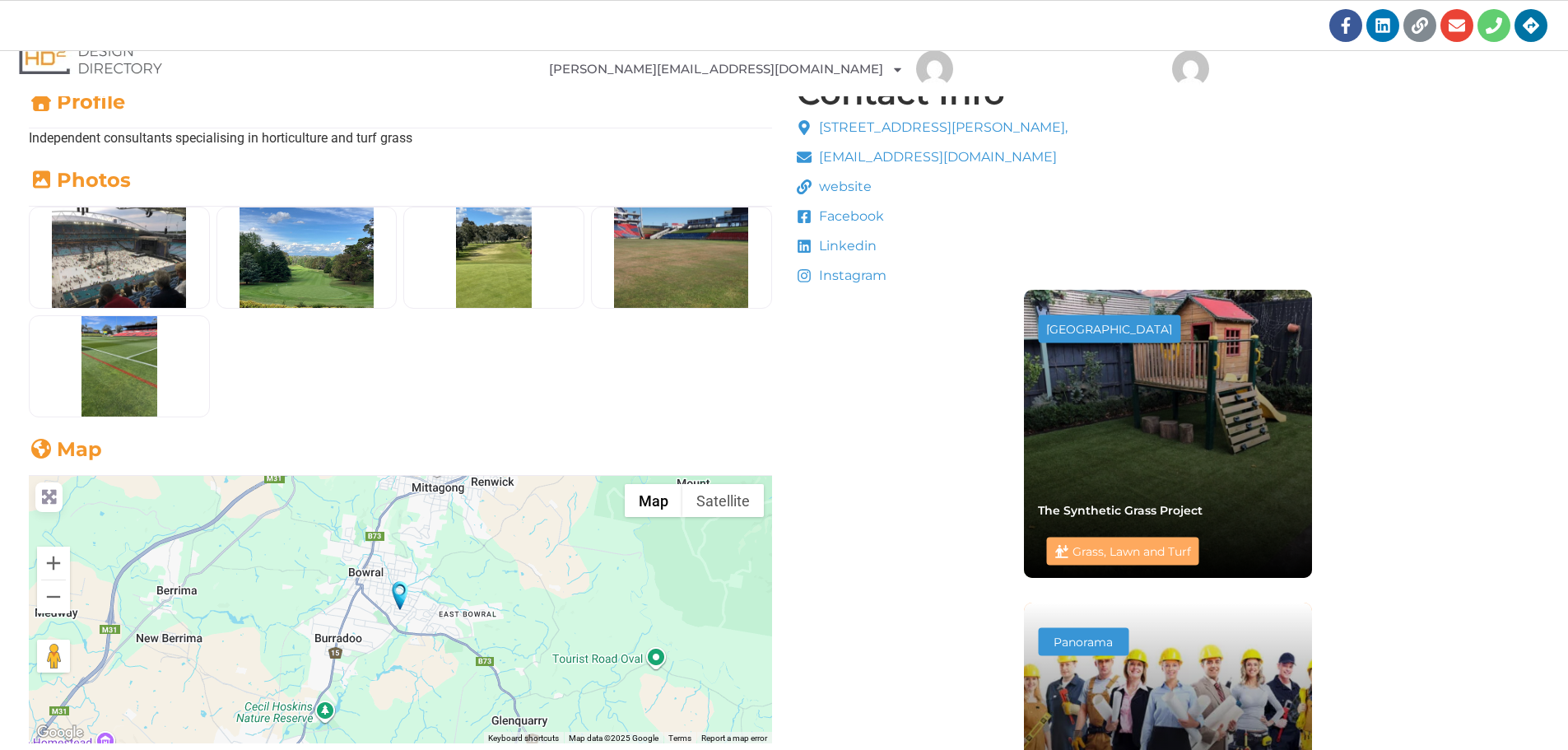
scroll to position [412, 0]
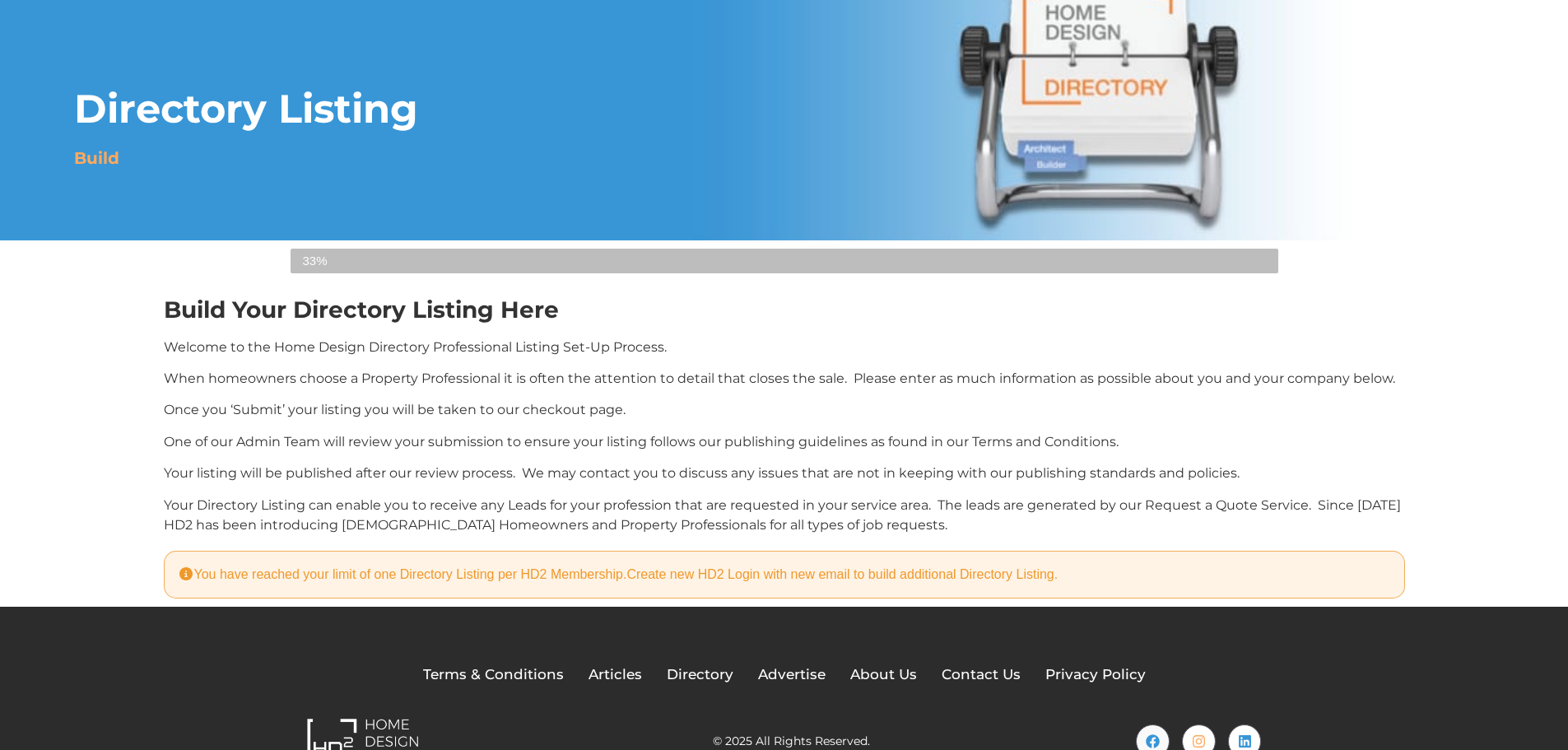
scroll to position [179, 0]
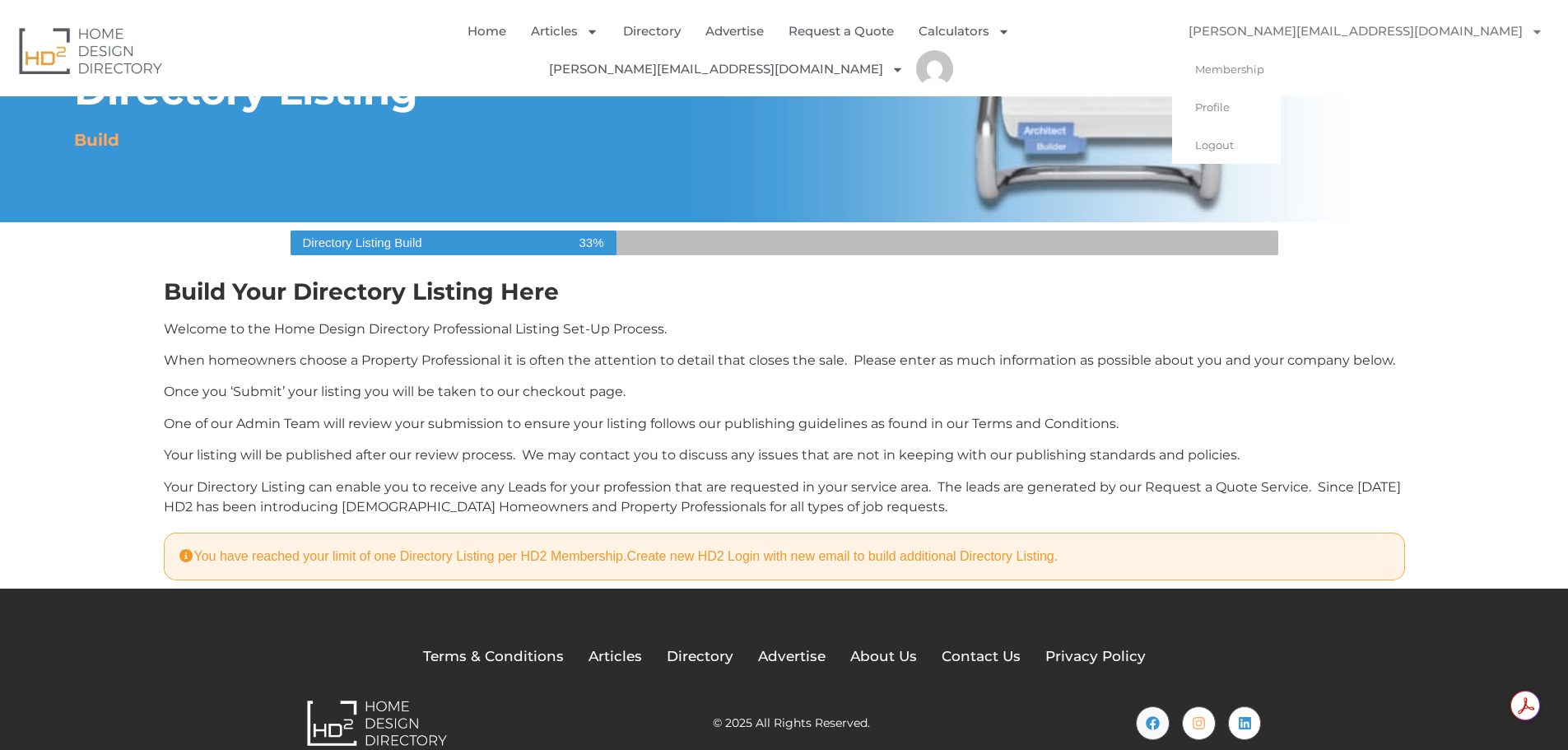
click at [1481, 32] on link "[PERSON_NAME][EMAIL_ADDRESS][DOMAIN_NAME]" at bounding box center [1366, 31] width 388 height 38
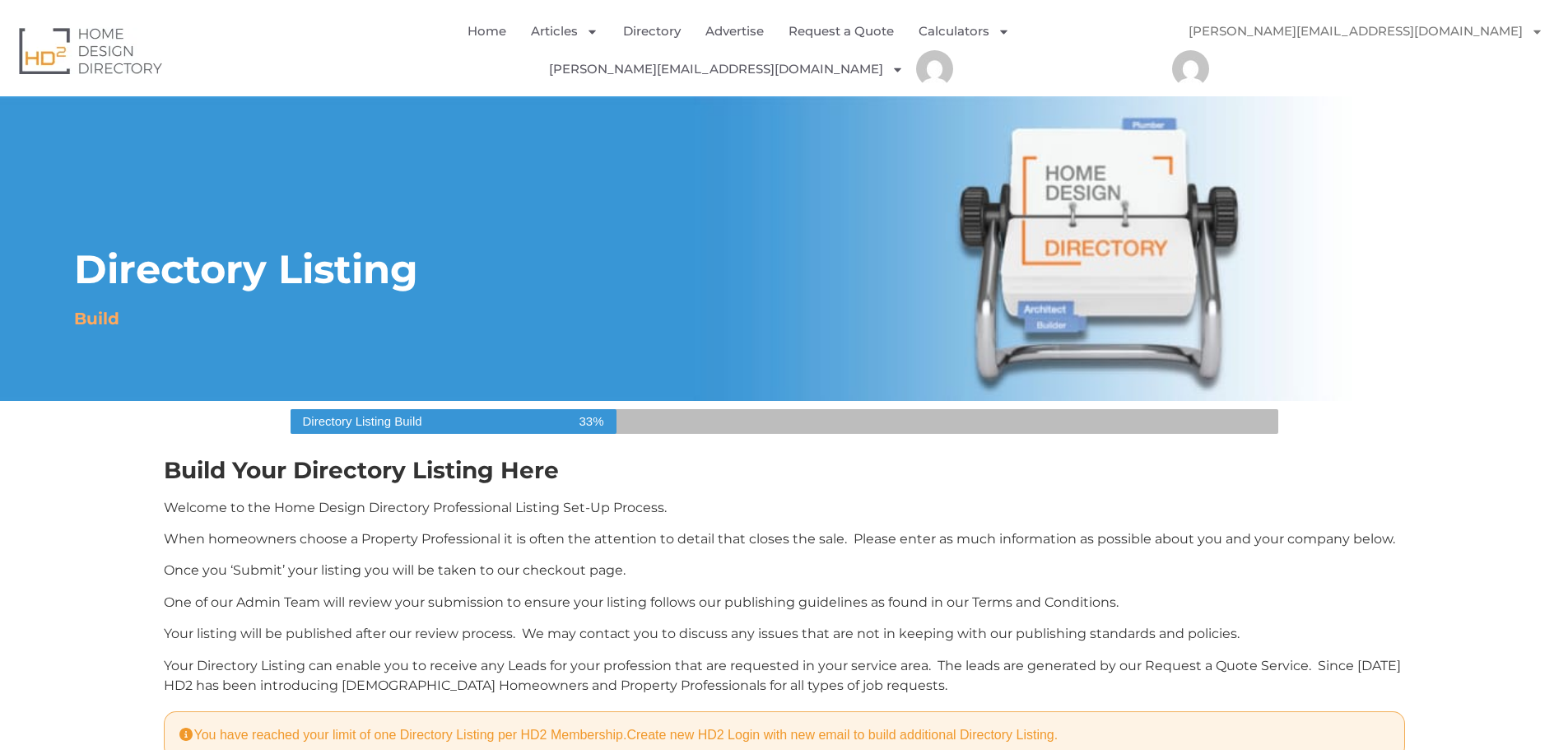
click at [1481, 32] on link "[PERSON_NAME][EMAIL_ADDRESS][DOMAIN_NAME]" at bounding box center [1366, 31] width 388 height 38
click at [1281, 102] on link "Profile" at bounding box center [1226, 107] width 109 height 38
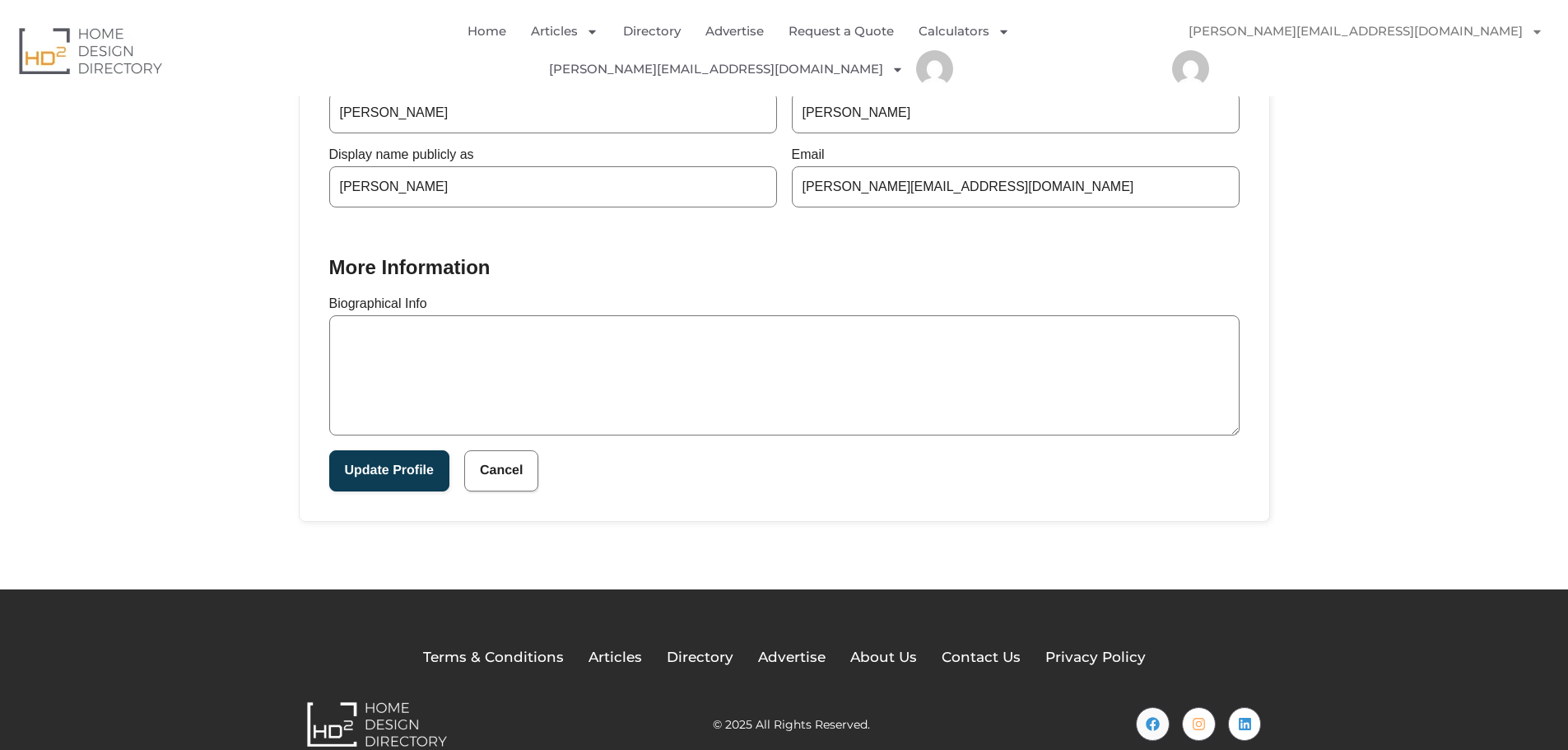
scroll to position [426, 0]
click at [400, 314] on textarea "Biographical Info" at bounding box center [784, 375] width 910 height 120
type textarea "Turf agronomist, Soil Scientist and Sports turf consultant"
click at [369, 449] on button "Update Profile" at bounding box center [389, 470] width 120 height 41
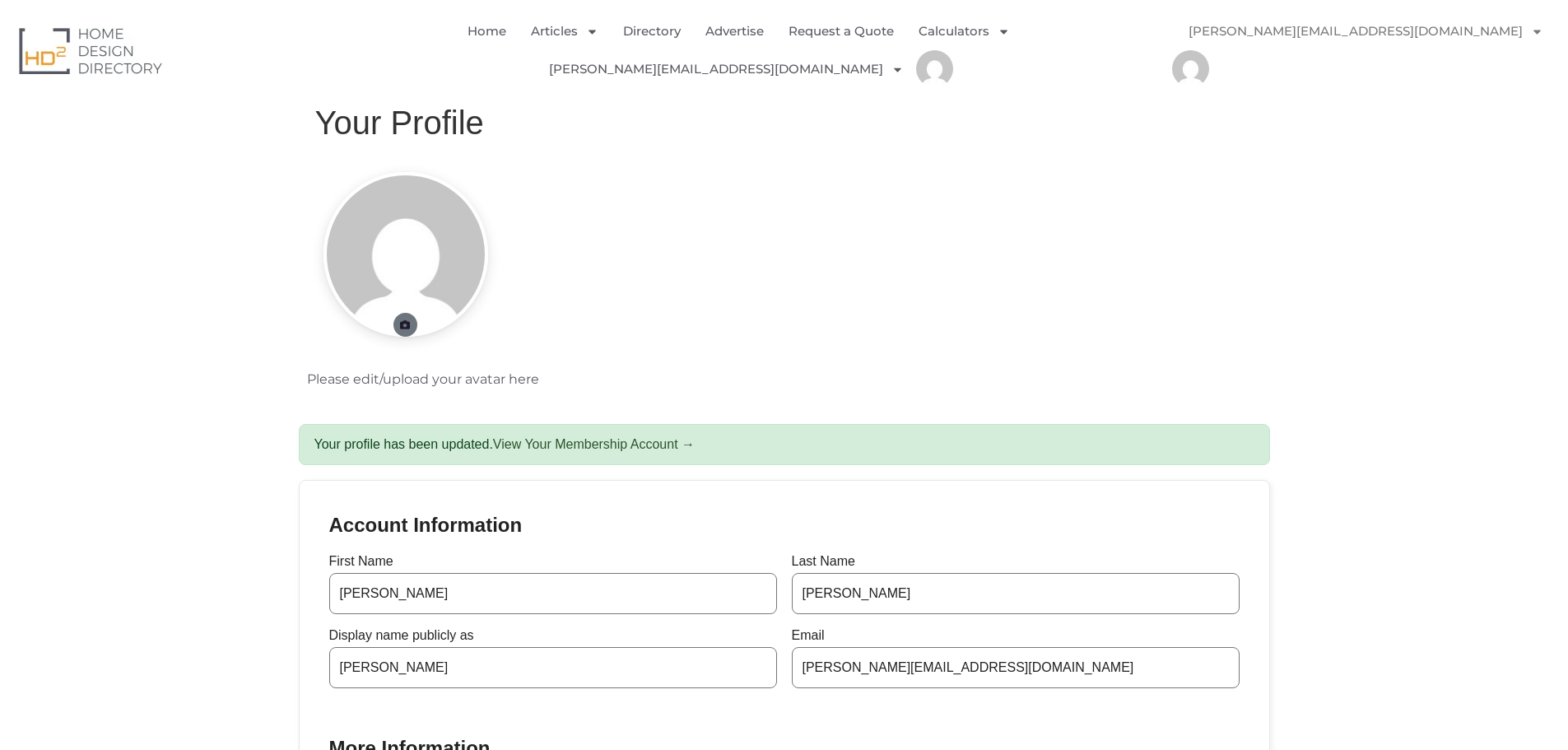
click at [413, 313] on link at bounding box center [405, 325] width 24 height 24
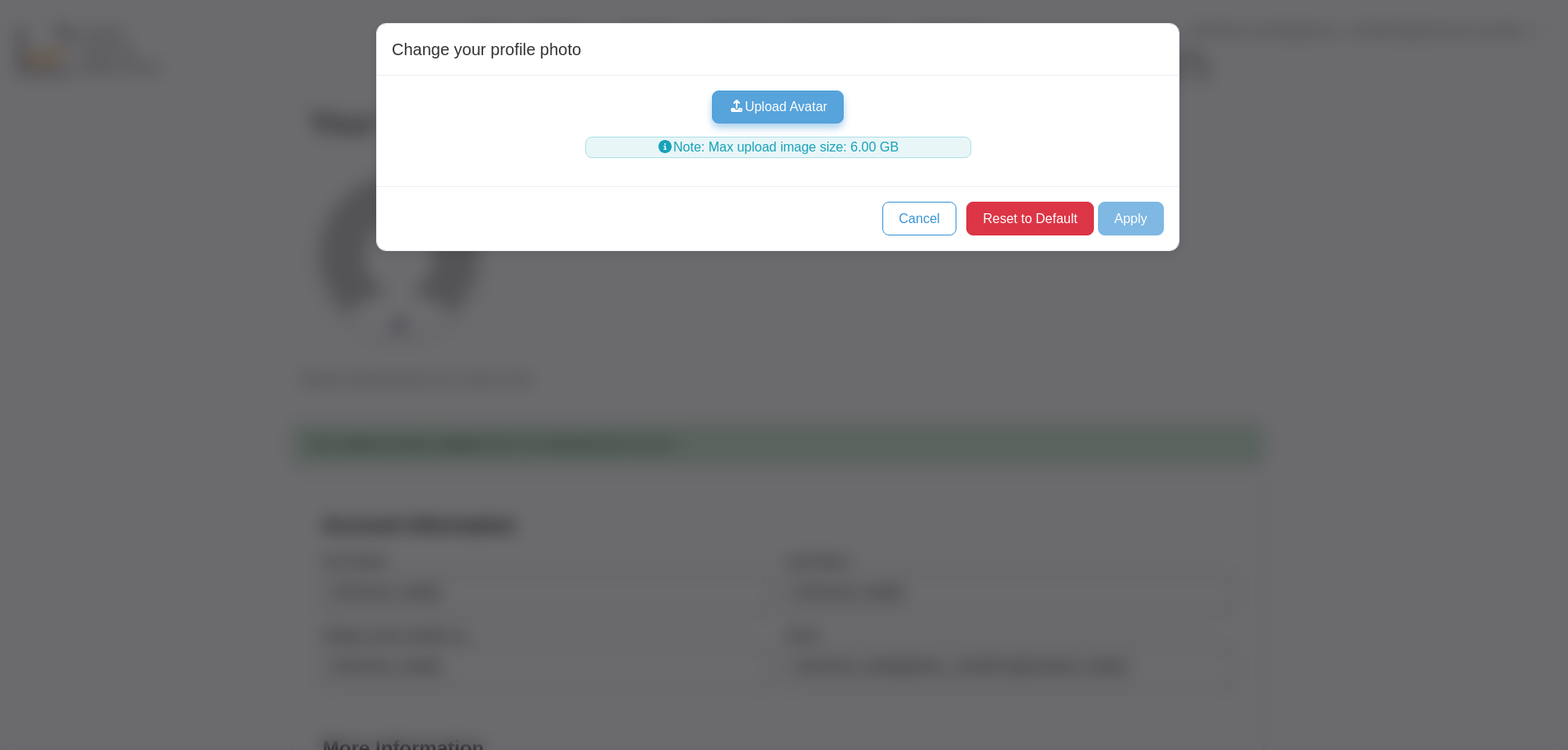
click at [781, 110] on button "Upload Avatar" at bounding box center [778, 107] width 132 height 33
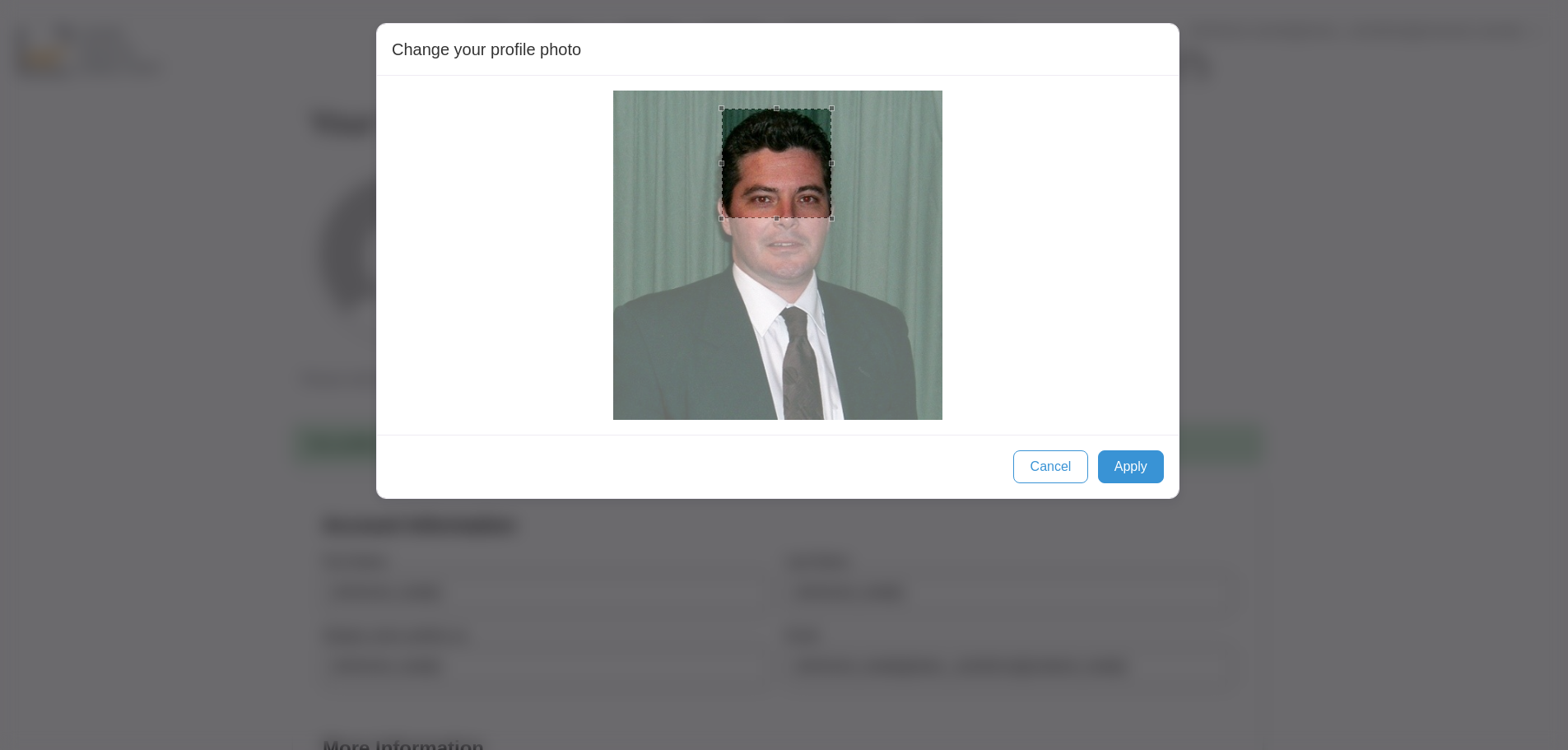
drag, startPoint x: 707, startPoint y: 201, endPoint x: 806, endPoint y: 203, distance: 99.0
click at [806, 203] on div at bounding box center [777, 164] width 110 height 110
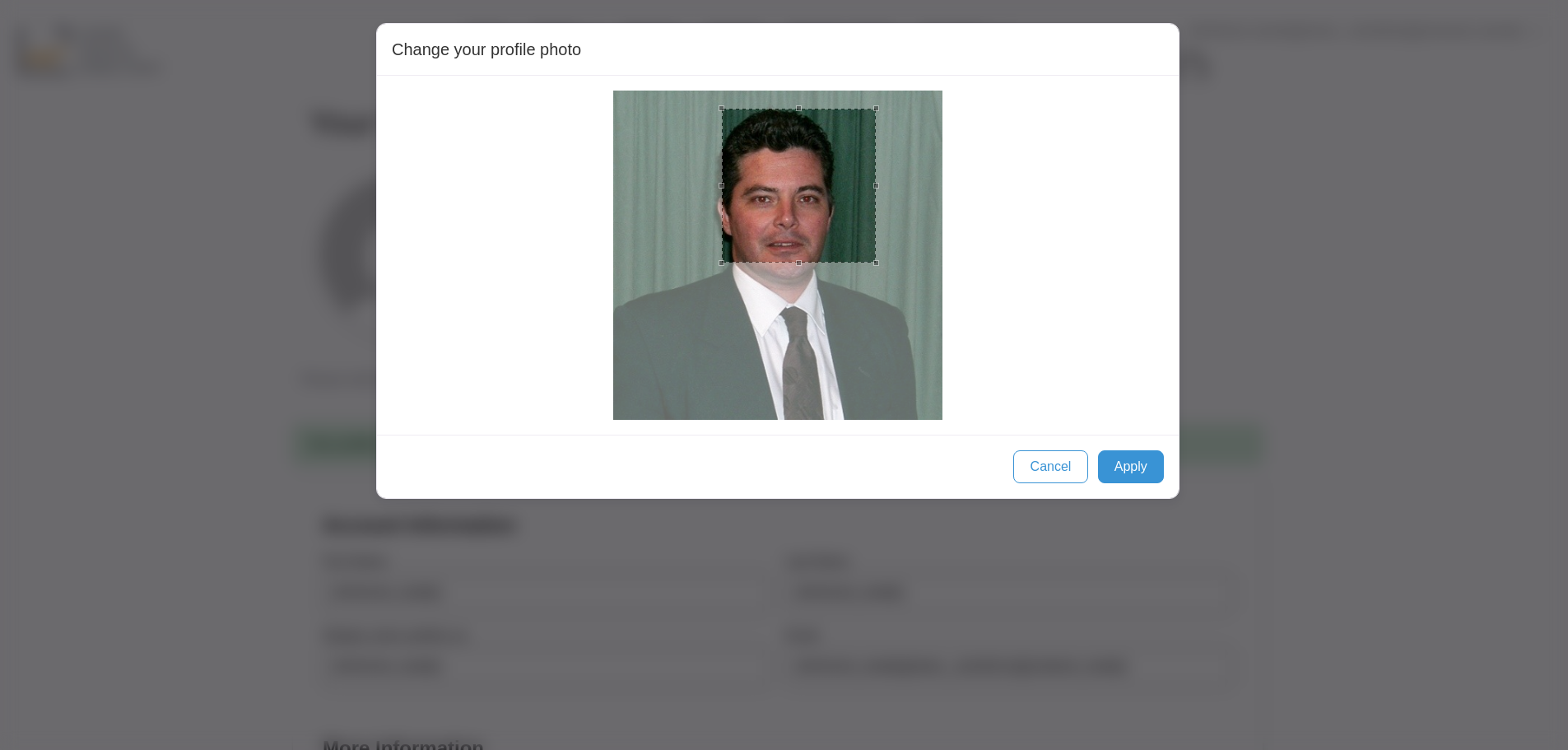
drag, startPoint x: 830, startPoint y: 217, endPoint x: 861, endPoint y: 265, distance: 57.1
click at [861, 263] on div at bounding box center [799, 186] width 154 height 154
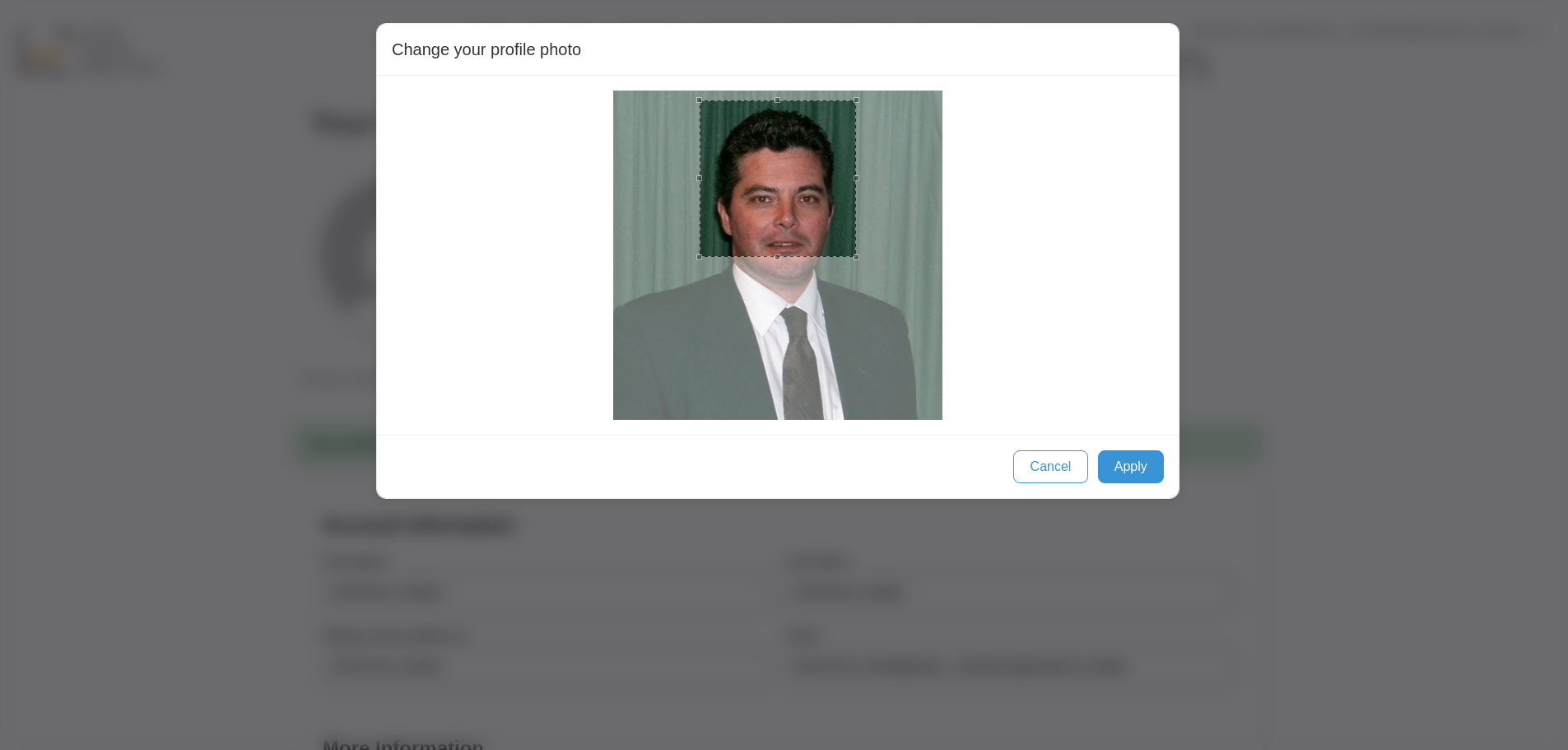
drag, startPoint x: 852, startPoint y: 228, endPoint x: 830, endPoint y: 219, distance: 23.8
click at [830, 219] on div at bounding box center [778, 179] width 156 height 156
drag, startPoint x: 774, startPoint y: 254, endPoint x: 776, endPoint y: 290, distance: 36.1
click at [776, 290] on div at bounding box center [794, 290] width 189 height 6
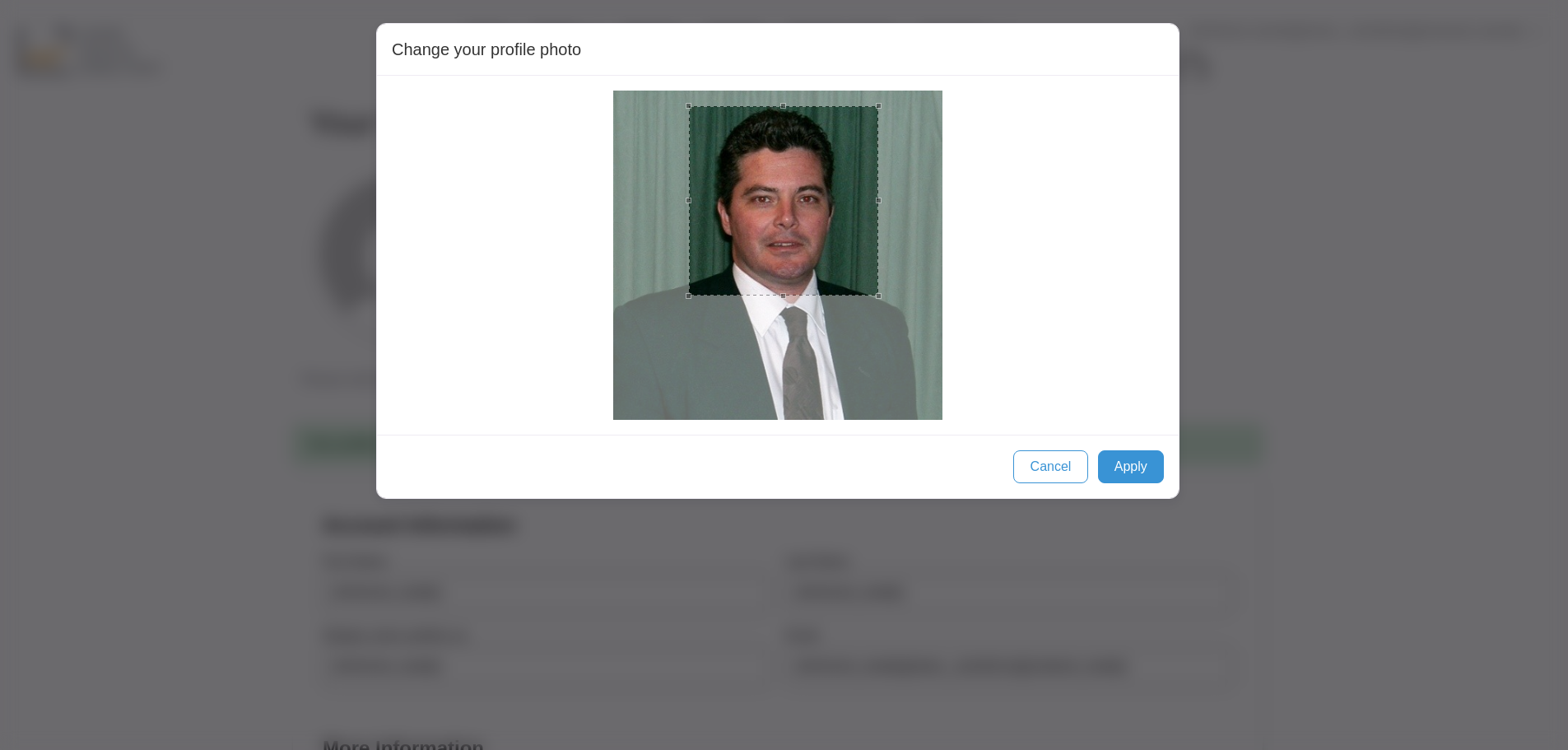
drag, startPoint x: 838, startPoint y: 258, endPoint x: 827, endPoint y: 264, distance: 12.5
click at [827, 264] on div at bounding box center [783, 201] width 189 height 189
click at [1120, 473] on button "Apply" at bounding box center [1131, 466] width 66 height 33
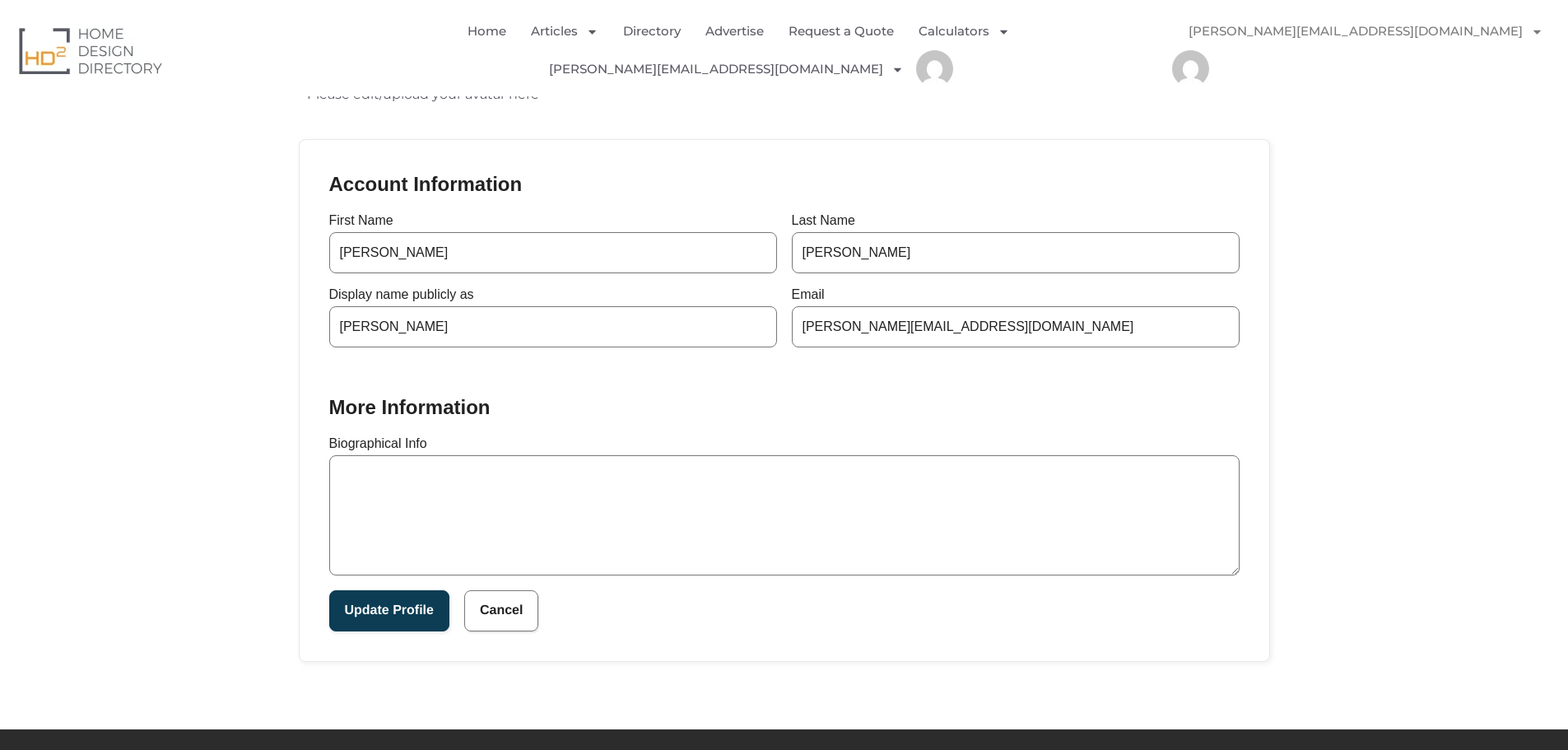
scroll to position [426, 0]
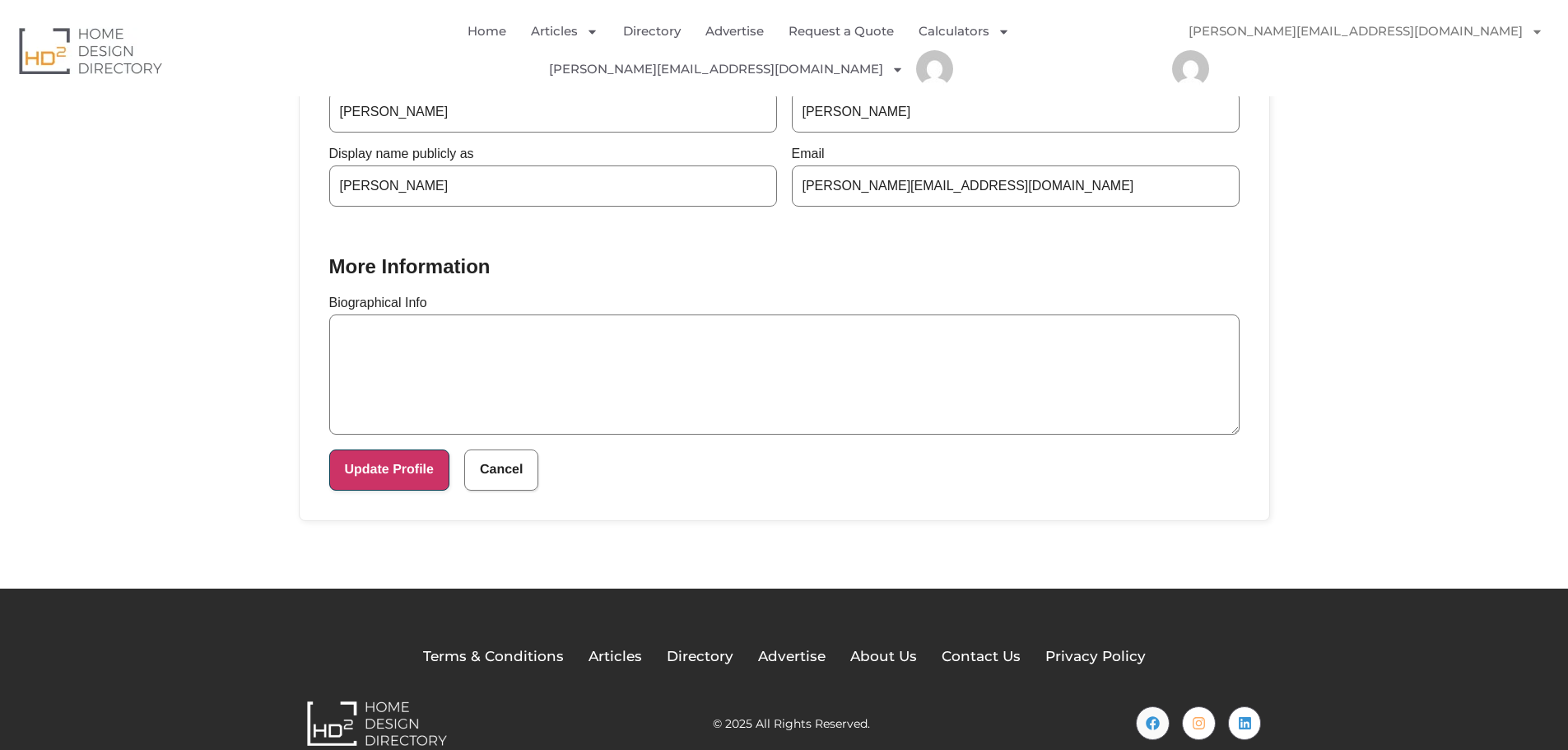
click at [382, 449] on button "Update Profile" at bounding box center [389, 470] width 120 height 41
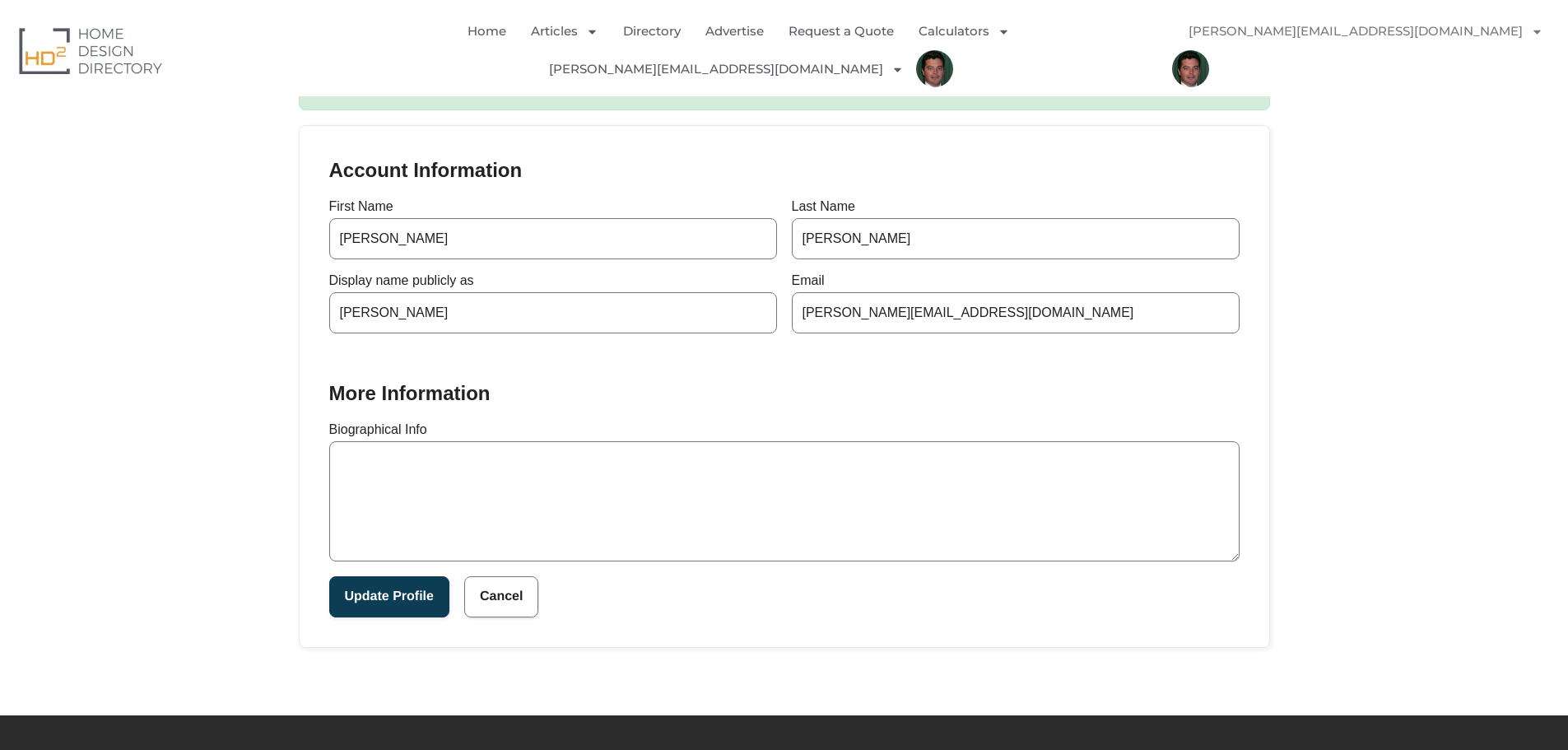
scroll to position [318, 0]
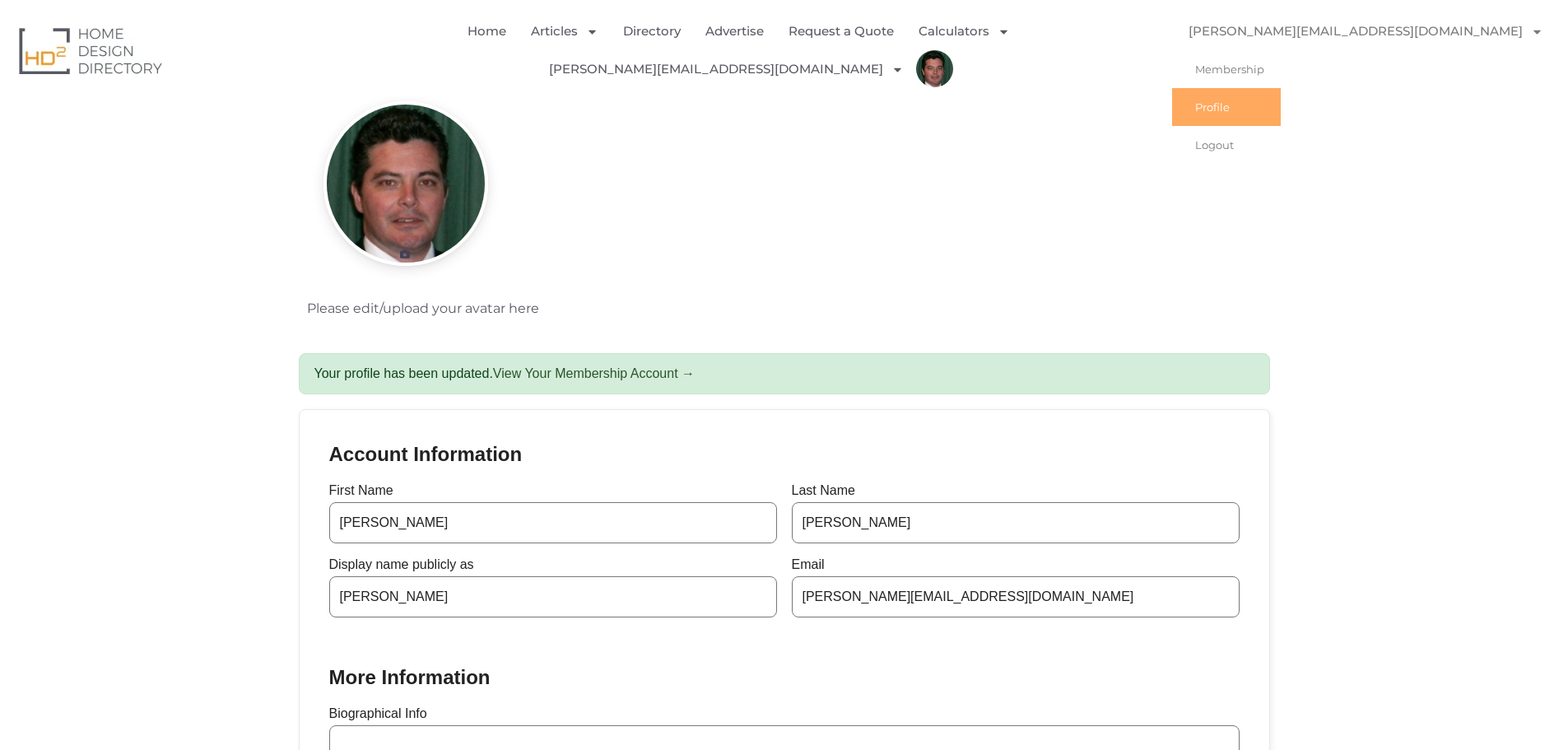
click at [1425, 33] on link "[PERSON_NAME][EMAIL_ADDRESS][DOMAIN_NAME]" at bounding box center [1366, 31] width 388 height 38
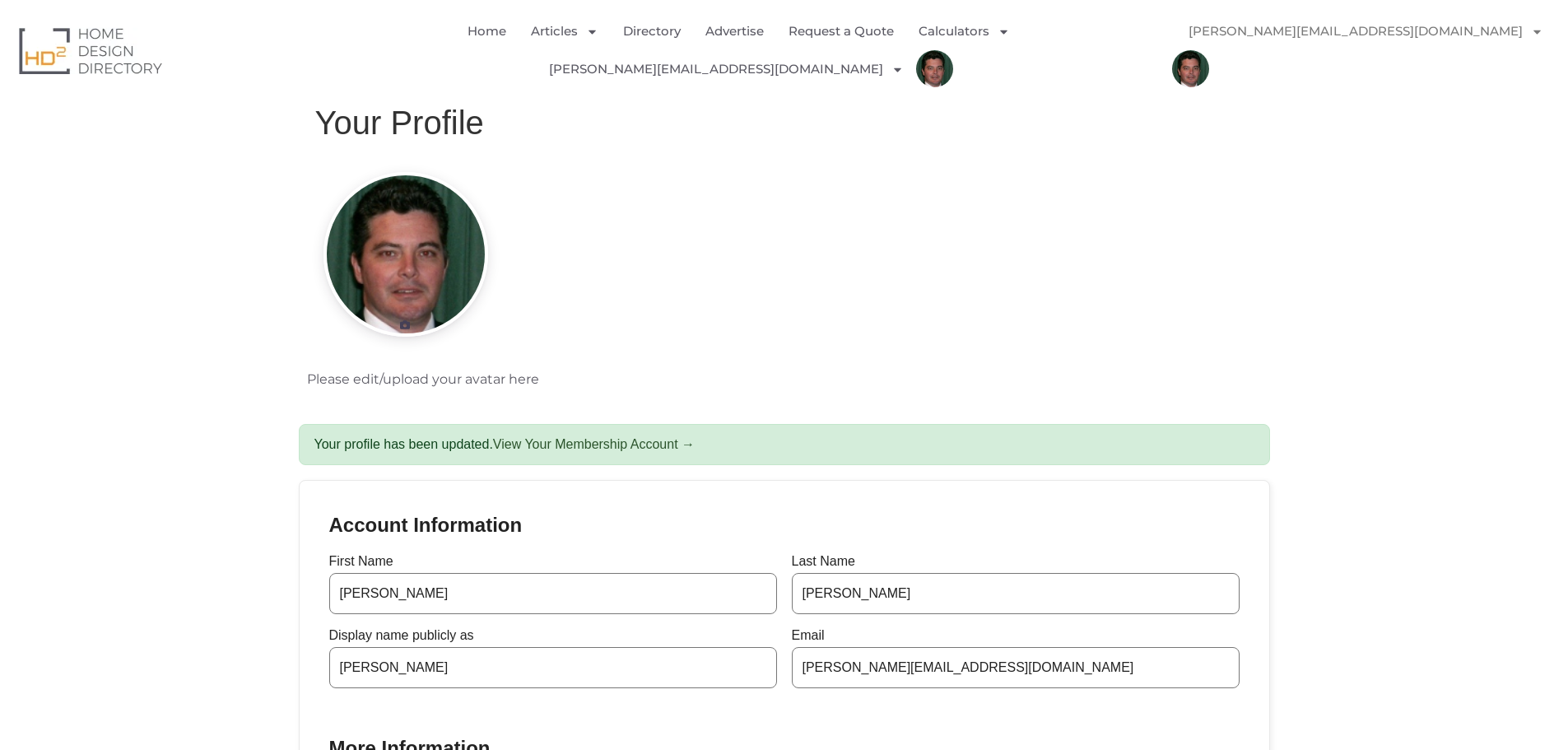
click at [1425, 33] on link "[PERSON_NAME][EMAIL_ADDRESS][DOMAIN_NAME]" at bounding box center [1366, 31] width 388 height 38
click at [1281, 64] on link "Membership" at bounding box center [1226, 69] width 109 height 38
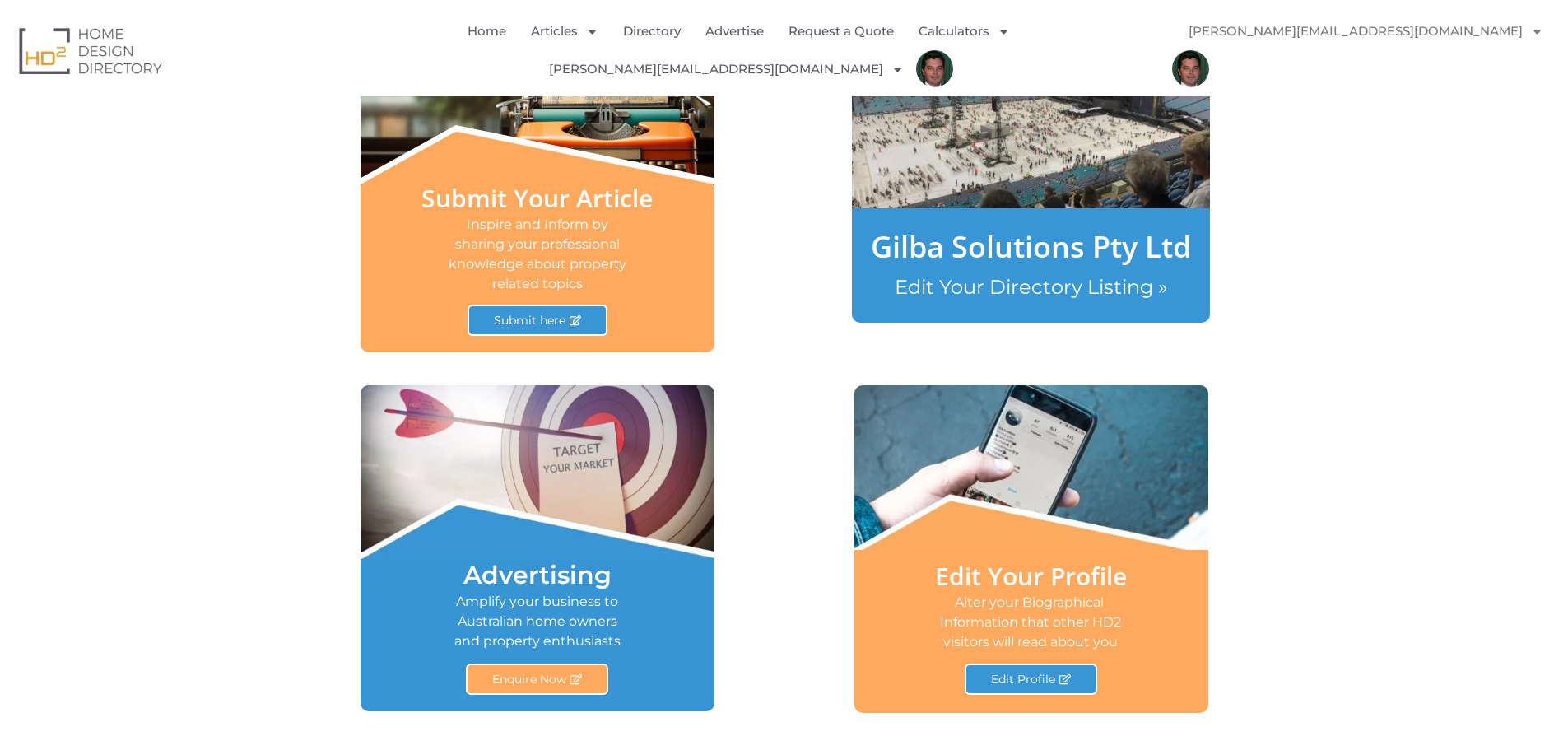
scroll to position [824, 0]
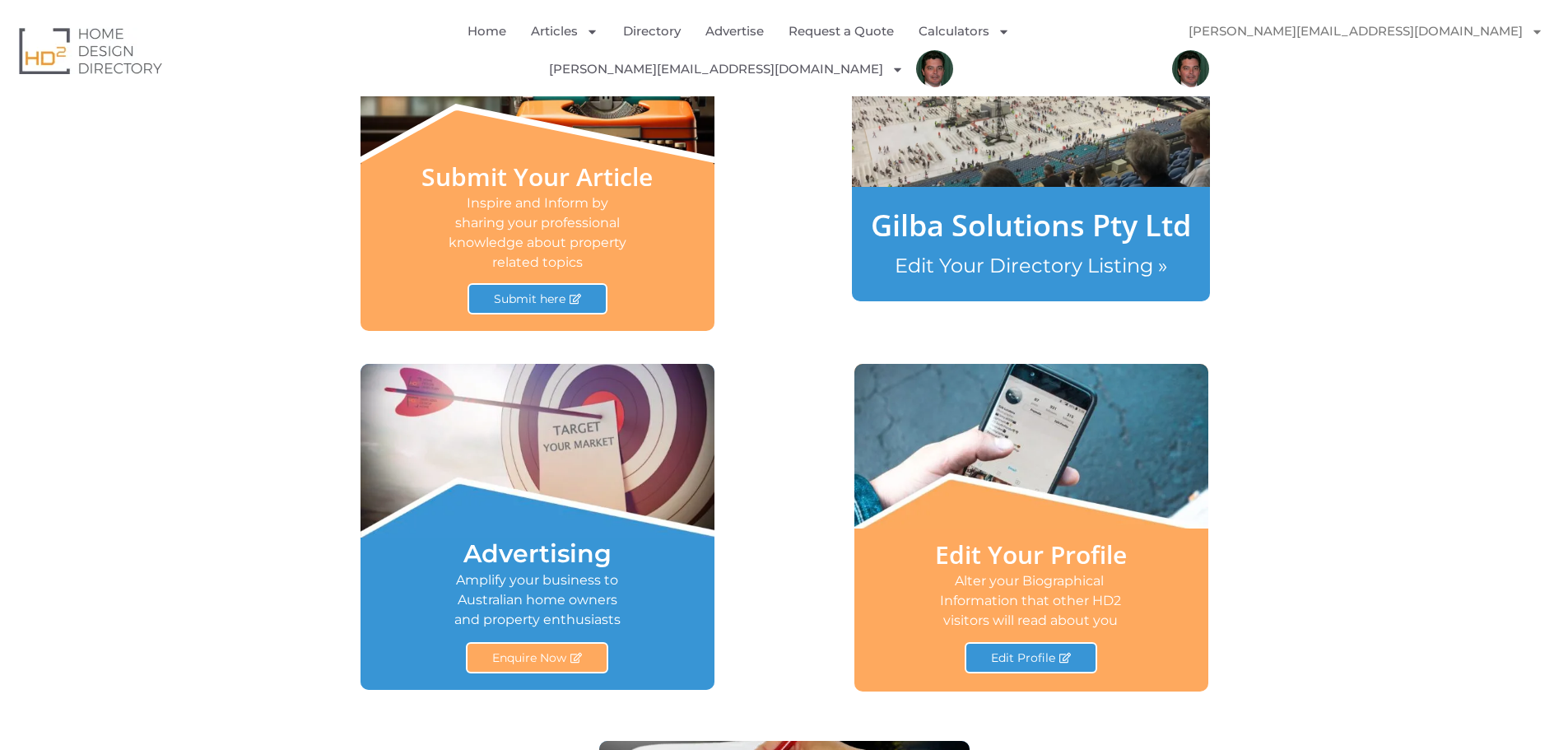
click at [1051, 253] on link "Edit Your Directory Listing »" at bounding box center [1030, 265] width 272 height 24
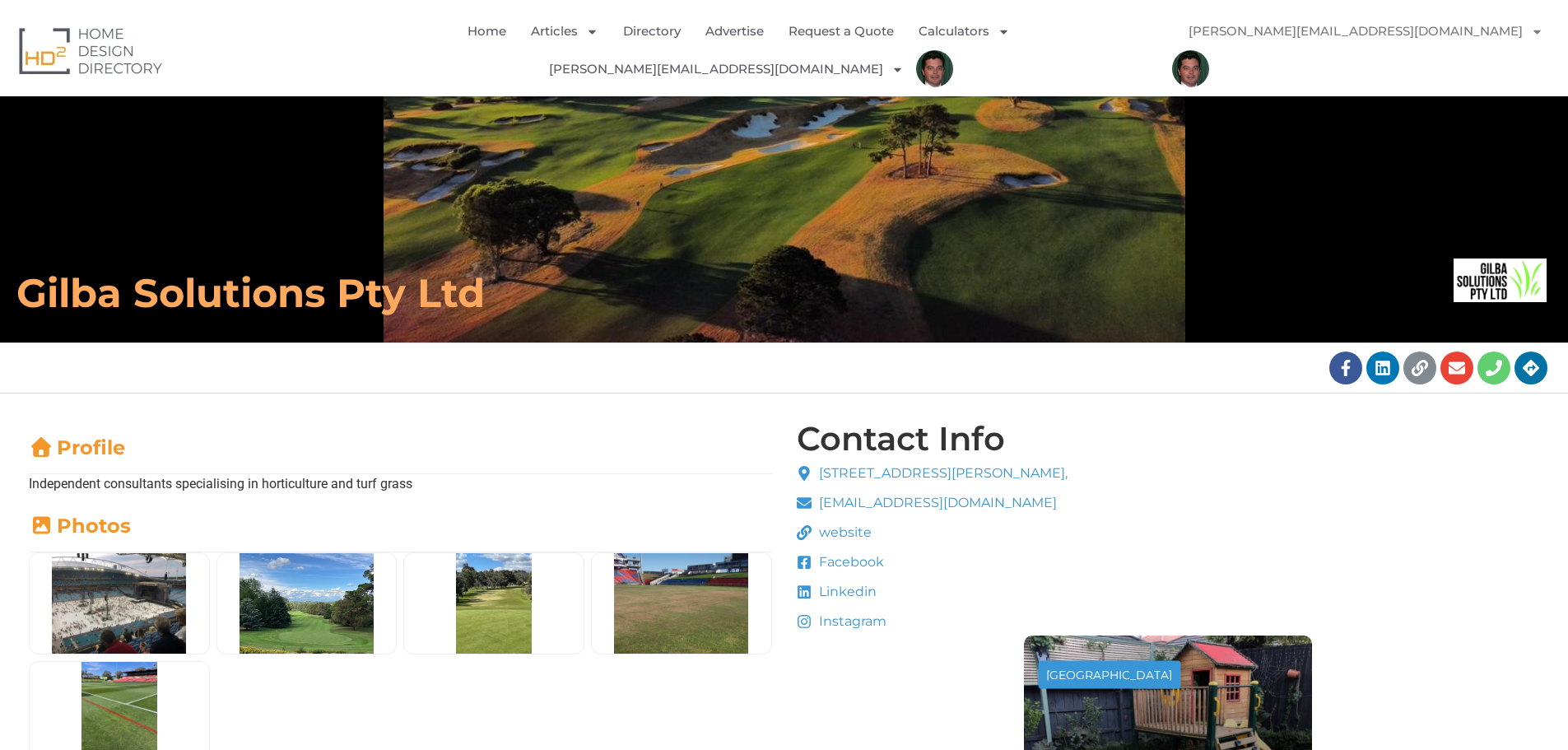
scroll to position [247, 0]
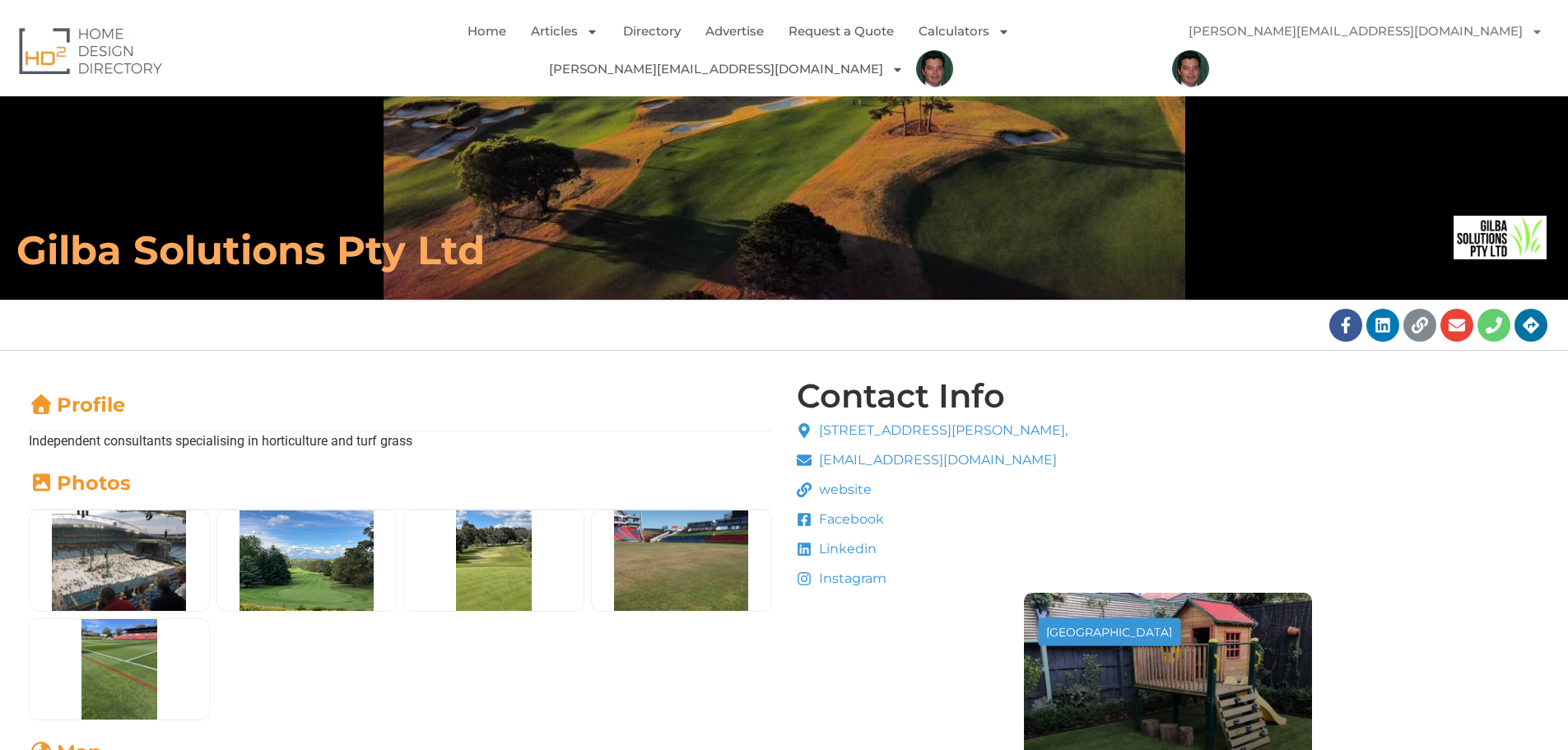
click at [895, 421] on span "[STREET_ADDRESS][PERSON_NAME]," at bounding box center [941, 430] width 252 height 20
click at [803, 424] on icon at bounding box center [804, 430] width 15 height 15
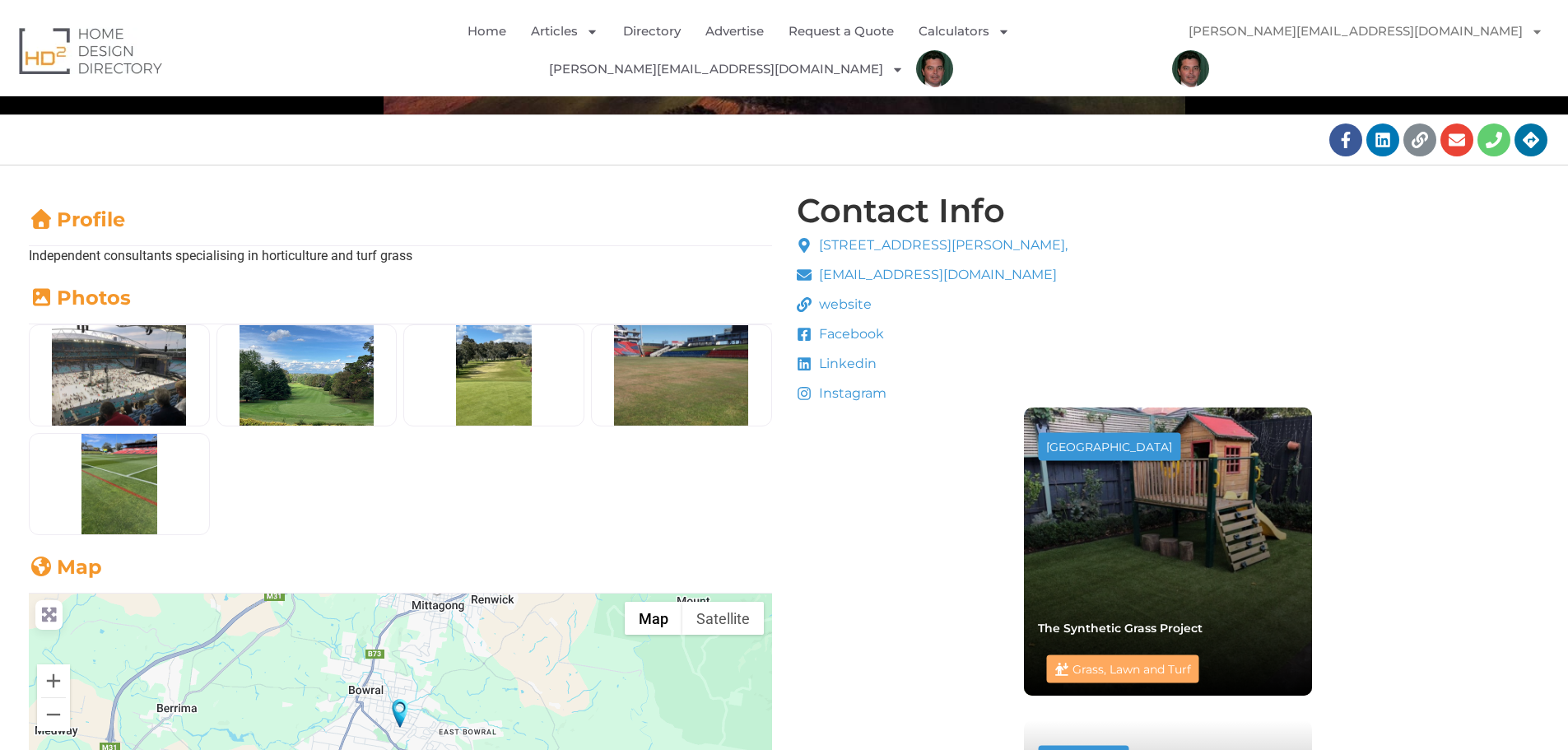
scroll to position [367, 0]
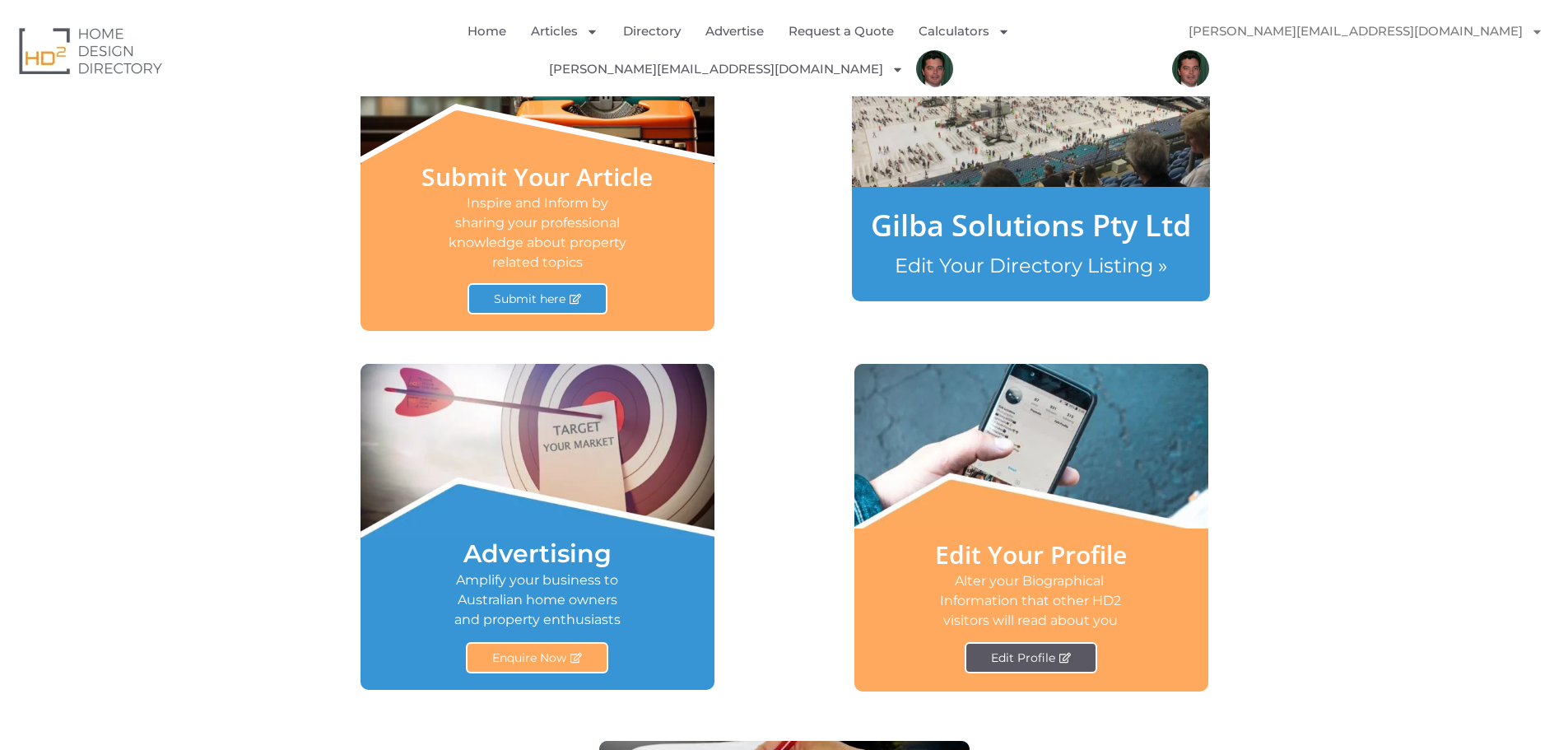
click at [1023, 652] on span "Edit Profile" at bounding box center [1023, 657] width 64 height 11
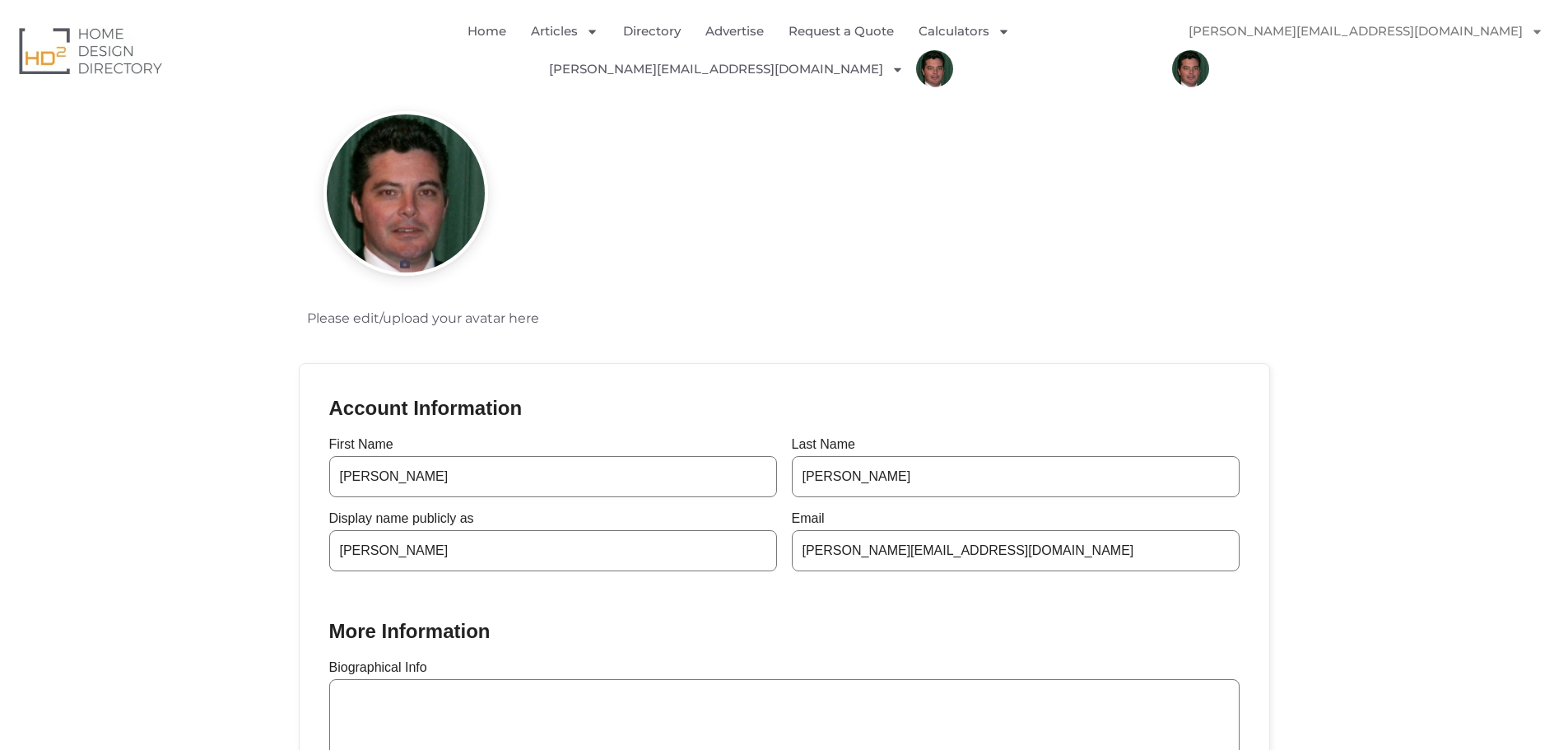
scroll to position [165, 0]
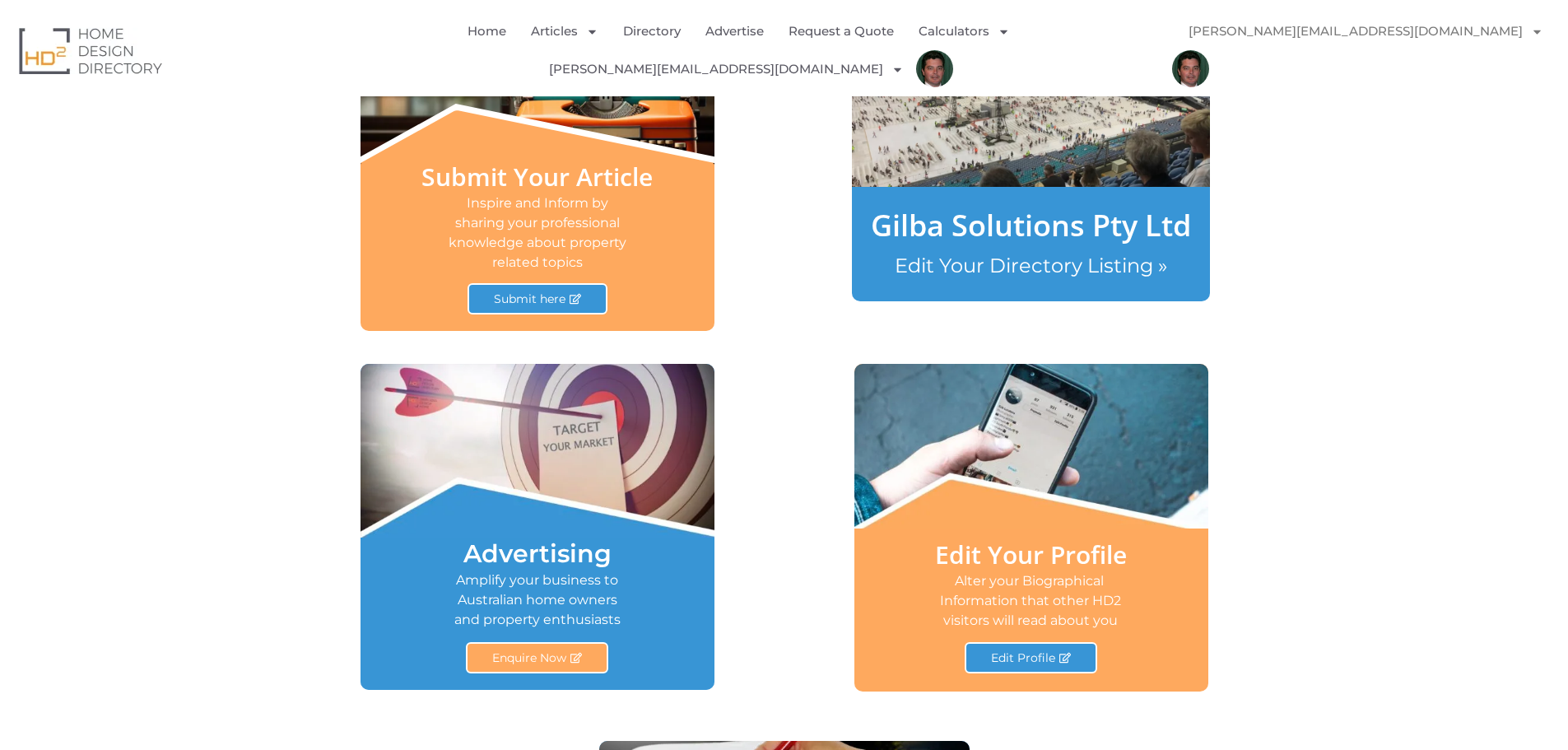
click at [1034, 253] on link "Edit Your Directory Listing »" at bounding box center [1030, 265] width 272 height 24
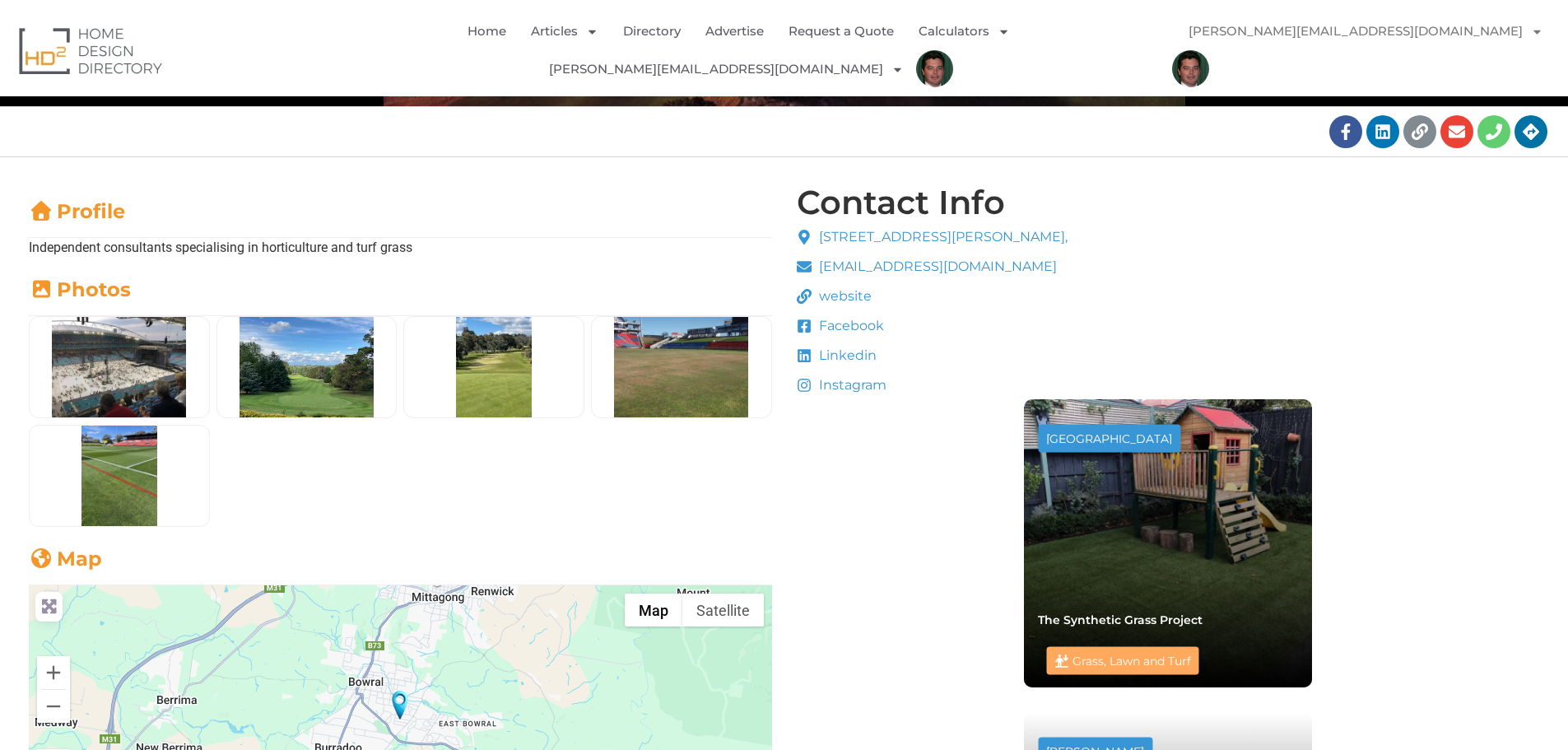
scroll to position [412, 0]
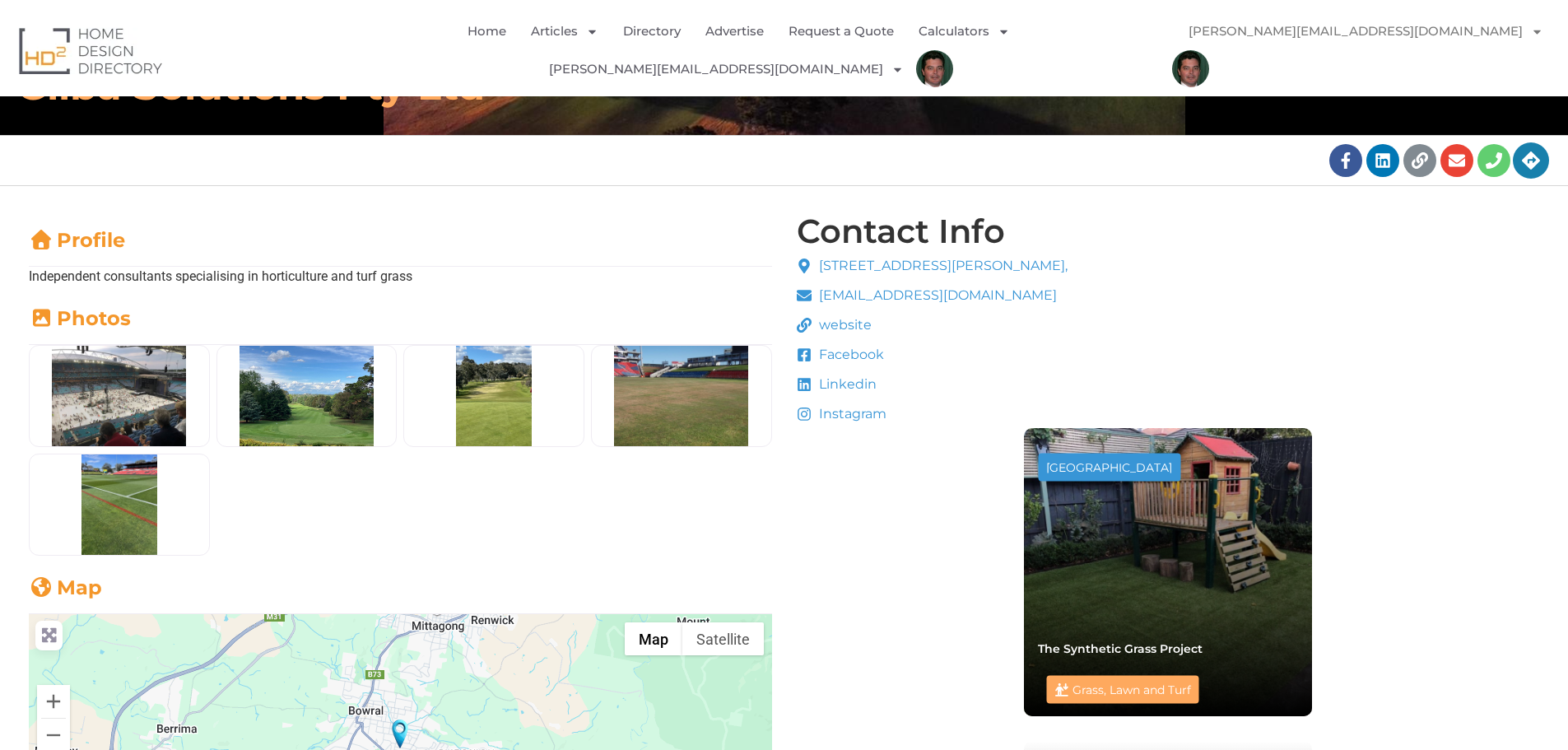
click at [1539, 151] on icon at bounding box center [1531, 160] width 18 height 18
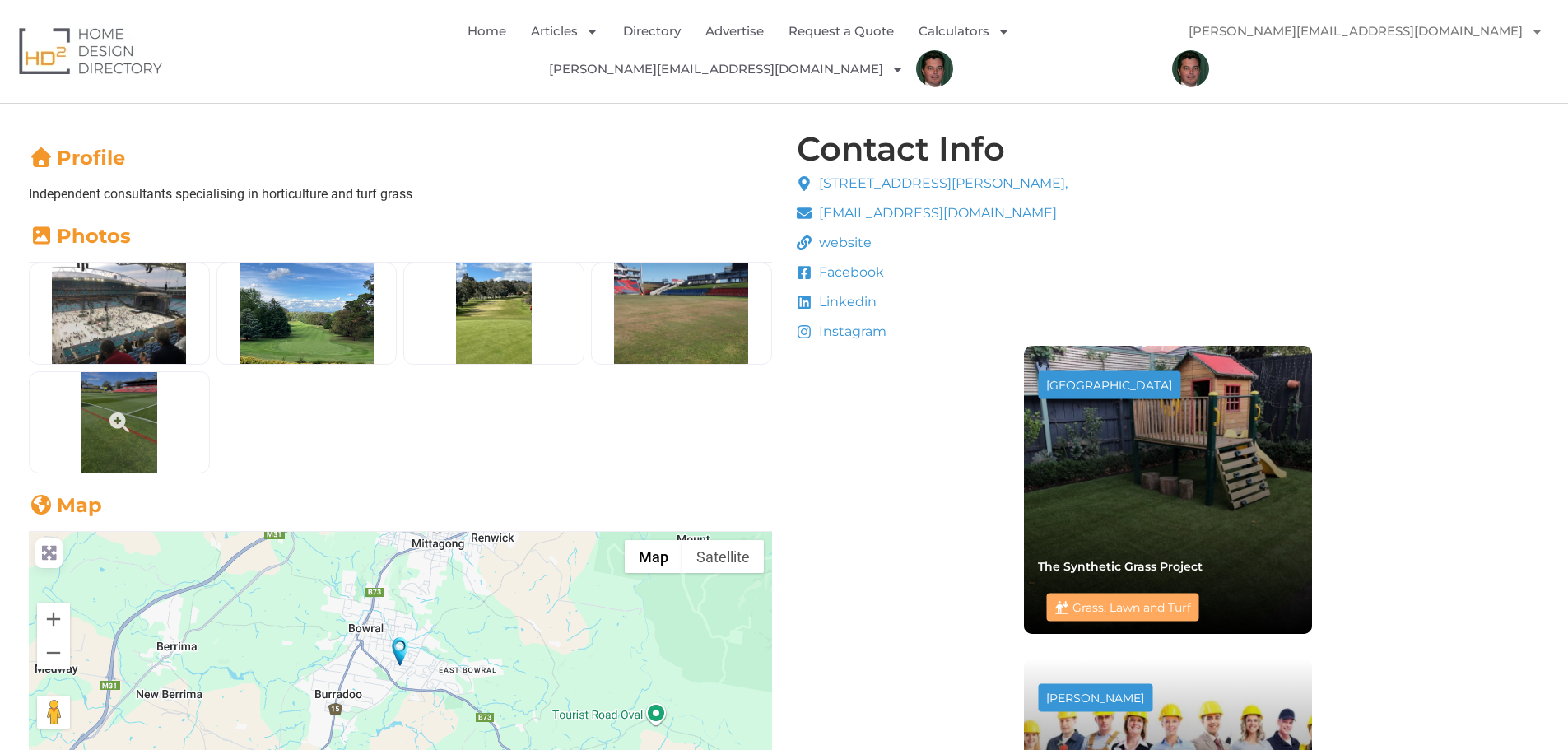
click at [120, 412] on icon at bounding box center [119, 422] width 20 height 20
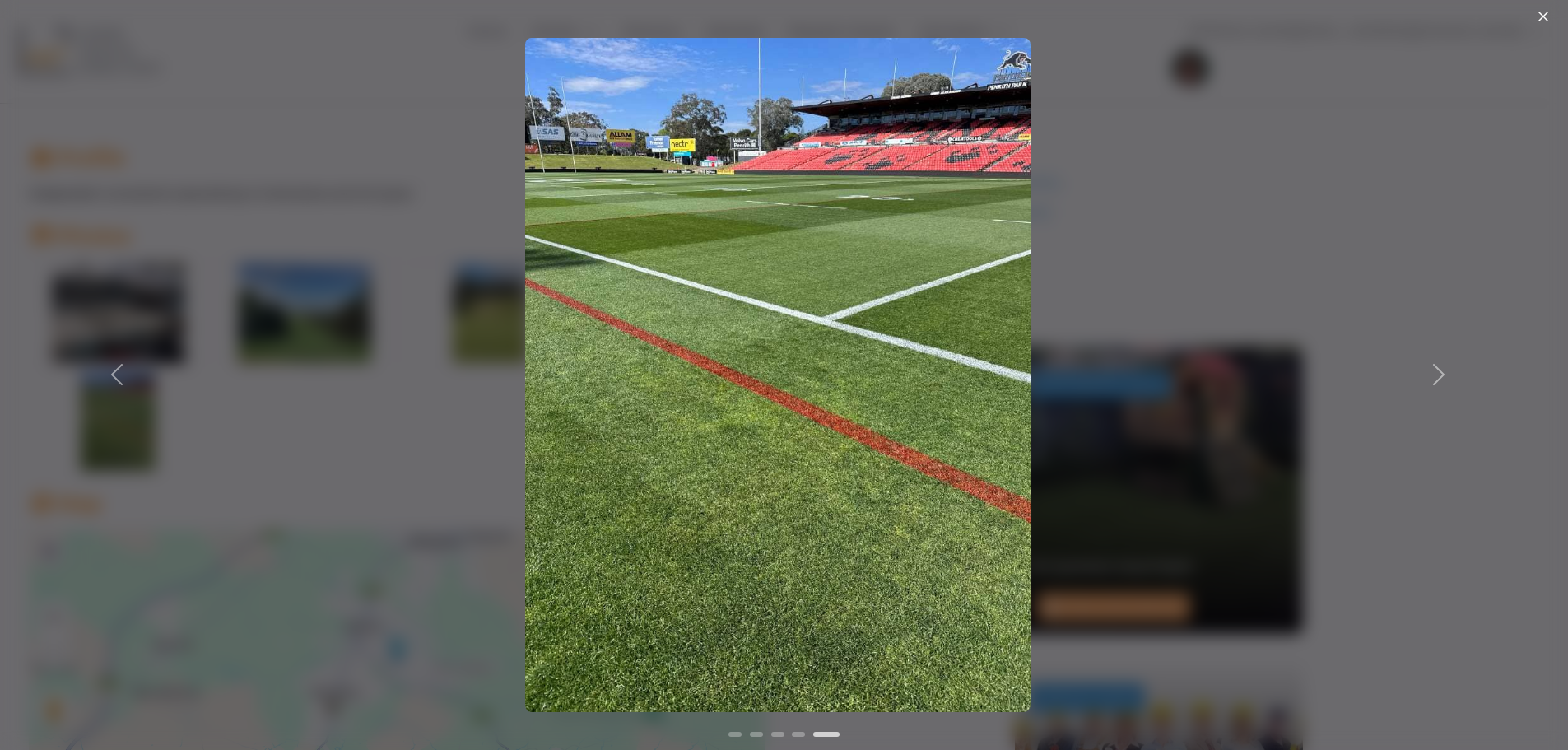
click at [1543, 15] on button "Close" at bounding box center [1543, 16] width 16 height 16
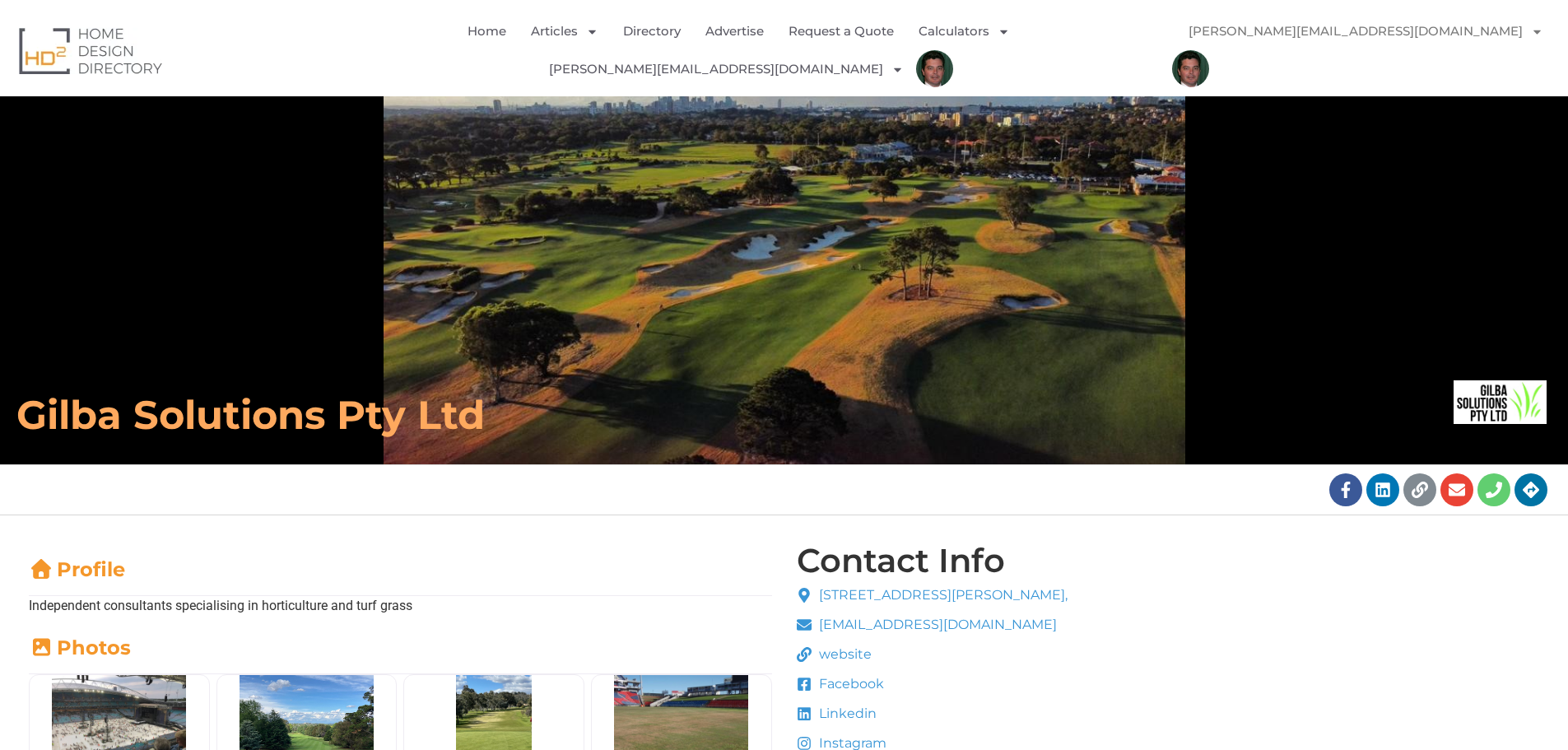
scroll to position [0, 0]
